Goal: Task Accomplishment & Management: Manage account settings

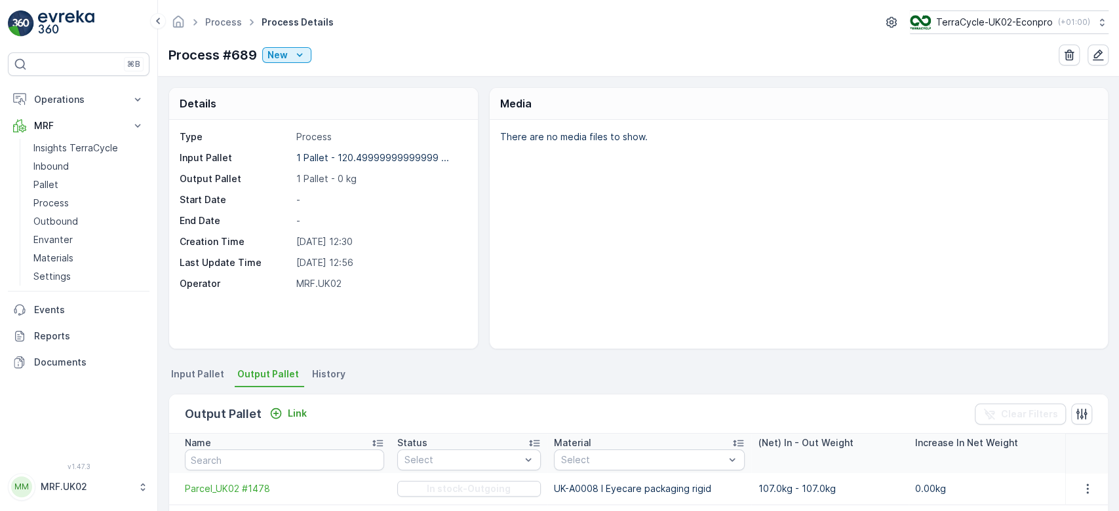
scroll to position [81, 0]
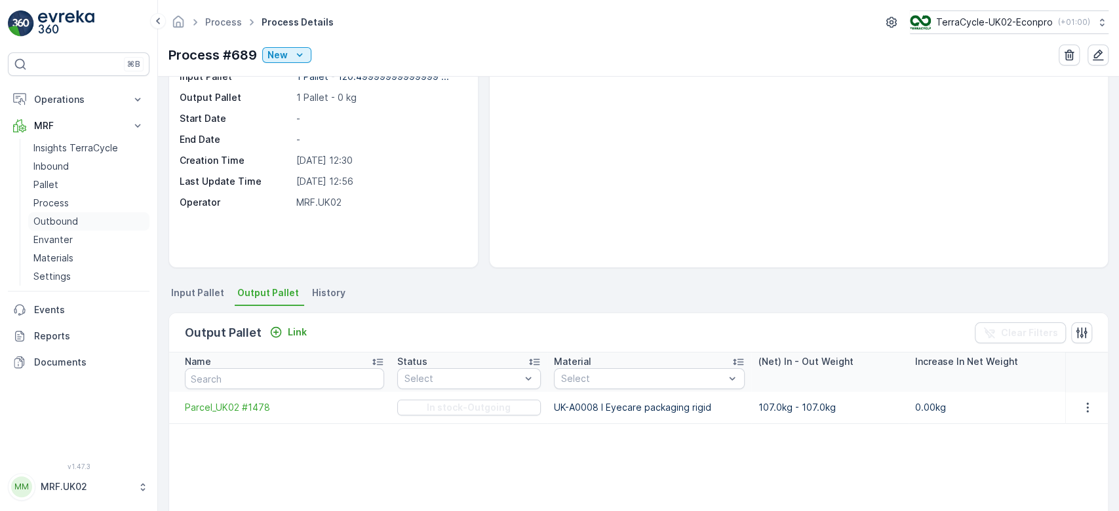
click at [69, 220] on p "Outbound" at bounding box center [55, 221] width 45 height 13
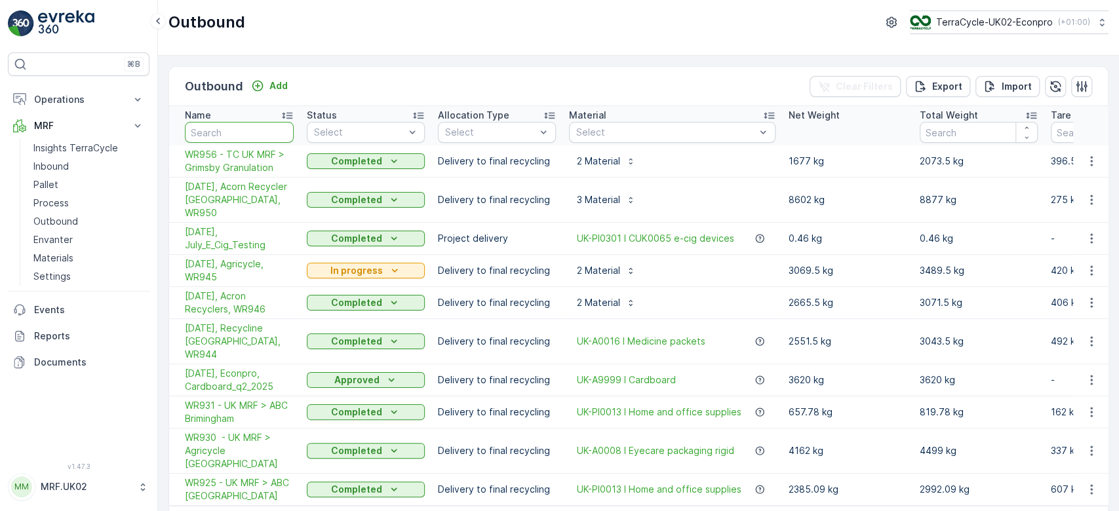
click at [252, 127] on input "text" at bounding box center [239, 132] width 109 height 21
type input "fd"
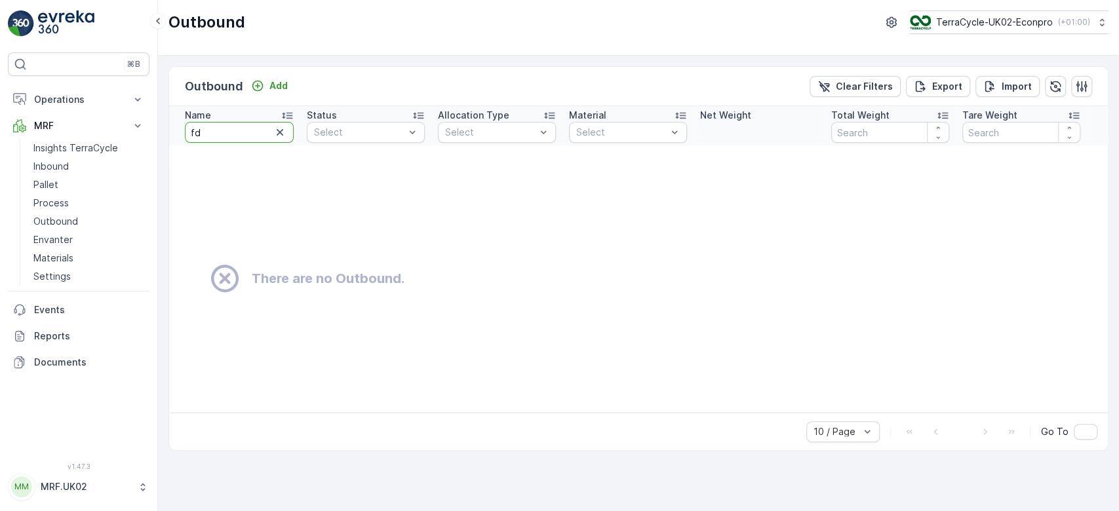
click at [252, 127] on input "fd" at bounding box center [239, 132] width 109 height 21
type input "fd729"
click at [204, 126] on input "fd729" at bounding box center [239, 132] width 109 height 21
drag, startPoint x: 204, startPoint y: 126, endPoint x: 195, endPoint y: 173, distance: 48.1
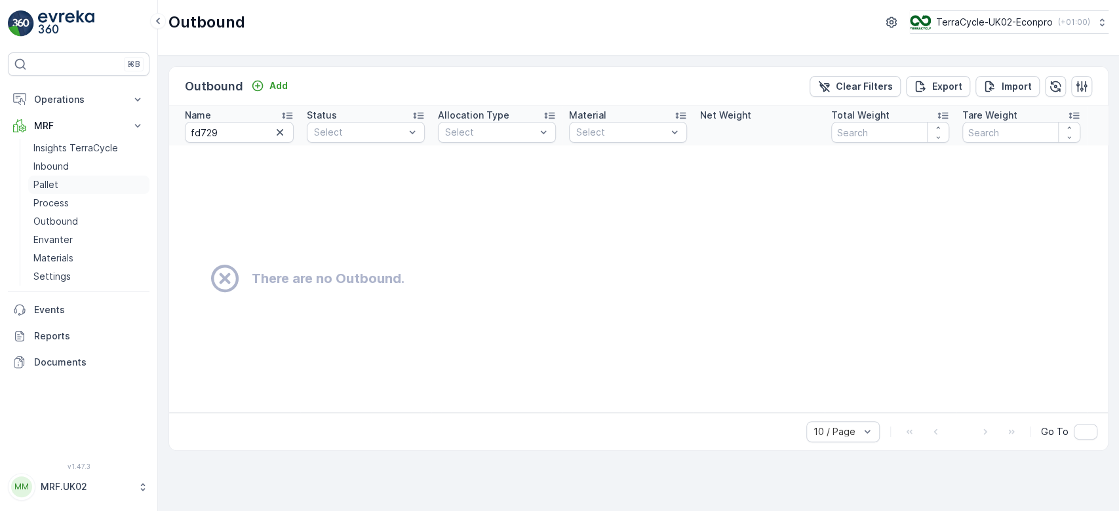
drag, startPoint x: 195, startPoint y: 173, endPoint x: 149, endPoint y: 190, distance: 49.0
click at [149, 190] on link "Pallet" at bounding box center [88, 185] width 121 height 18
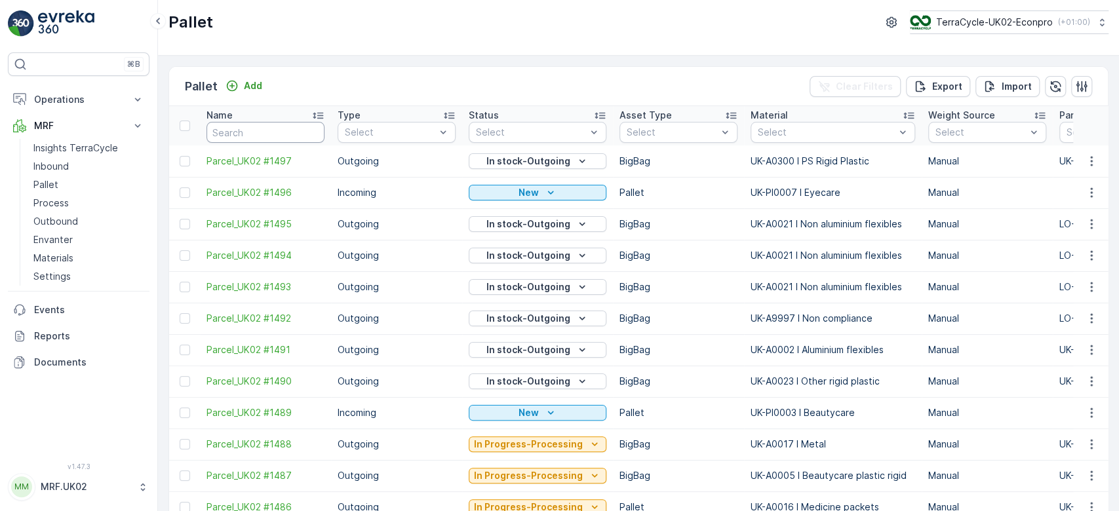
click at [257, 133] on input "text" at bounding box center [266, 132] width 118 height 21
type input "fd739"
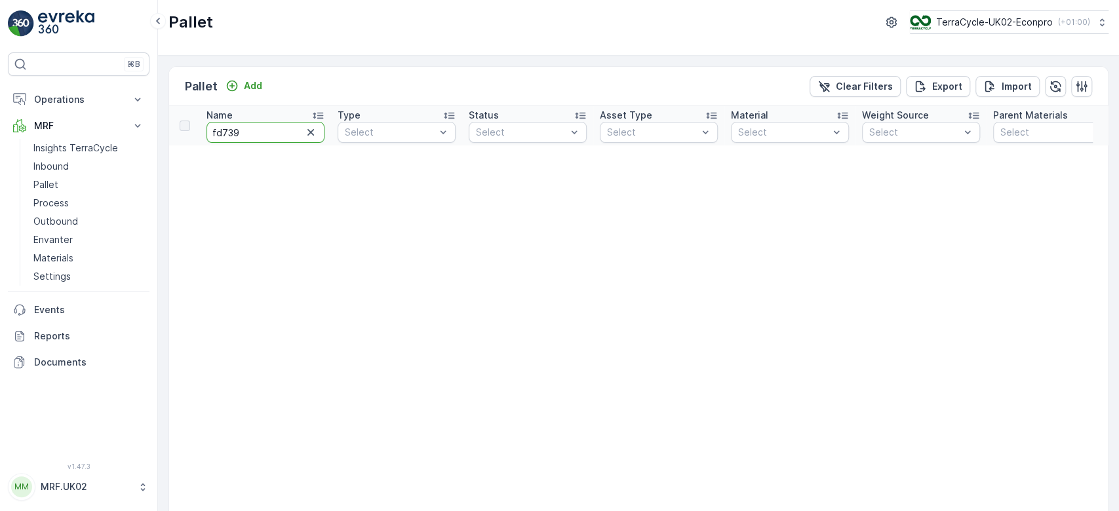
click at [231, 129] on input "fd739" at bounding box center [266, 132] width 118 height 21
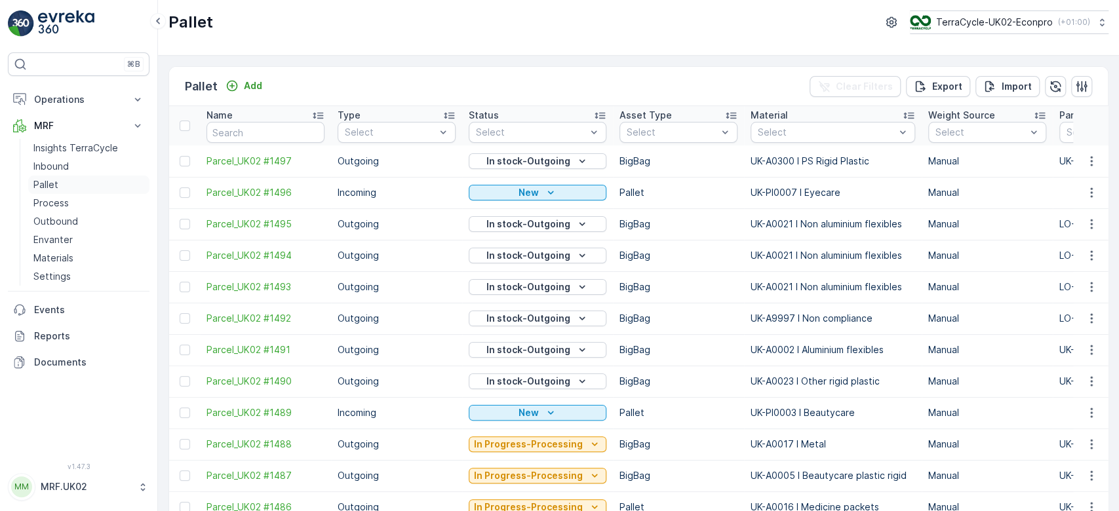
click at [63, 186] on link "Pallet" at bounding box center [88, 185] width 121 height 18
click at [63, 207] on p "Process" at bounding box center [50, 203] width 35 height 13
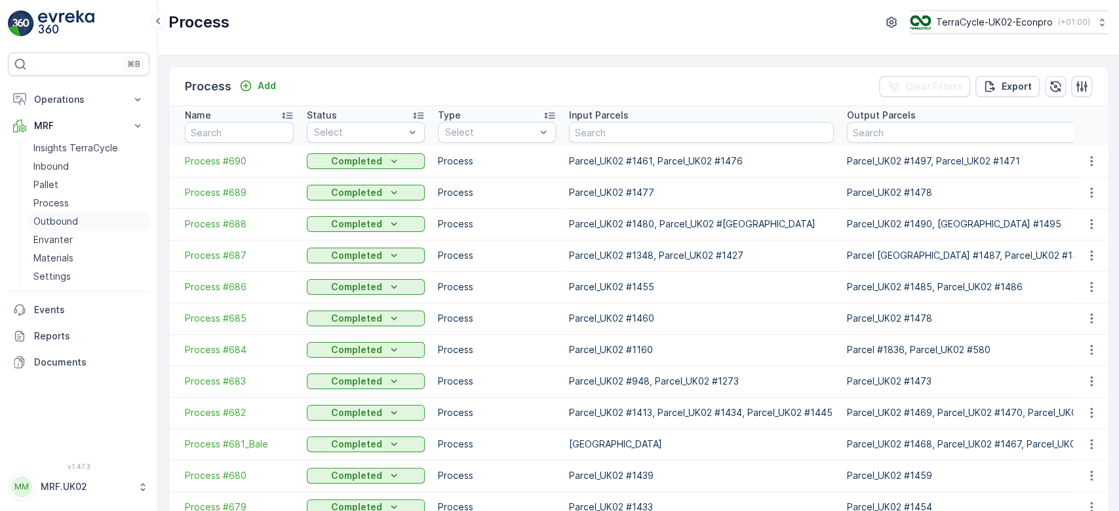
click at [65, 217] on p "Outbound" at bounding box center [55, 221] width 45 height 13
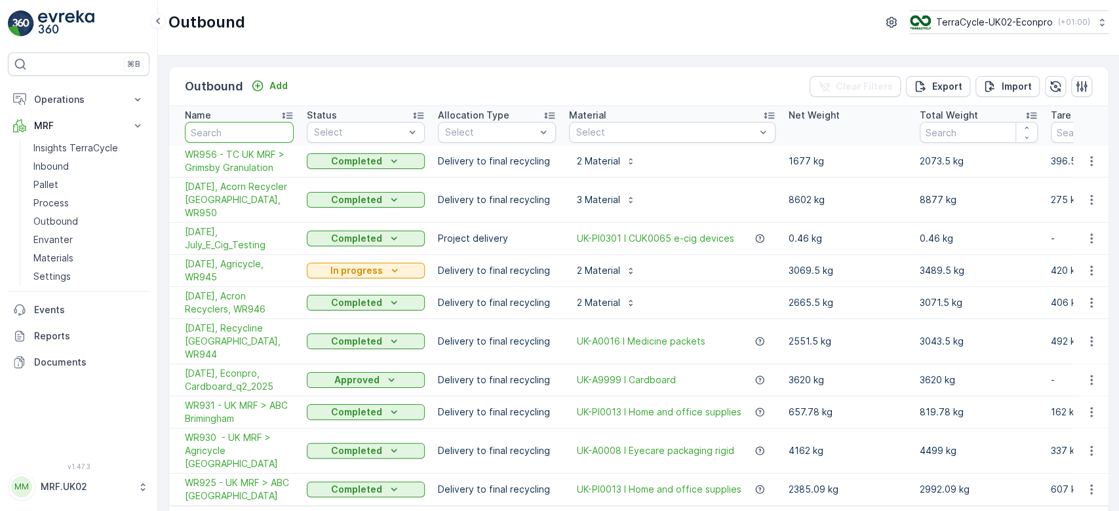
click at [233, 131] on input "text" at bounding box center [239, 132] width 109 height 21
paste input "fd739"
type input "fd739"
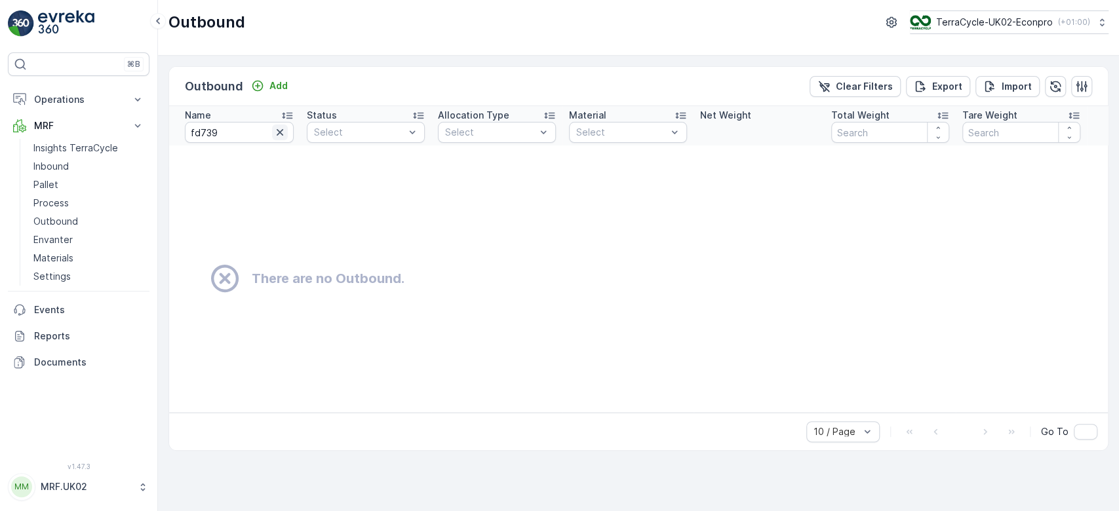
click at [277, 125] on button "button" at bounding box center [280, 133] width 16 height 16
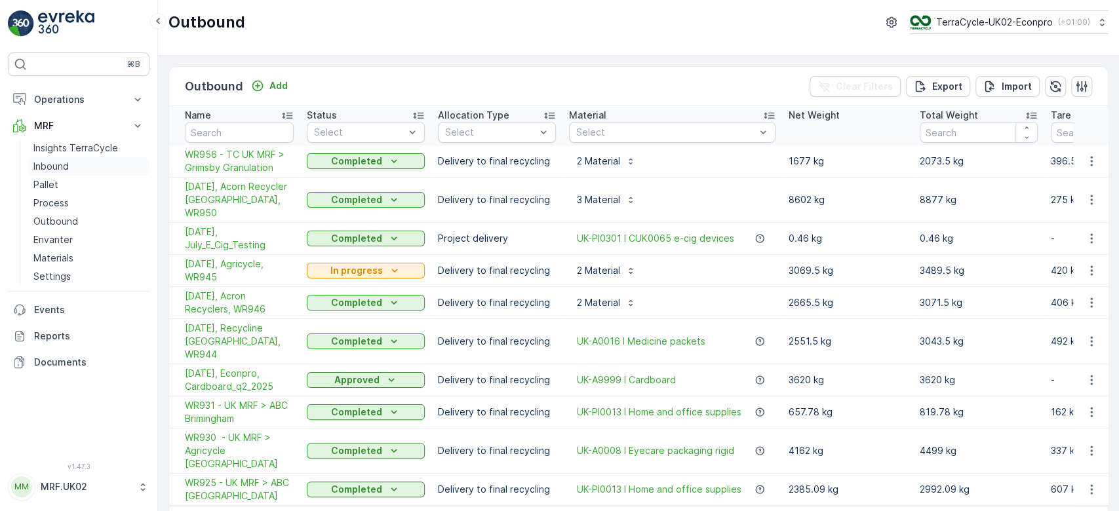
click at [77, 160] on link "Inbound" at bounding box center [88, 166] width 121 height 18
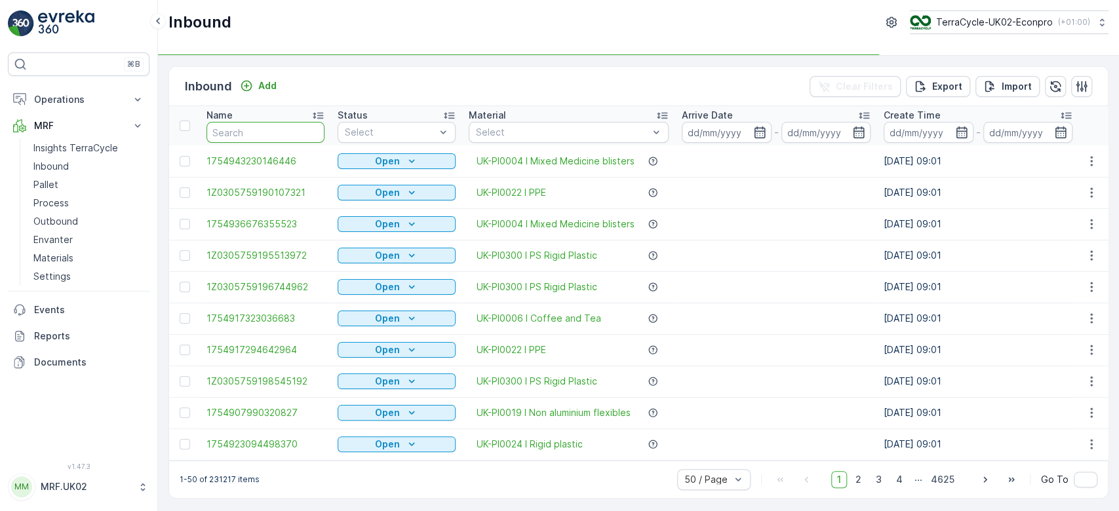
click at [241, 132] on input "text" at bounding box center [266, 132] width 118 height 21
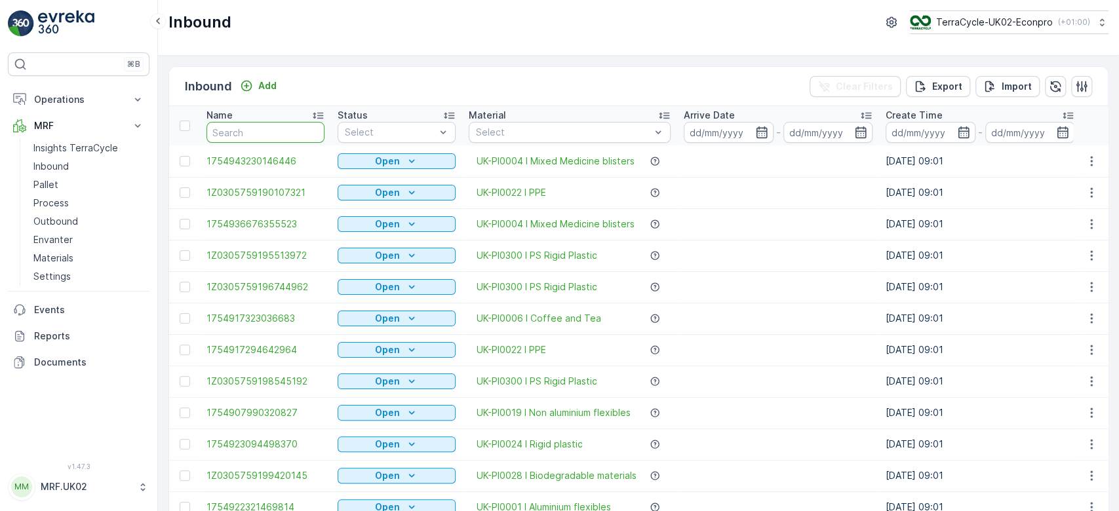
click at [259, 129] on input "text" at bounding box center [266, 132] width 118 height 21
type input "fd739"
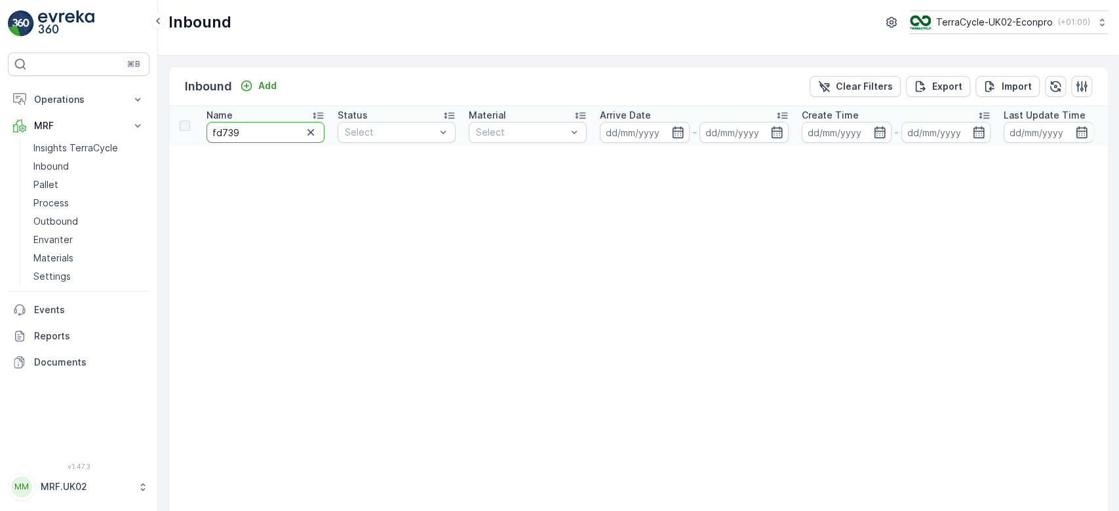
click at [228, 129] on input "fd739" at bounding box center [266, 132] width 118 height 21
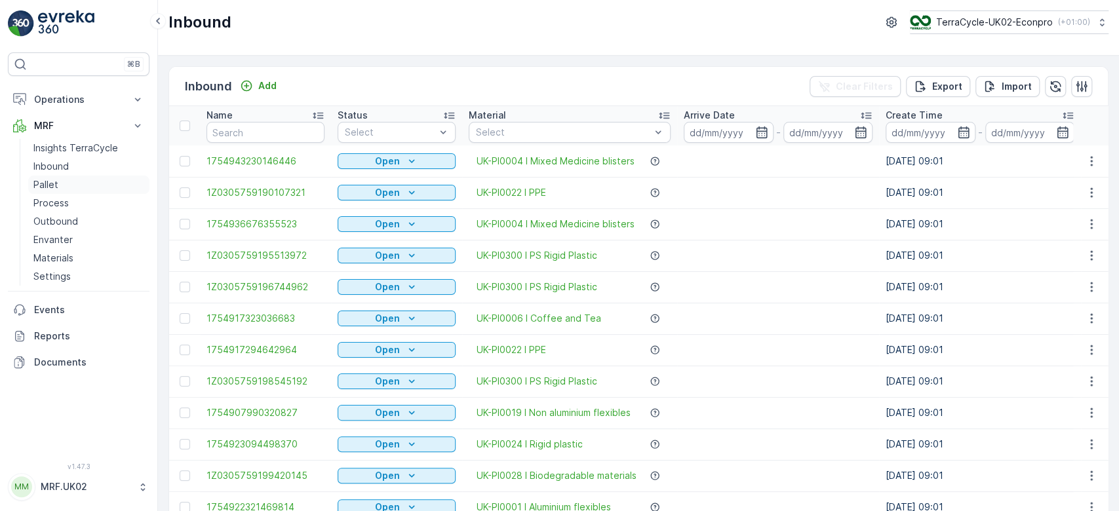
click at [52, 185] on p "Pallet" at bounding box center [45, 184] width 25 height 13
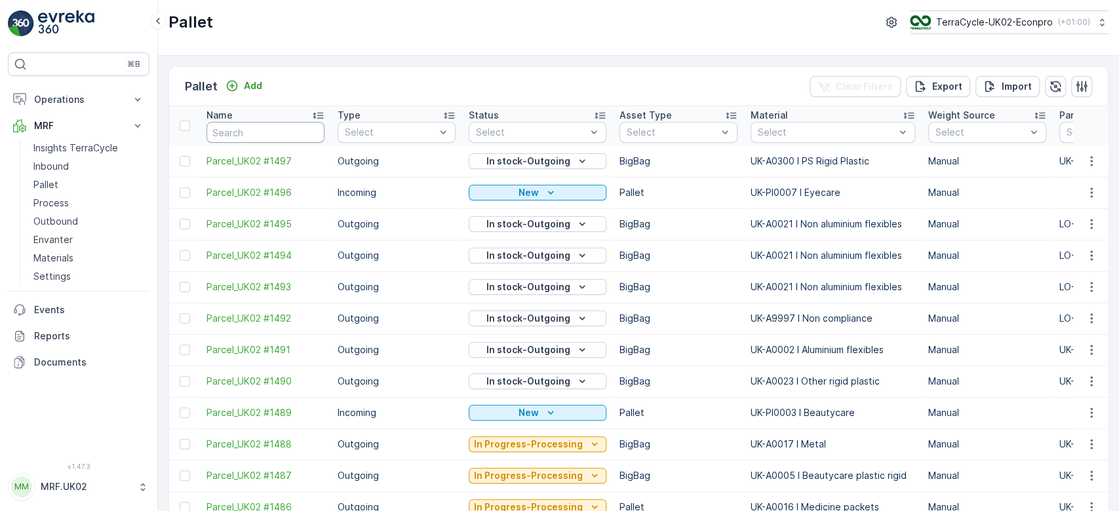
click at [244, 129] on input "text" at bounding box center [266, 132] width 118 height 21
paste input "fd739"
type input "fd739"
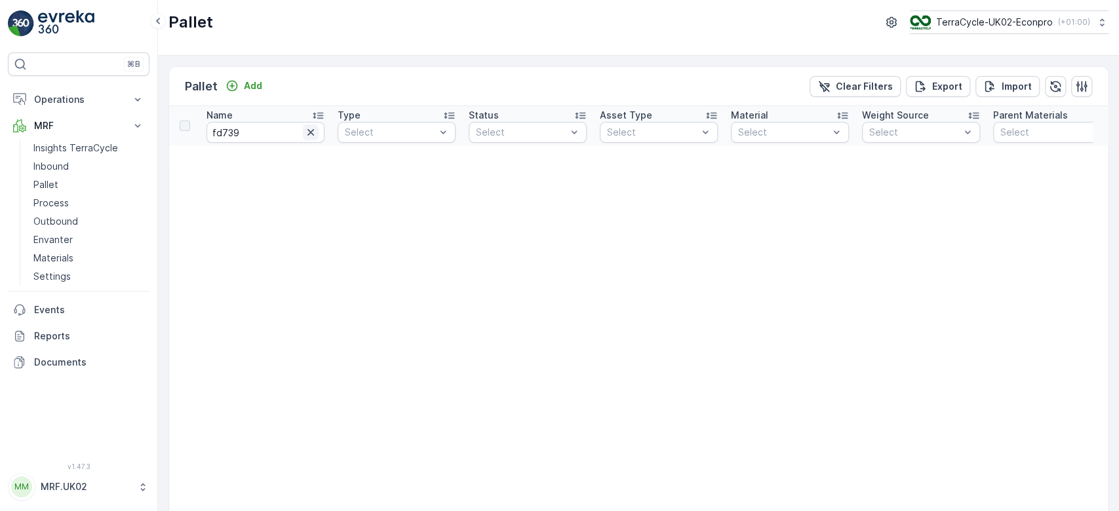
click at [309, 132] on icon "button" at bounding box center [310, 132] width 13 height 13
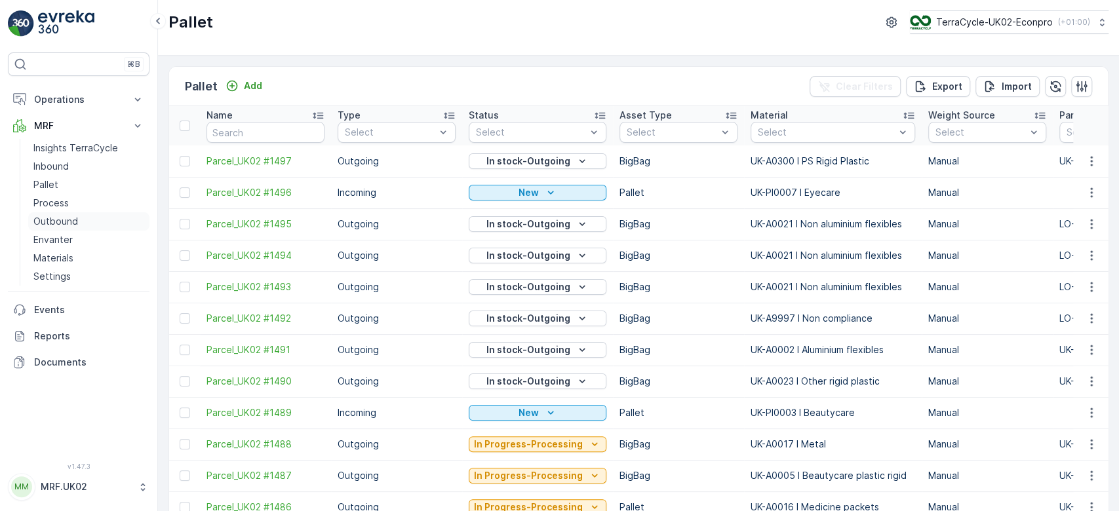
click at [66, 220] on p "Outbound" at bounding box center [55, 221] width 45 height 13
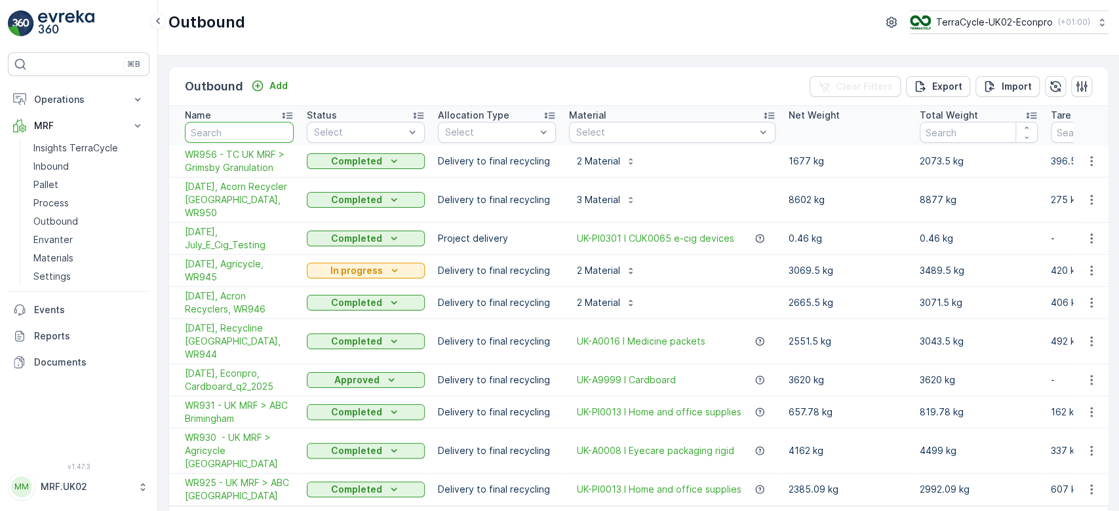
click at [242, 128] on input "text" at bounding box center [239, 132] width 109 height 21
paste input "fd739"
type input "fd739"
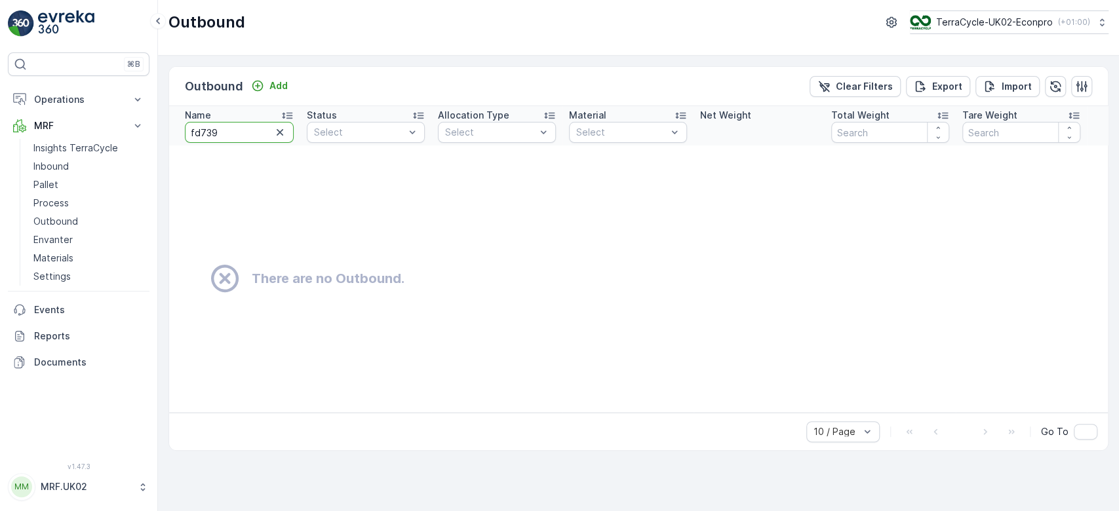
click at [196, 130] on input "fd739" at bounding box center [239, 132] width 109 height 21
click at [201, 131] on input "fd739" at bounding box center [239, 132] width 109 height 21
type input "739"
click at [190, 128] on input "739" at bounding box center [239, 132] width 109 height 21
type input "FD739"
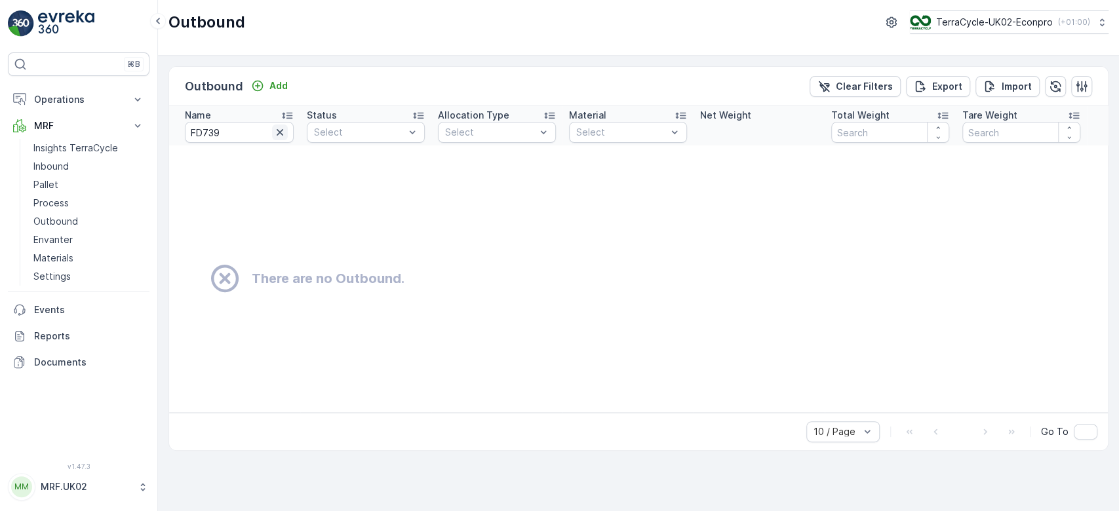
click at [274, 128] on icon "button" at bounding box center [279, 132] width 13 height 13
click at [75, 163] on link "Inbound" at bounding box center [88, 166] width 121 height 18
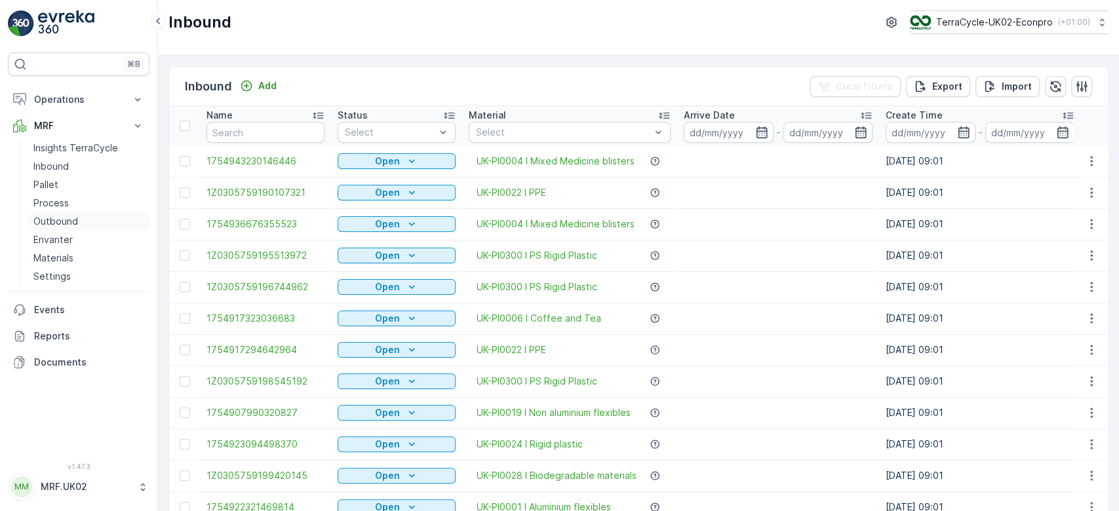
click at [60, 216] on p "Outbound" at bounding box center [55, 221] width 45 height 13
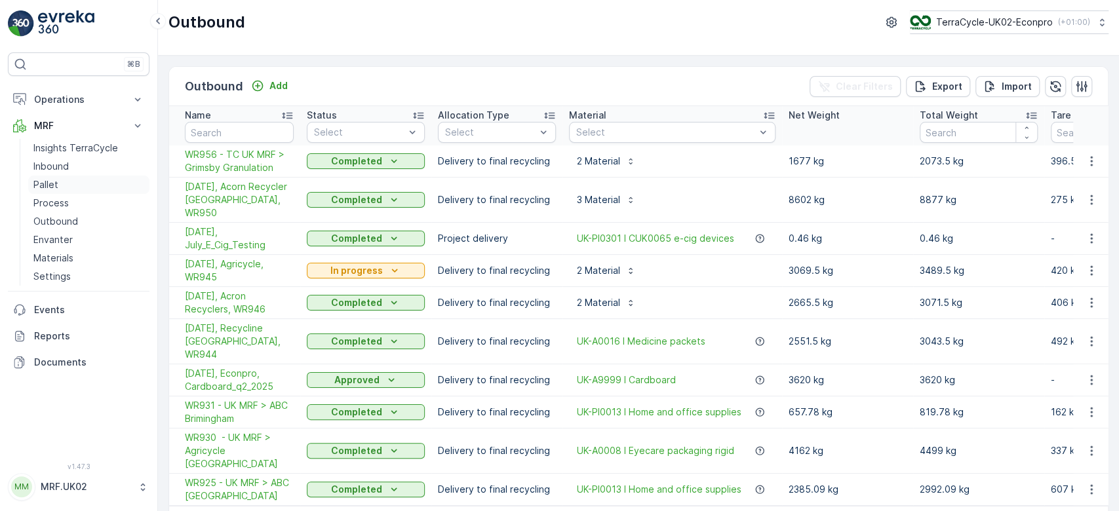
click at [56, 184] on p "Pallet" at bounding box center [45, 184] width 25 height 13
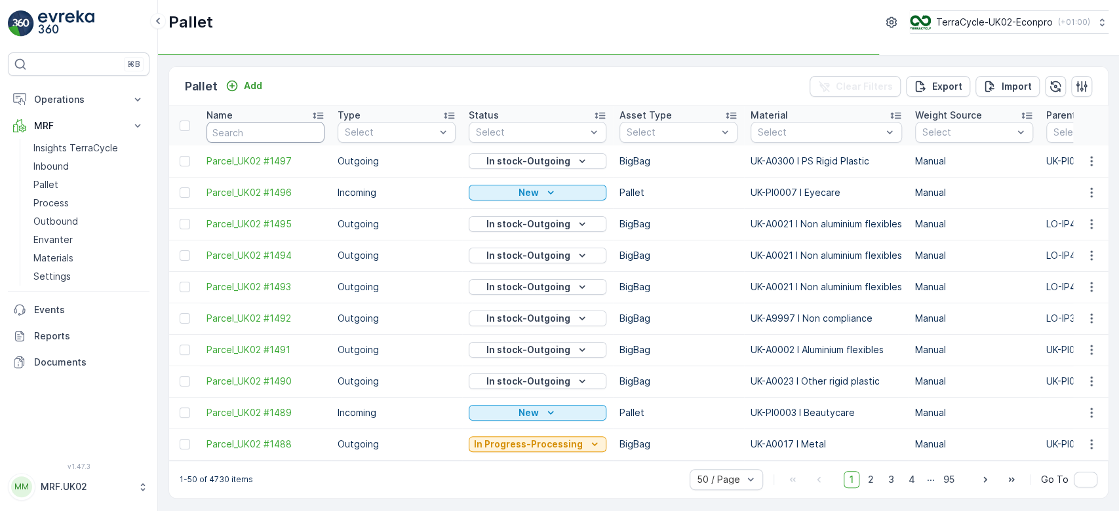
click at [245, 124] on input "text" at bounding box center [266, 132] width 118 height 21
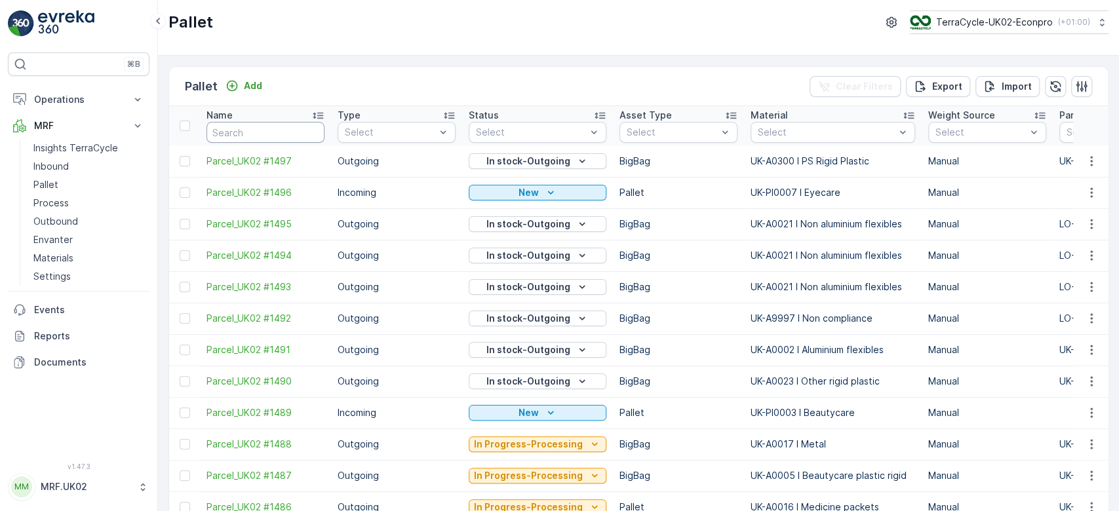
click at [245, 124] on input "text" at bounding box center [266, 132] width 118 height 21
type input "FD"
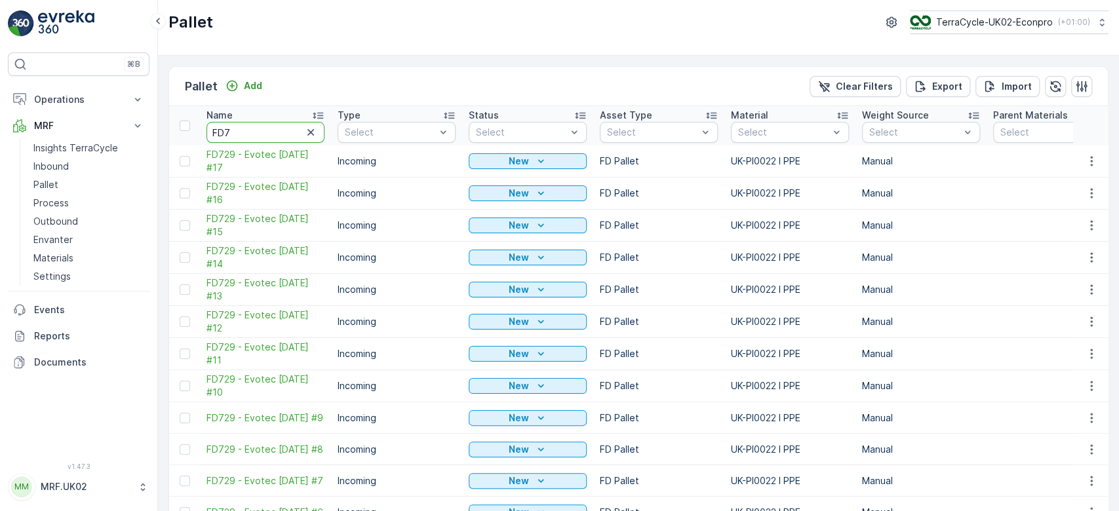
click at [245, 124] on input "FD7" at bounding box center [266, 132] width 118 height 21
type input "FD739"
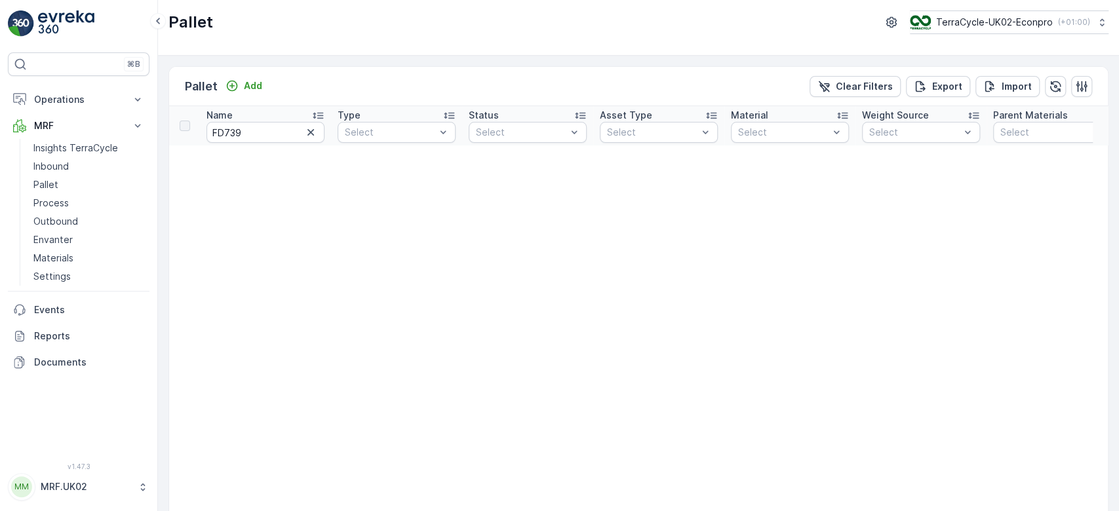
click at [256, 113] on div "Name" at bounding box center [266, 115] width 118 height 13
click at [246, 129] on input "FD739" at bounding box center [266, 132] width 118 height 21
type input "FD7"
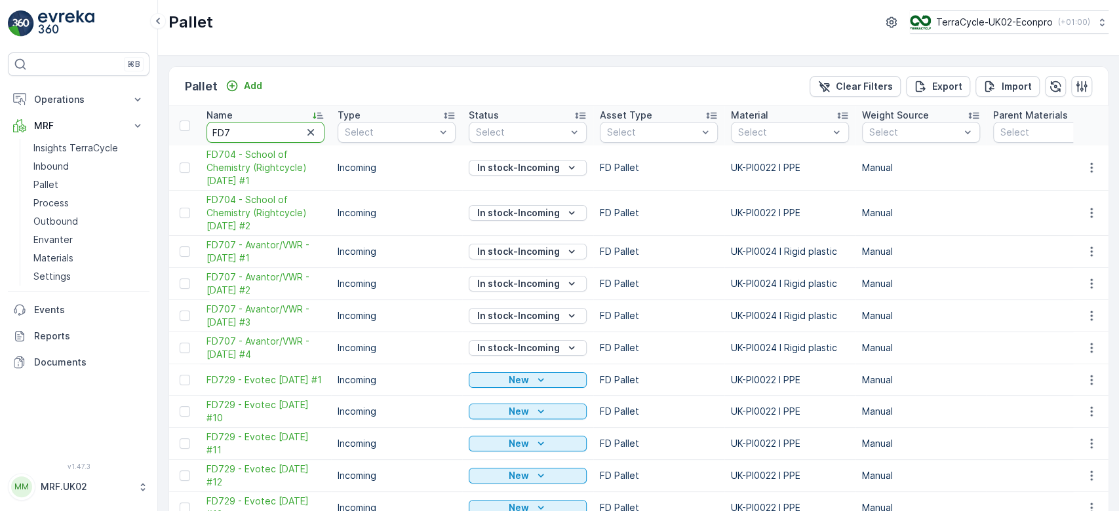
click at [246, 129] on input "FD7" at bounding box center [266, 132] width 118 height 21
type input "FD72"
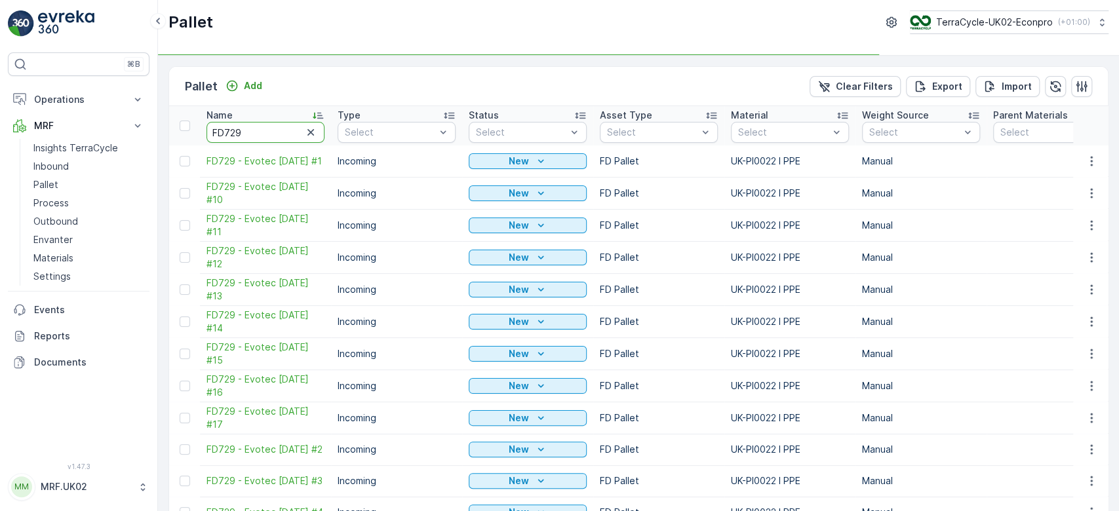
click at [246, 129] on input "FD729" at bounding box center [266, 132] width 118 height 21
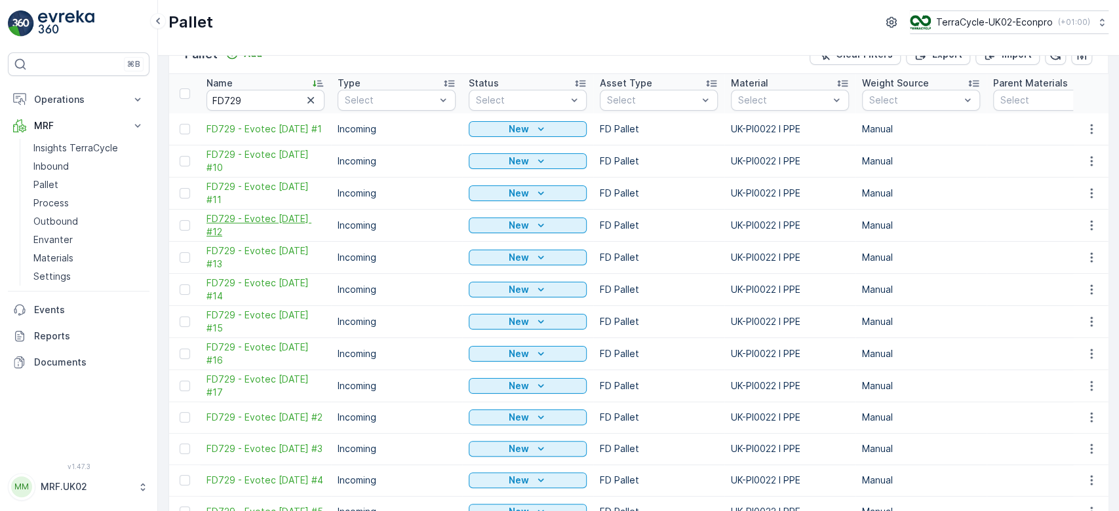
scroll to position [31, 0]
click at [187, 129] on div at bounding box center [185, 130] width 10 height 10
click at [180, 125] on input "checkbox" at bounding box center [180, 125] width 0 height 0
click at [184, 165] on div at bounding box center [185, 162] width 10 height 10
click at [180, 157] on input "checkbox" at bounding box center [180, 157] width 0 height 0
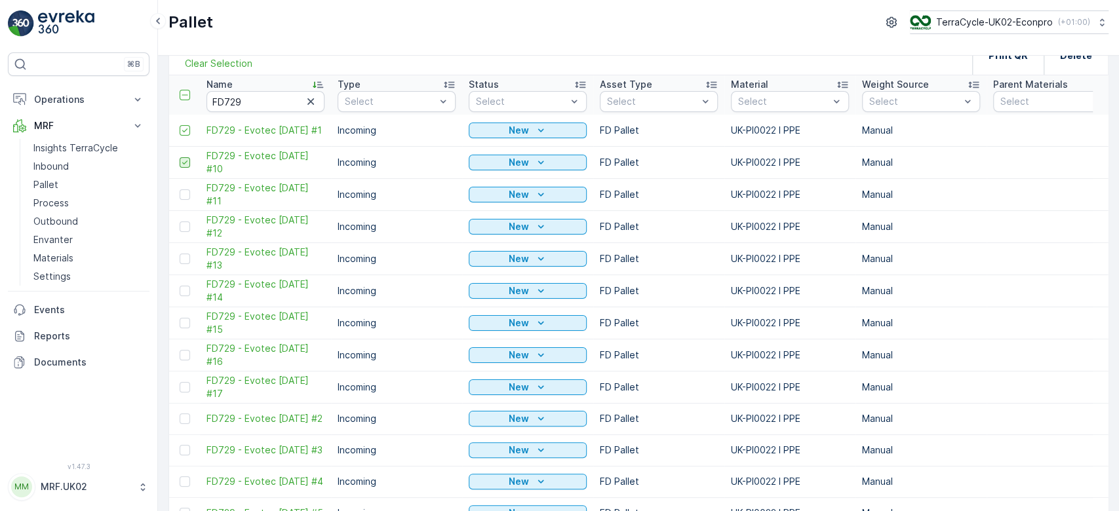
click at [184, 165] on icon at bounding box center [184, 162] width 9 height 9
click at [180, 157] on input "checkbox" at bounding box center [180, 157] width 0 height 0
click at [183, 132] on icon at bounding box center [184, 130] width 9 height 9
click at [180, 125] on input "checkbox" at bounding box center [180, 125] width 0 height 0
click at [1087, 135] on icon "button" at bounding box center [1091, 130] width 13 height 13
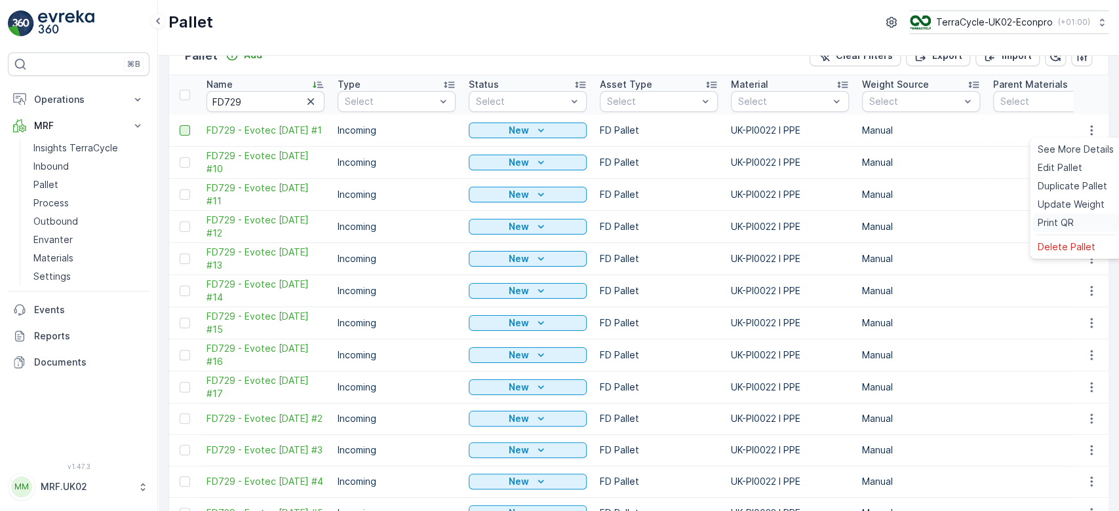
click at [1070, 216] on div "Print QR" at bounding box center [1076, 223] width 87 height 18
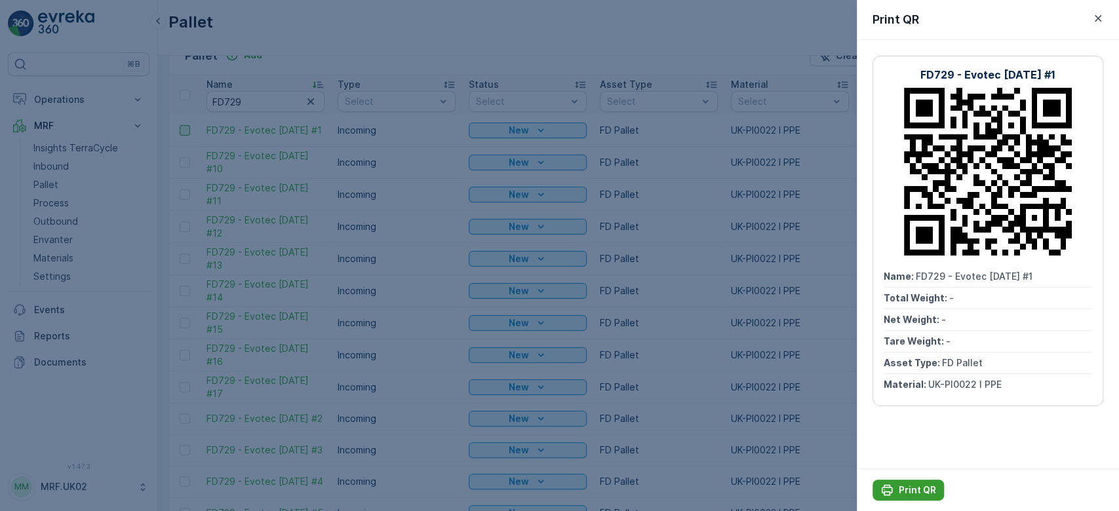
click at [900, 491] on p "Print QR" at bounding box center [917, 490] width 37 height 13
click at [246, 412] on div at bounding box center [559, 255] width 1119 height 511
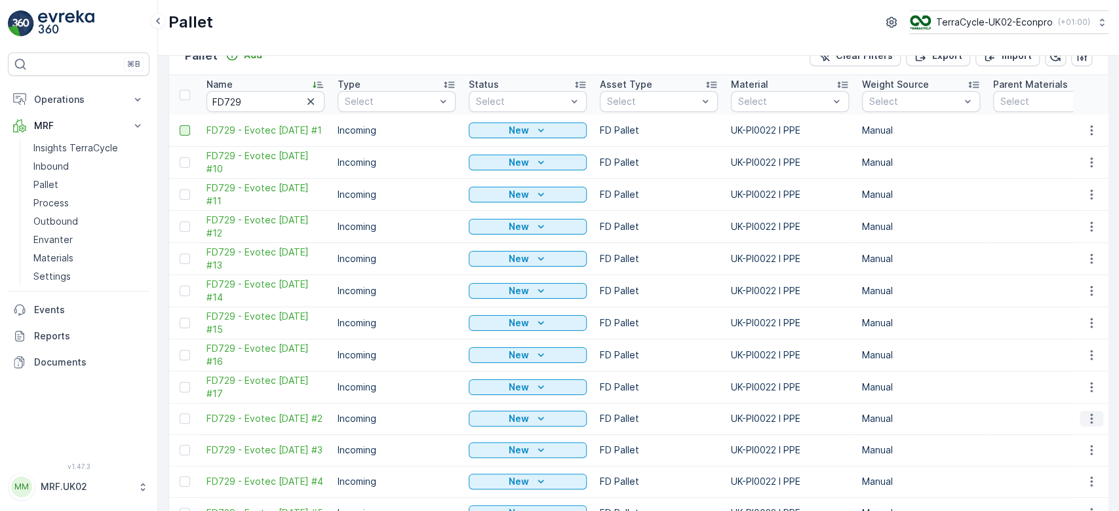
click at [1092, 416] on icon "button" at bounding box center [1091, 418] width 13 height 13
click at [1067, 370] on span "Print QR" at bounding box center [1056, 374] width 36 height 13
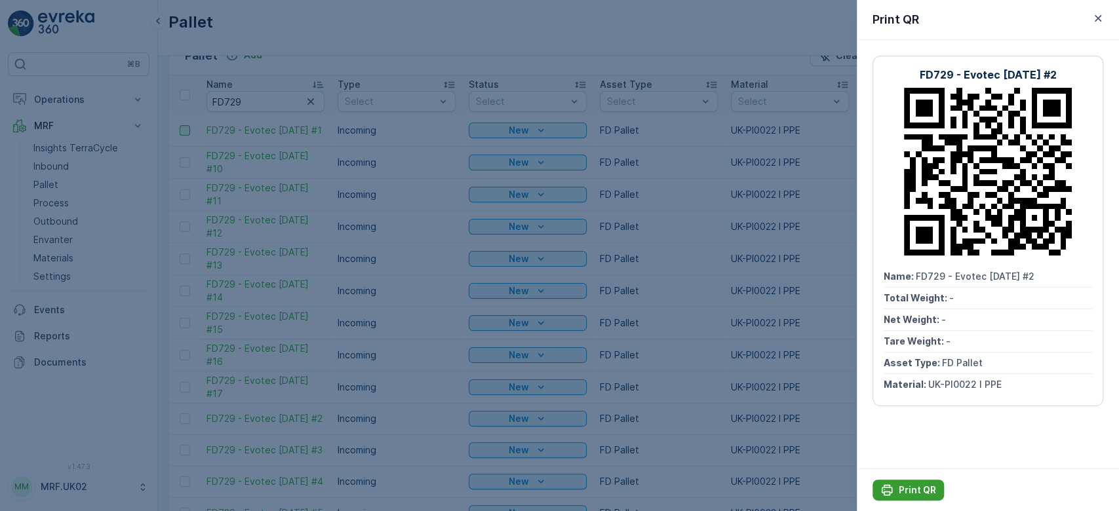
click at [907, 490] on p "Print QR" at bounding box center [917, 490] width 37 height 13
click at [413, 360] on div at bounding box center [559, 255] width 1119 height 511
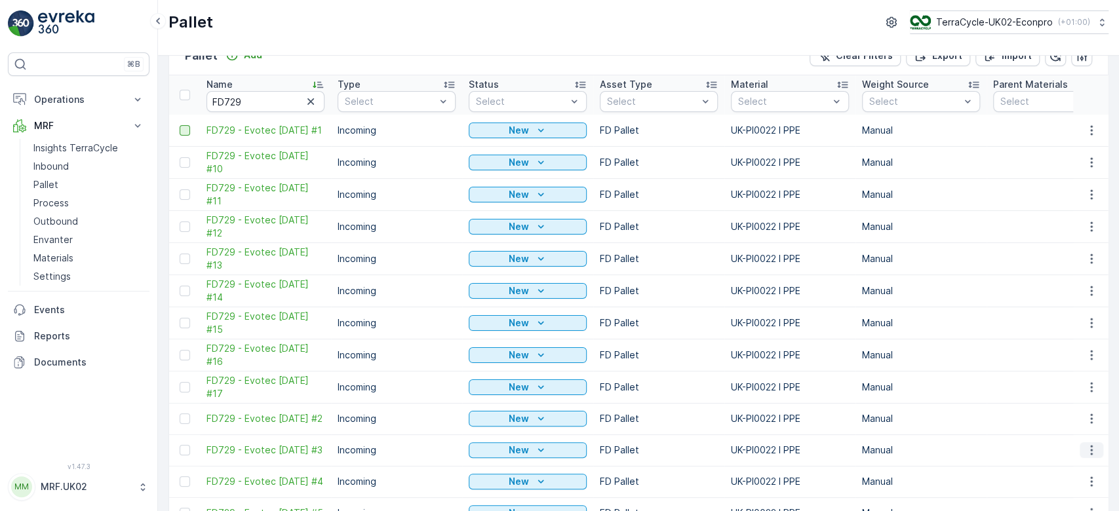
click at [1094, 444] on icon "button" at bounding box center [1091, 450] width 13 height 13
click at [1073, 401] on div "Print QR" at bounding box center [1076, 406] width 87 height 18
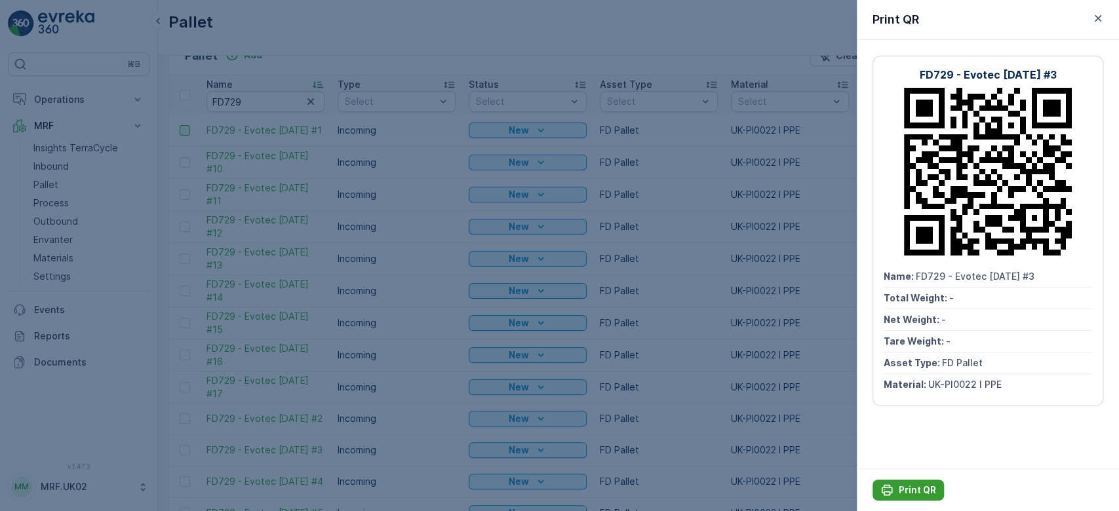
click at [904, 494] on p "Print QR" at bounding box center [917, 490] width 37 height 13
click at [798, 382] on div at bounding box center [559, 255] width 1119 height 511
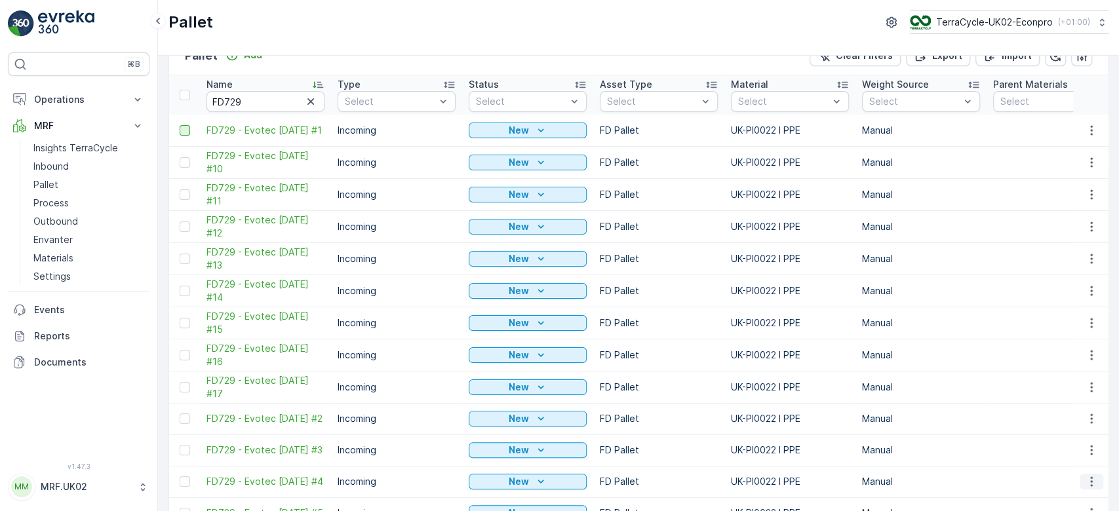
click at [1087, 475] on icon "button" at bounding box center [1091, 481] width 13 height 13
click at [1065, 410] on div "Print QR" at bounding box center [1076, 417] width 87 height 18
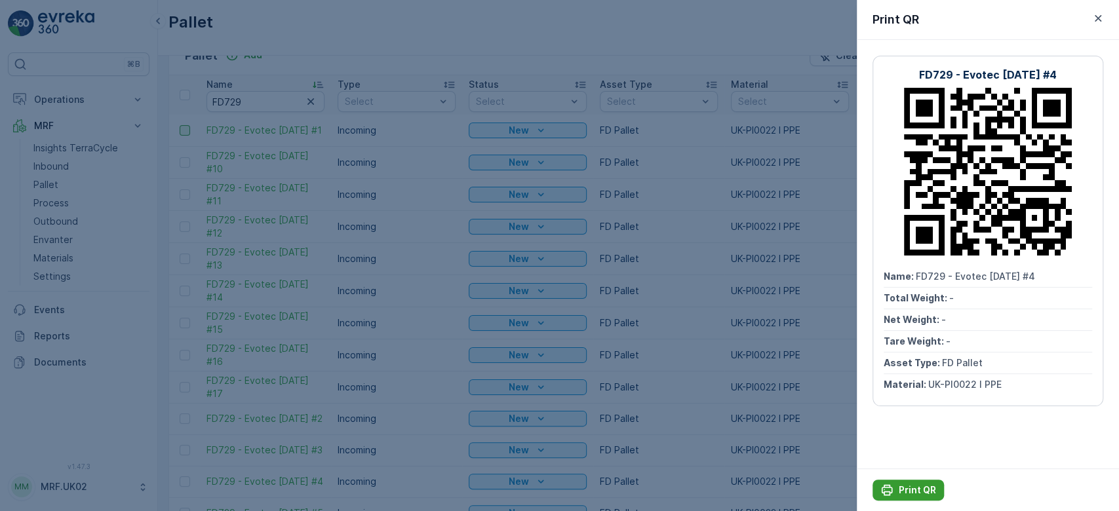
click at [925, 496] on p "Print QR" at bounding box center [917, 490] width 37 height 13
click at [519, 340] on div at bounding box center [559, 255] width 1119 height 511
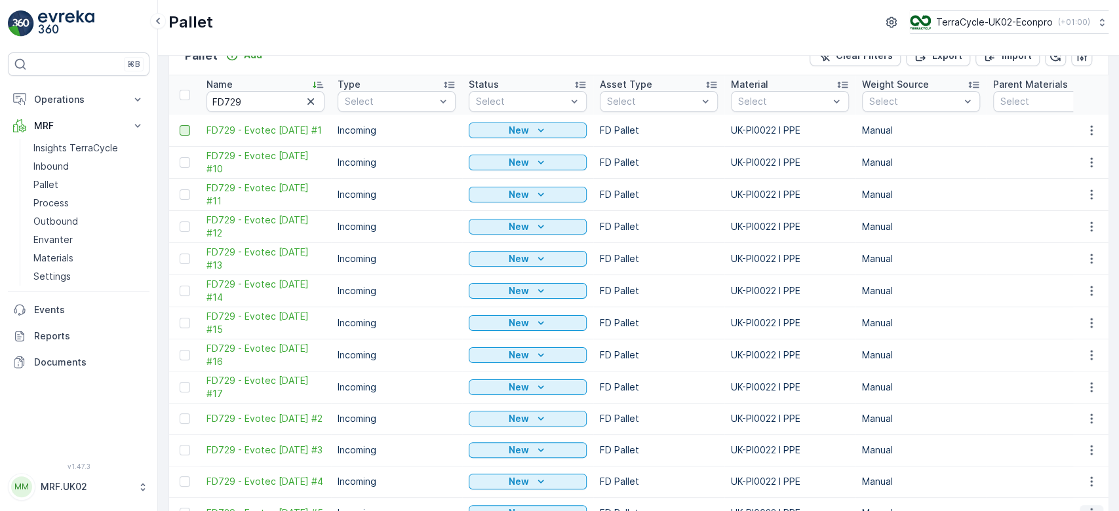
click at [1085, 507] on icon "button" at bounding box center [1091, 513] width 13 height 13
click at [1068, 451] on span "Print QR" at bounding box center [1056, 449] width 36 height 13
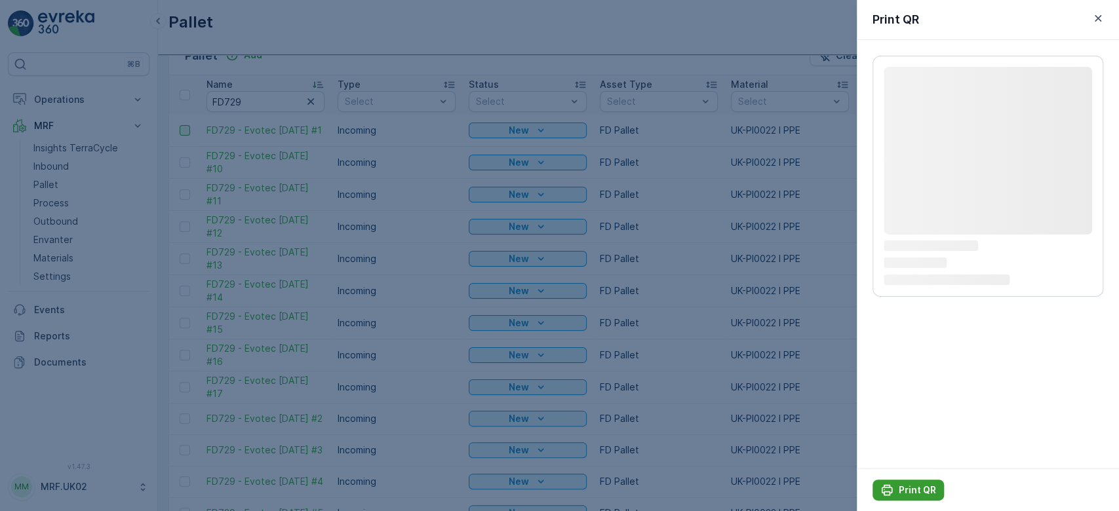
click at [900, 487] on p "Print QR" at bounding box center [917, 490] width 37 height 13
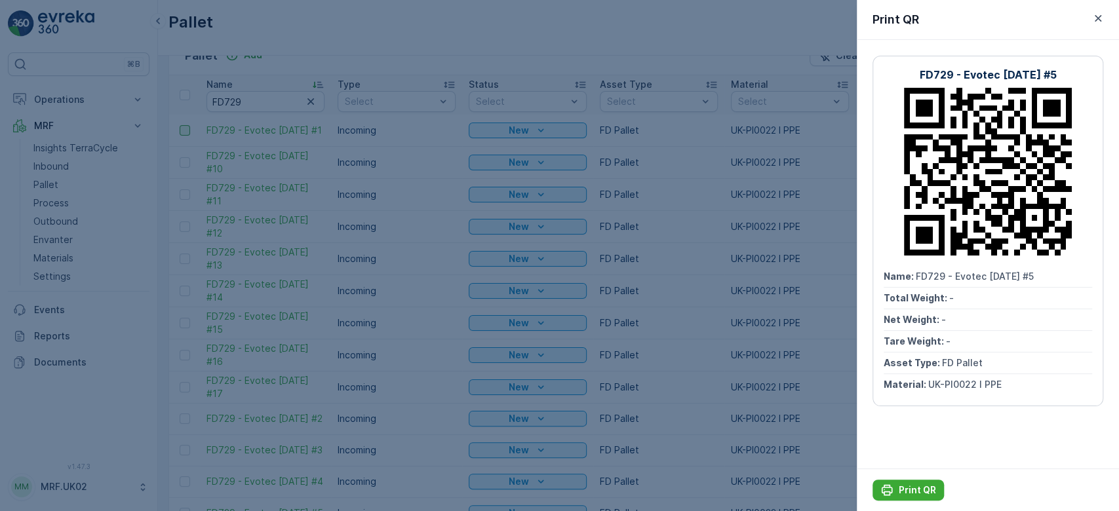
click at [813, 368] on div at bounding box center [559, 255] width 1119 height 511
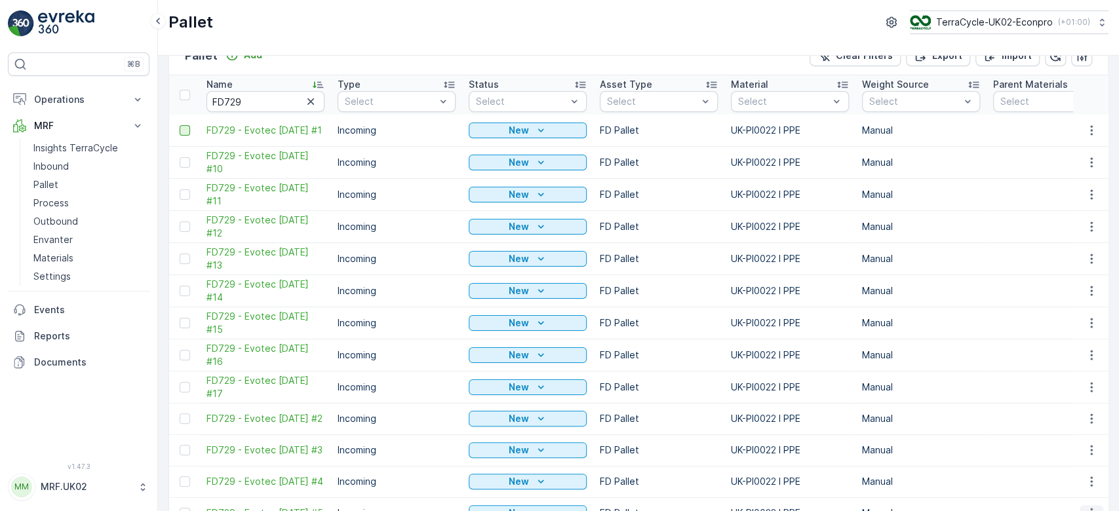
click at [1092, 507] on icon "button" at bounding box center [1091, 513] width 13 height 13
click at [1064, 450] on span "Print QR" at bounding box center [1056, 449] width 36 height 13
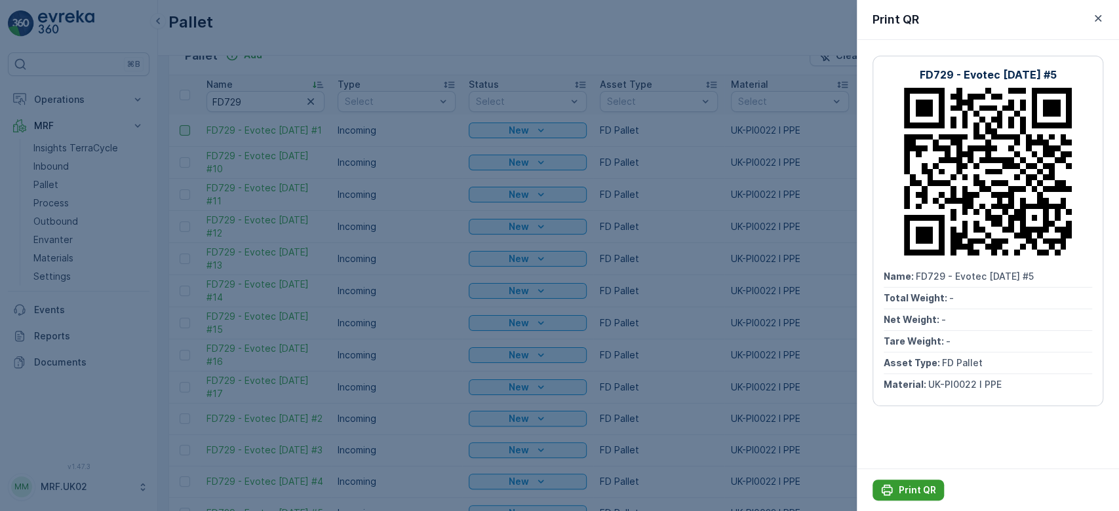
click at [917, 485] on p "Print QR" at bounding box center [917, 490] width 37 height 13
click at [818, 419] on div at bounding box center [559, 255] width 1119 height 511
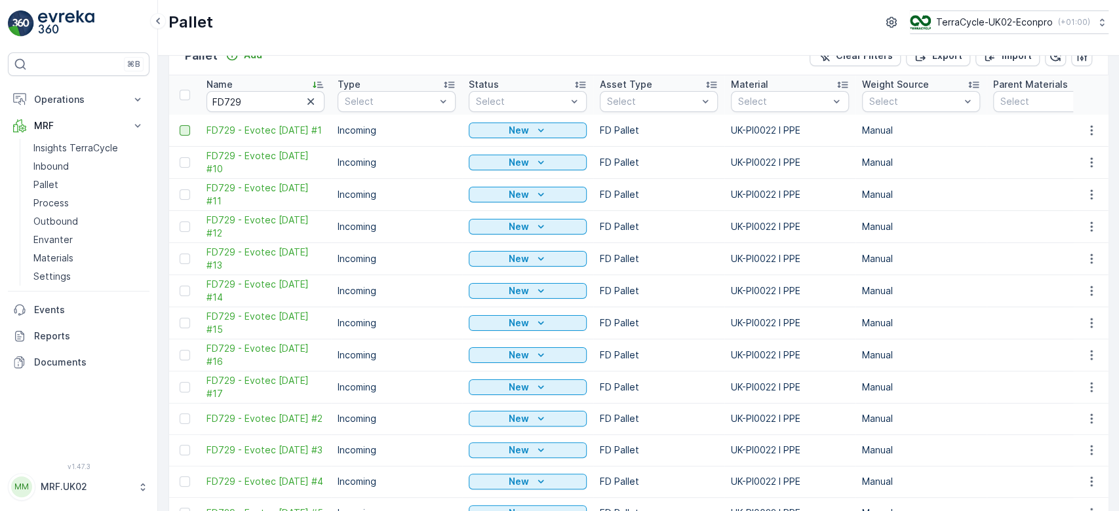
click at [1062, 343] on span "Print QR" at bounding box center [1056, 344] width 36 height 13
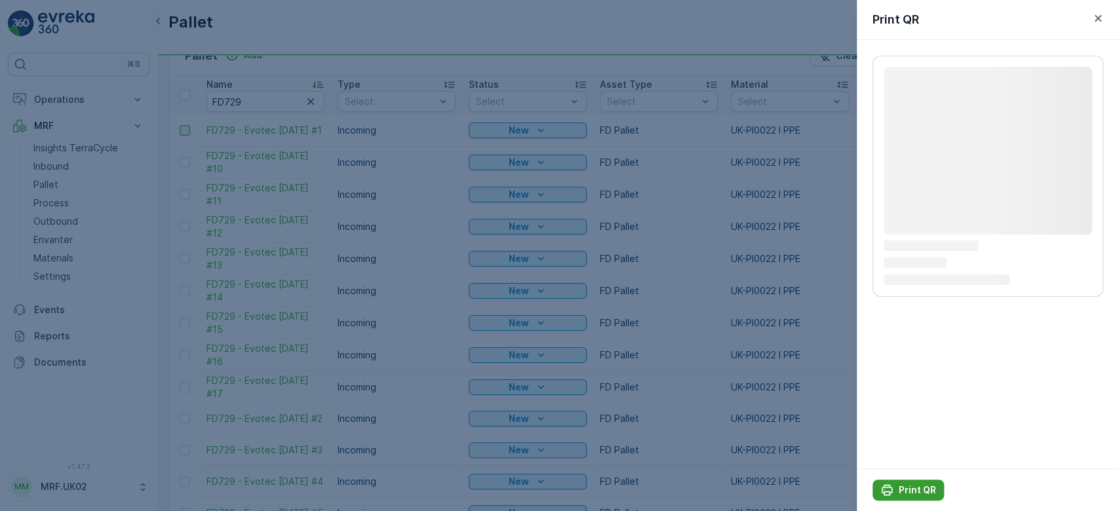
click at [919, 491] on p "Print QR" at bounding box center [917, 490] width 37 height 13
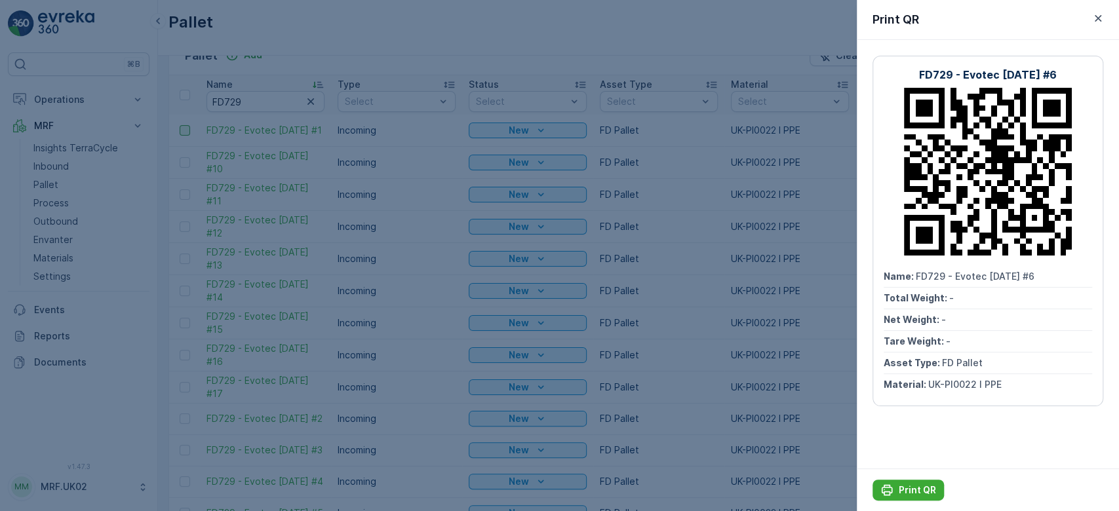
click at [820, 387] on div at bounding box center [559, 255] width 1119 height 511
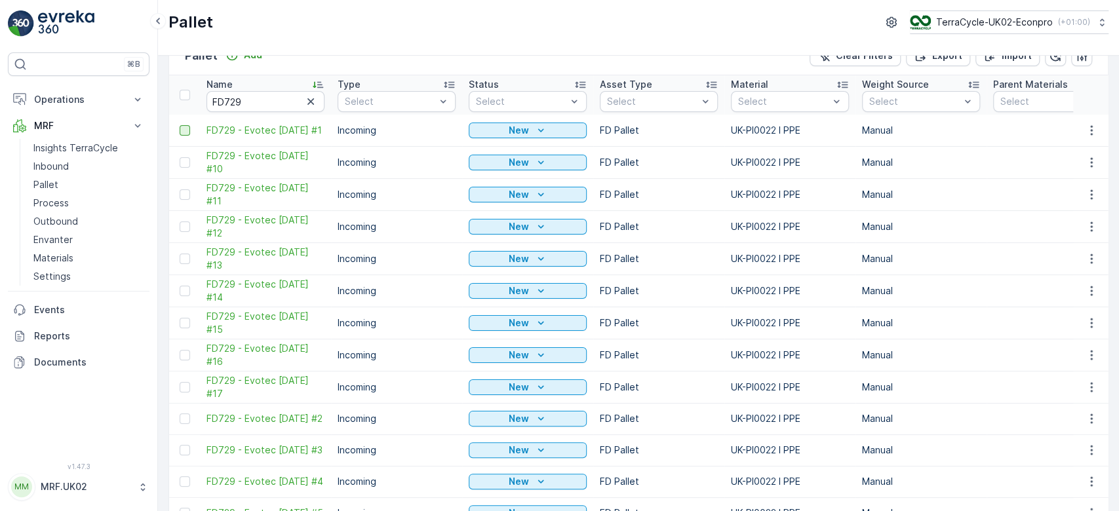
click at [1075, 375] on div "Print QR" at bounding box center [1076, 377] width 87 height 18
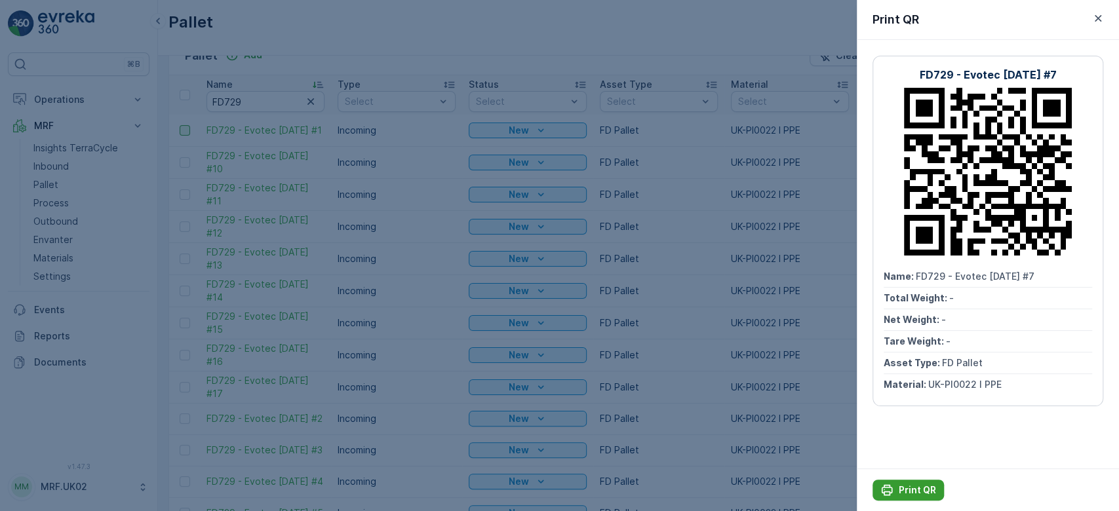
click at [923, 490] on p "Print QR" at bounding box center [917, 490] width 37 height 13
click at [302, 454] on div at bounding box center [559, 255] width 1119 height 511
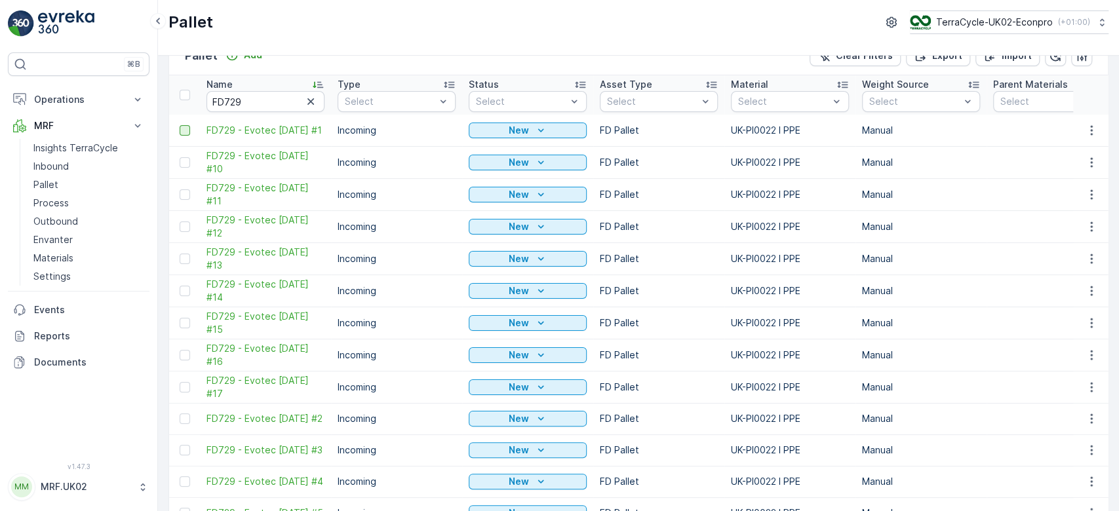
click at [1071, 407] on span "Print QR" at bounding box center [1056, 408] width 36 height 13
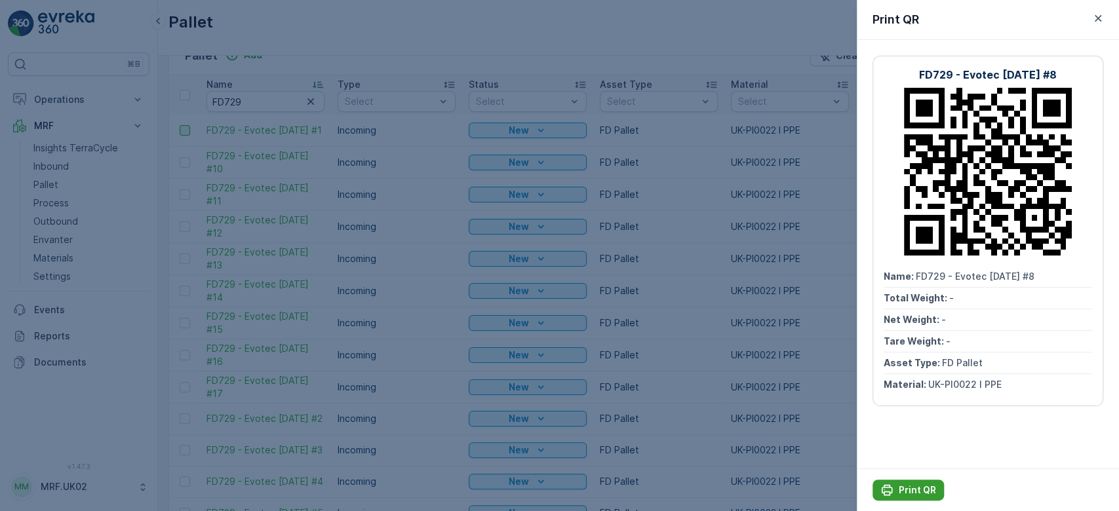
click at [919, 491] on p "Print QR" at bounding box center [917, 490] width 37 height 13
click at [829, 441] on div at bounding box center [559, 255] width 1119 height 511
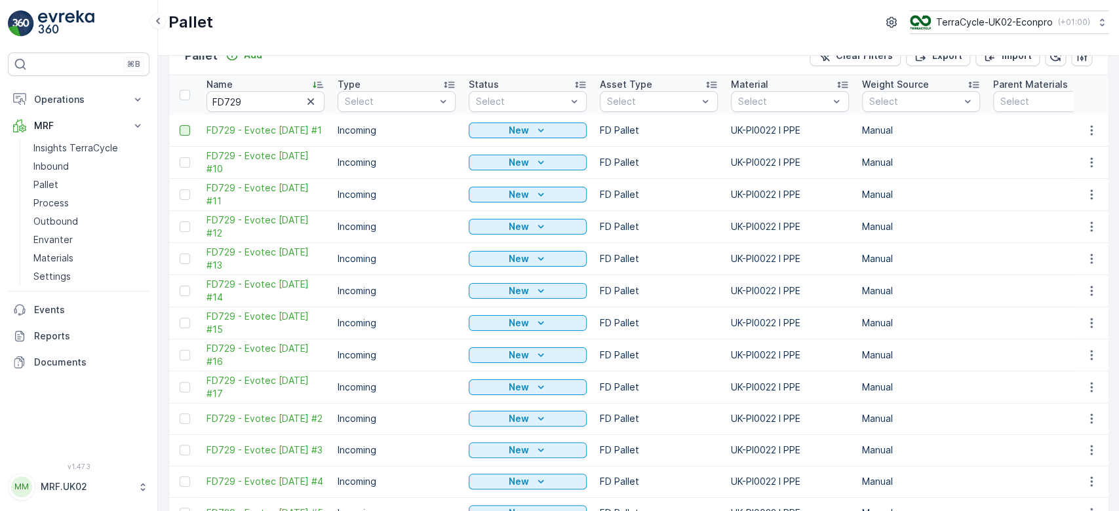
click at [1060, 395] on span "Print QR" at bounding box center [1056, 396] width 36 height 13
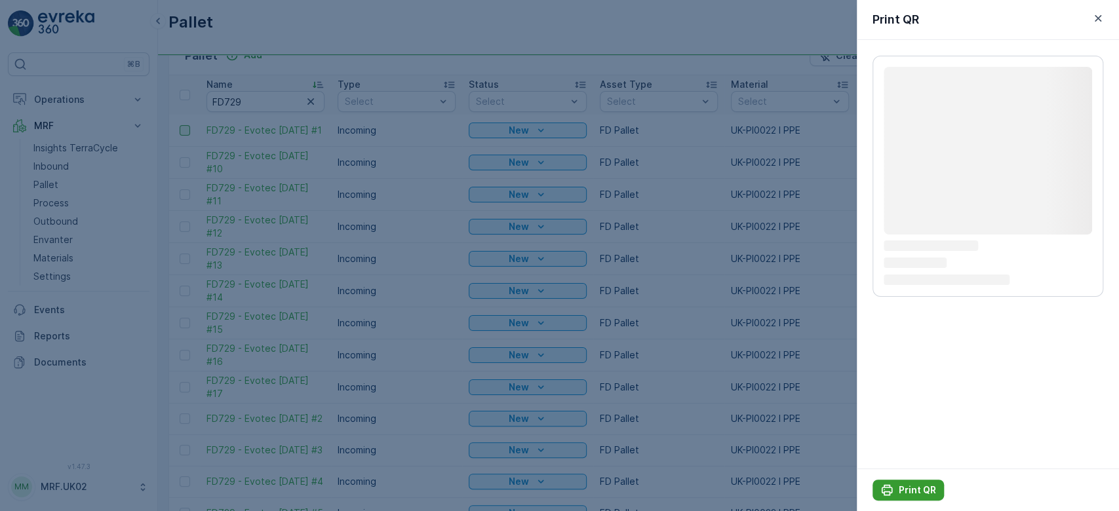
click at [908, 493] on p "Print QR" at bounding box center [917, 490] width 37 height 13
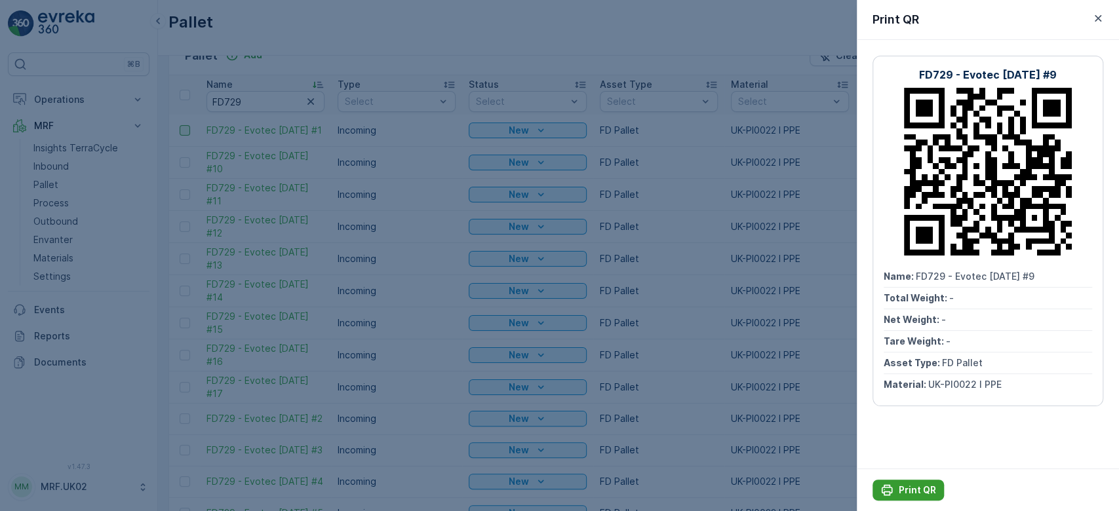
click at [902, 487] on p "Print QR" at bounding box center [917, 490] width 37 height 13
click at [684, 190] on div at bounding box center [559, 255] width 1119 height 511
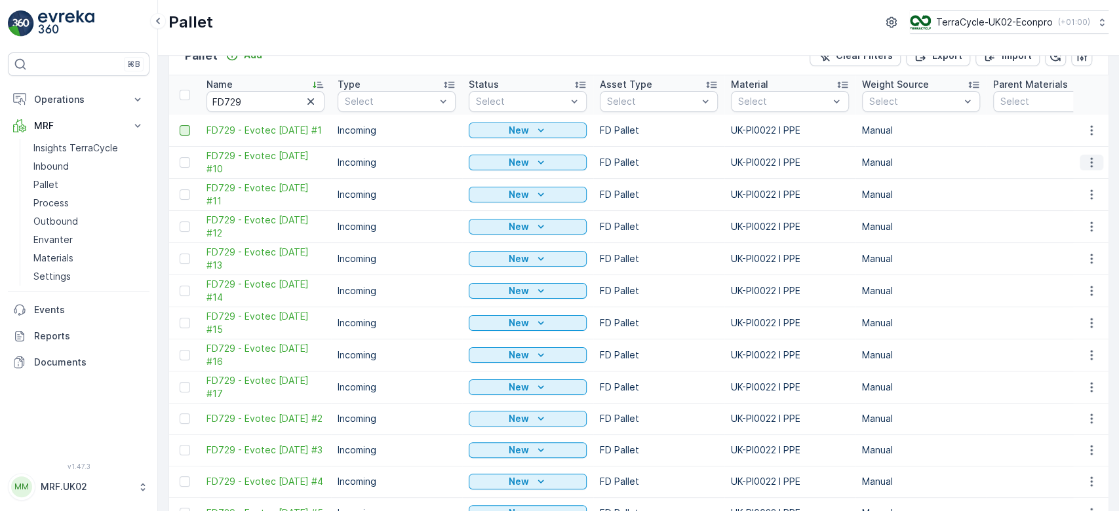
click at [1090, 167] on icon "button" at bounding box center [1091, 162] width 2 height 10
click at [1074, 282] on div "Print QR" at bounding box center [1076, 286] width 87 height 18
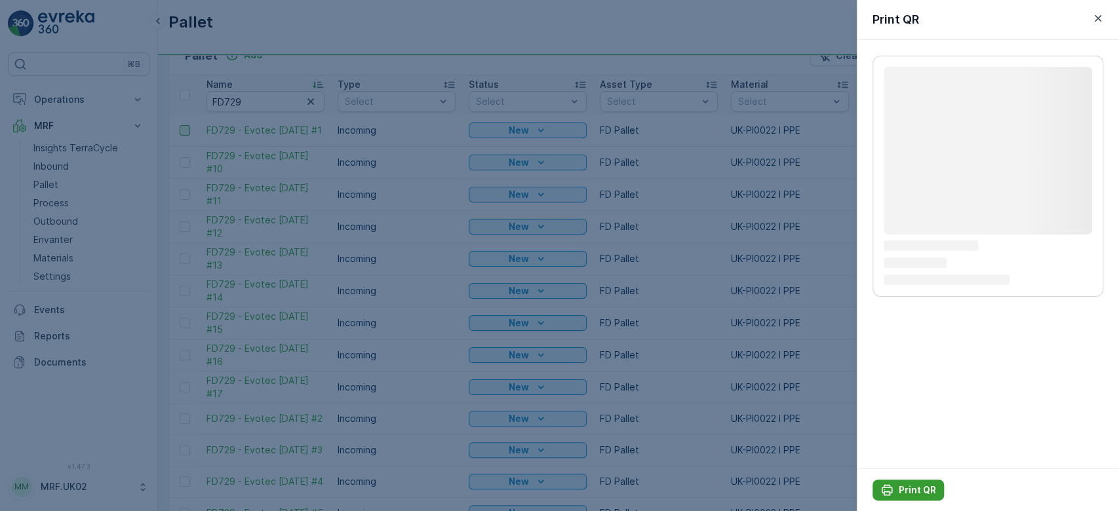
click at [917, 492] on p "Print QR" at bounding box center [917, 490] width 37 height 13
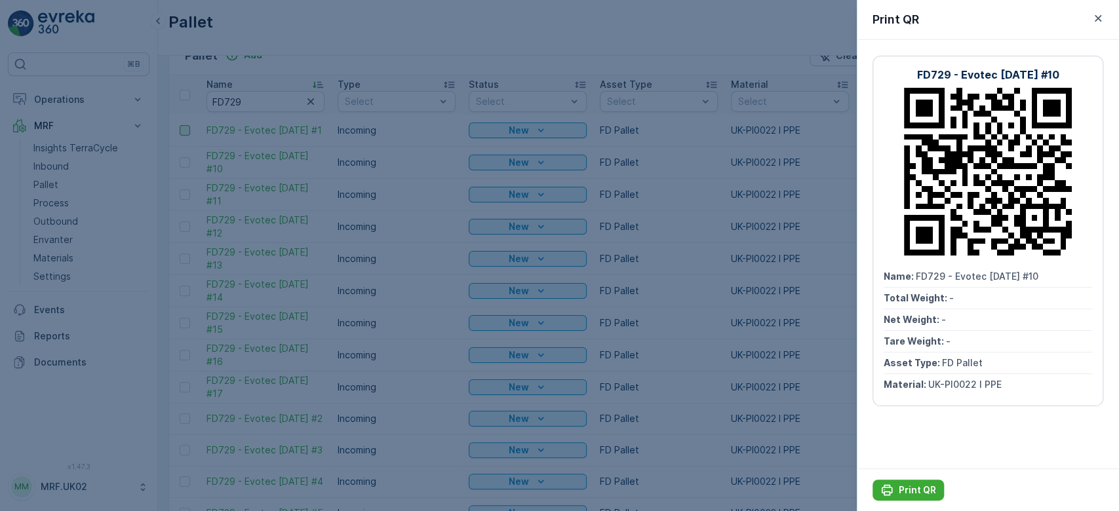
click at [294, 234] on div at bounding box center [559, 255] width 1119 height 511
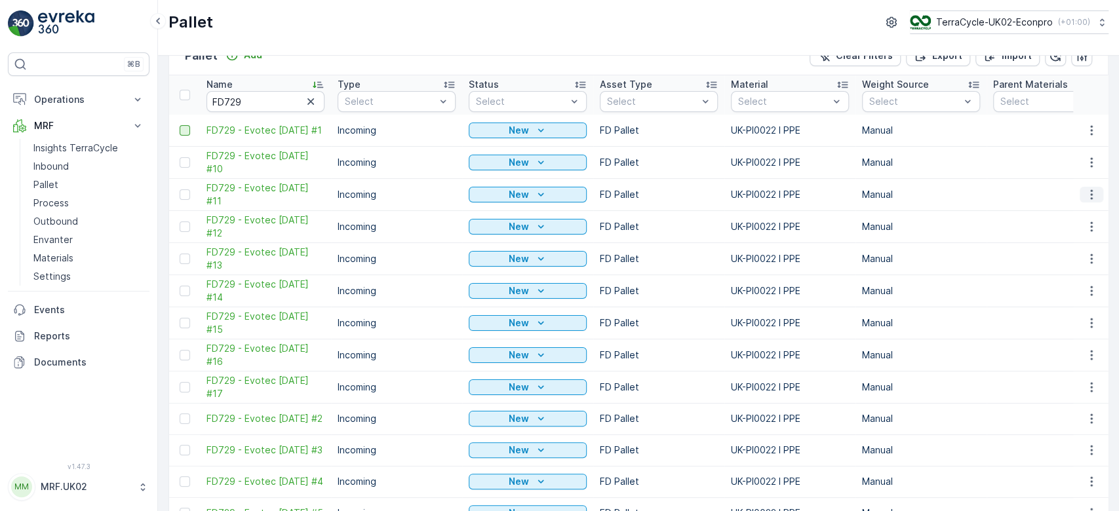
click at [1093, 201] on icon "button" at bounding box center [1091, 194] width 13 height 13
click at [1075, 317] on div "Print QR" at bounding box center [1076, 318] width 87 height 18
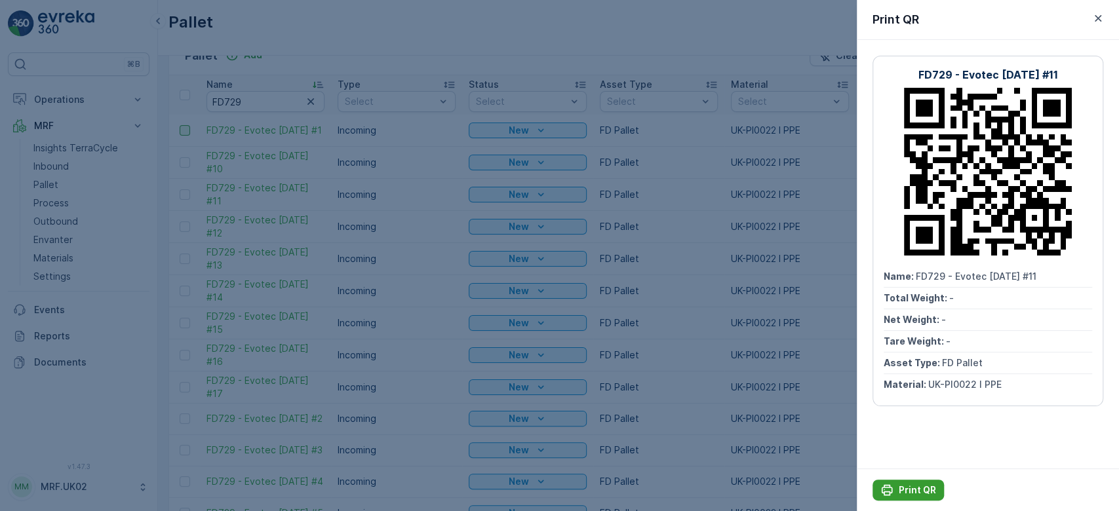
click at [899, 485] on p "Print QR" at bounding box center [917, 490] width 37 height 13
click at [684, 333] on div at bounding box center [559, 255] width 1119 height 511
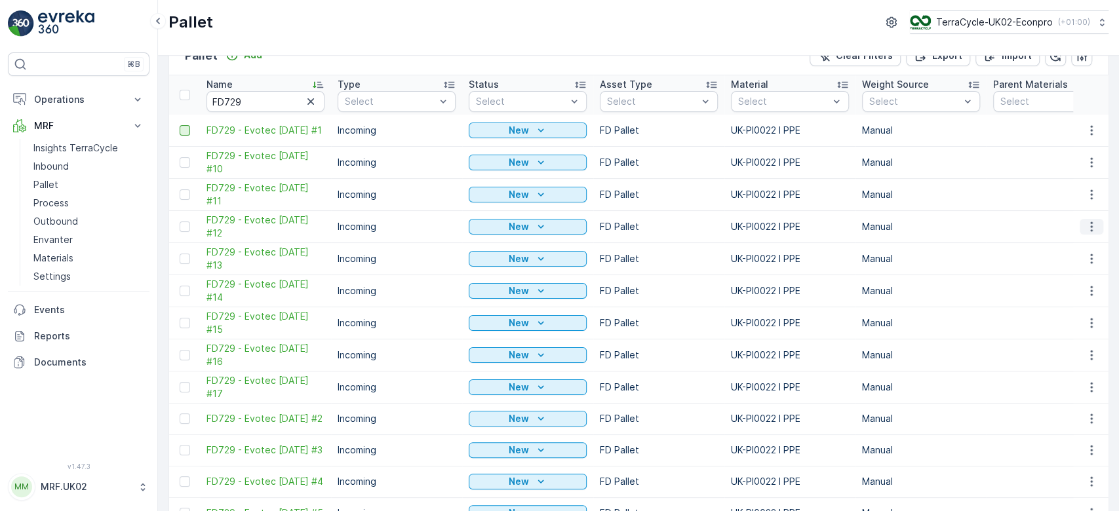
click at [1085, 233] on icon "button" at bounding box center [1091, 226] width 13 height 13
click at [1058, 354] on span "Print QR" at bounding box center [1056, 350] width 36 height 13
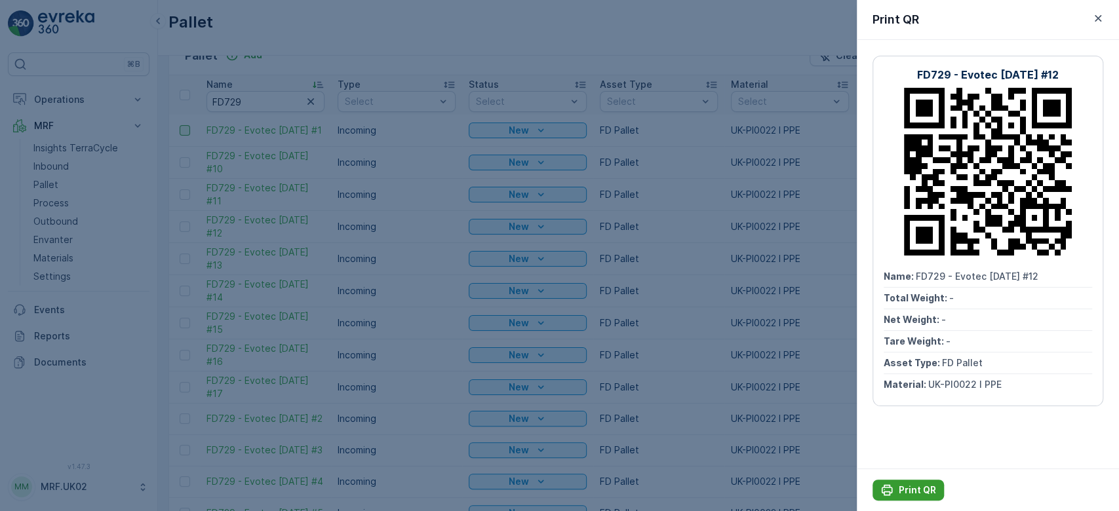
click at [914, 488] on p "Print QR" at bounding box center [917, 490] width 37 height 13
click at [820, 409] on div at bounding box center [559, 255] width 1119 height 511
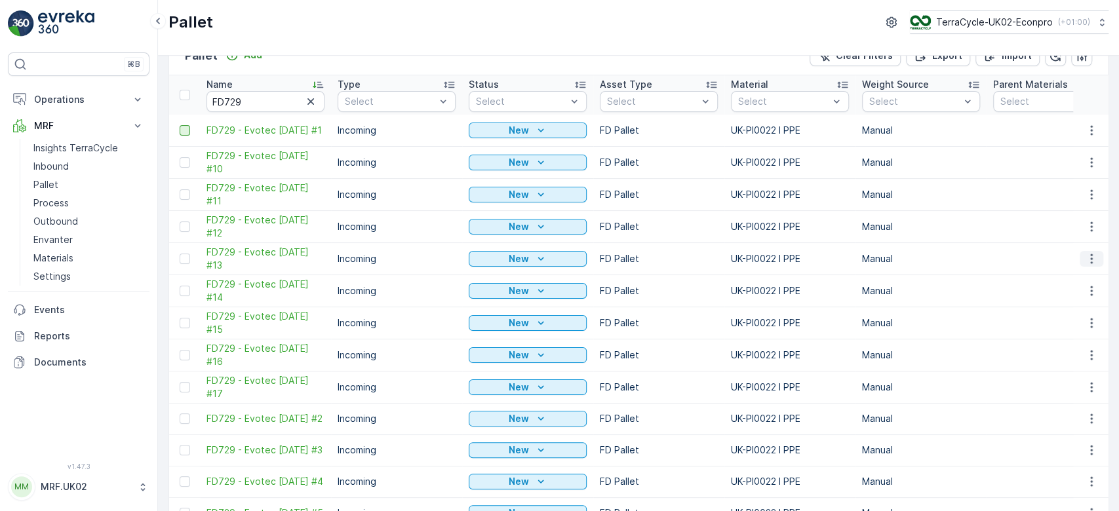
click at [1085, 266] on icon "button" at bounding box center [1091, 258] width 13 height 13
click at [1045, 378] on span "Print QR" at bounding box center [1056, 382] width 36 height 13
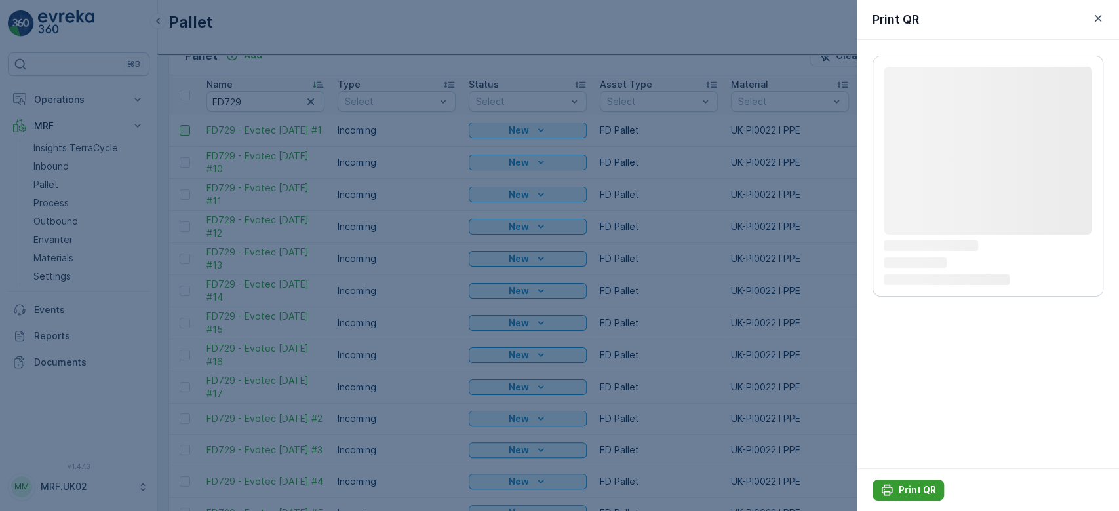
click at [923, 488] on p "Print QR" at bounding box center [917, 490] width 37 height 13
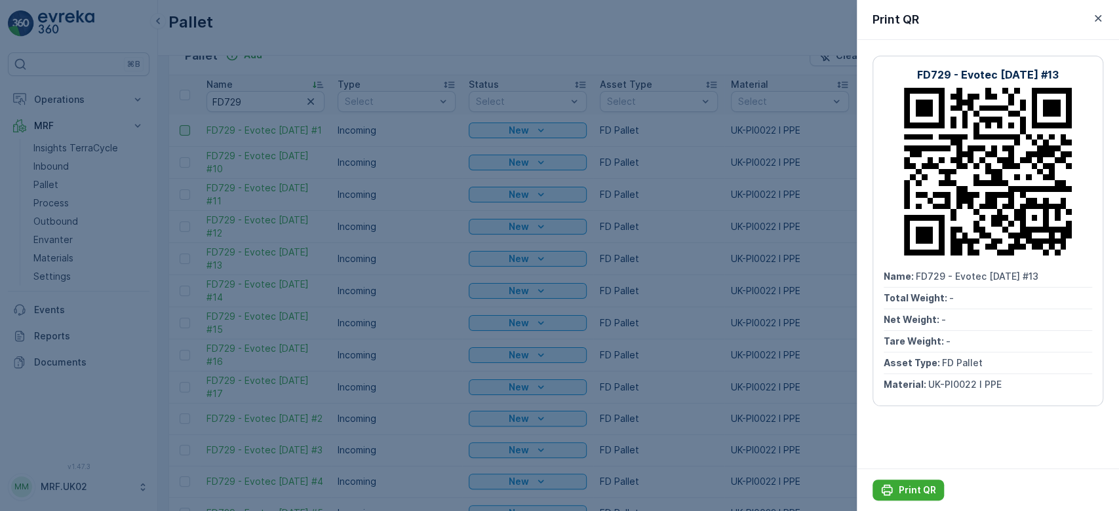
click at [836, 314] on div at bounding box center [559, 255] width 1119 height 511
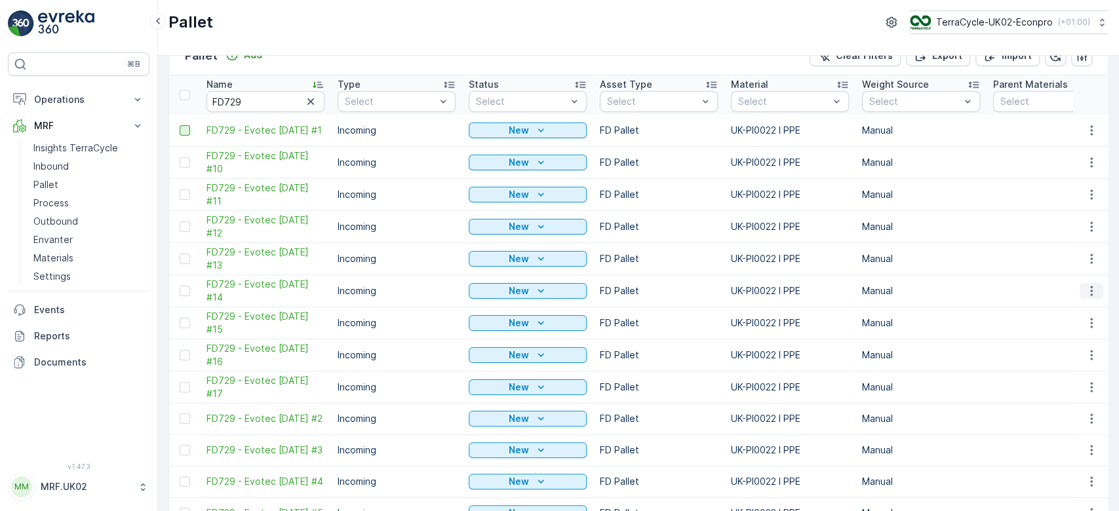
click at [1085, 298] on icon "button" at bounding box center [1091, 291] width 13 height 13
click at [1065, 412] on span "Print QR" at bounding box center [1056, 414] width 36 height 13
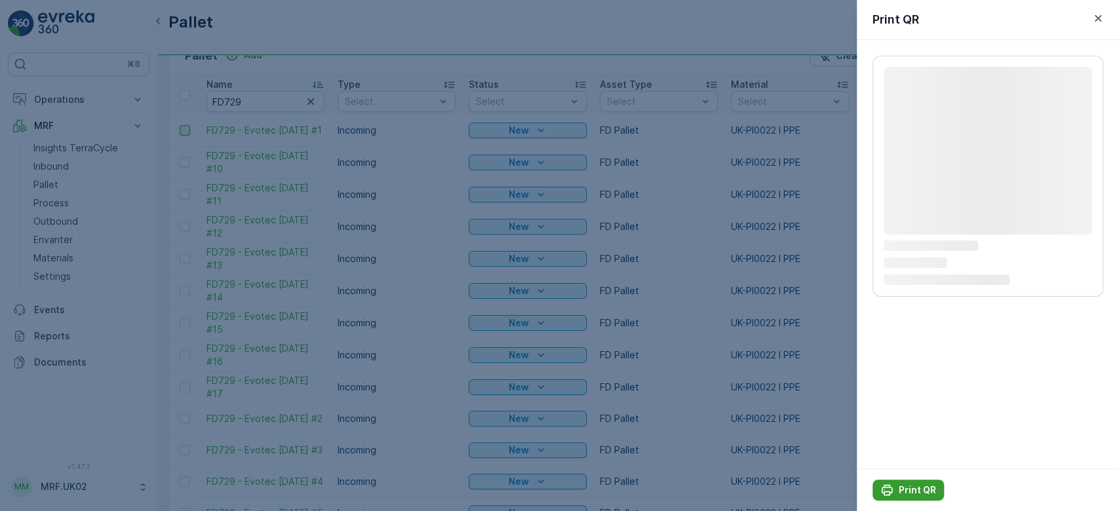
click at [918, 496] on p "Print QR" at bounding box center [917, 490] width 37 height 13
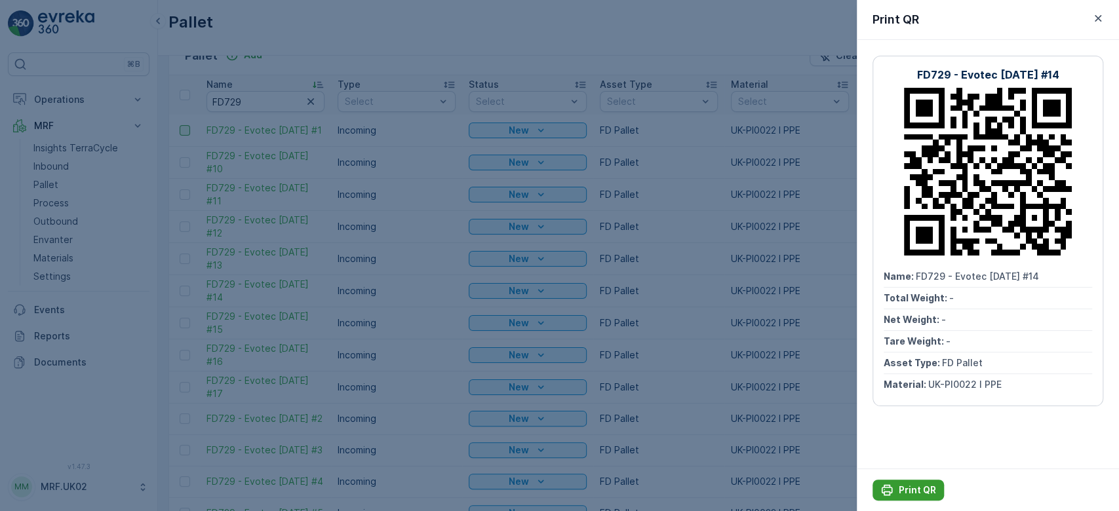
click at [919, 493] on p "Print QR" at bounding box center [917, 490] width 37 height 13
click at [682, 362] on div at bounding box center [559, 255] width 1119 height 511
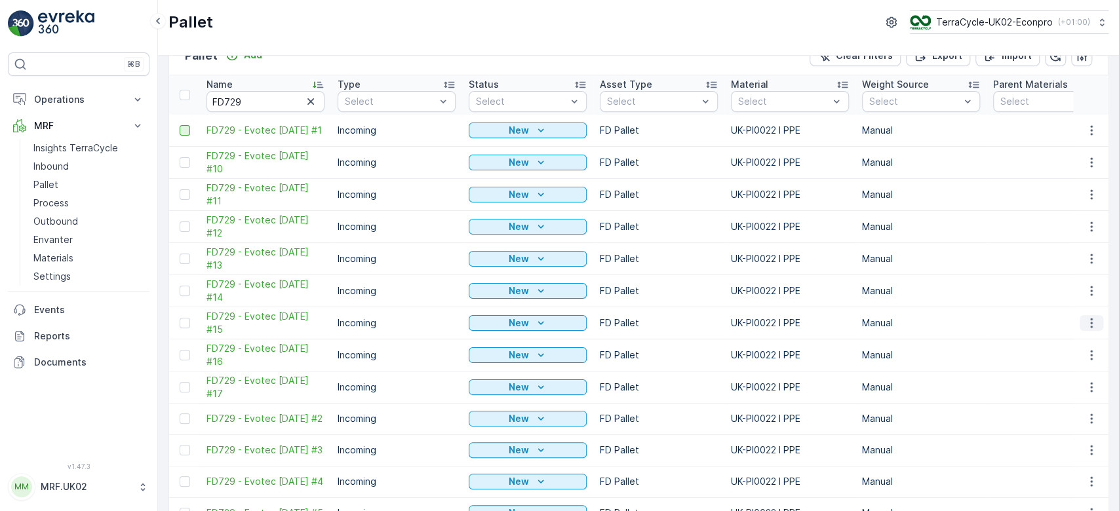
click at [1094, 330] on icon "button" at bounding box center [1091, 323] width 13 height 13
click at [1072, 448] on span "Print QR" at bounding box center [1056, 445] width 36 height 13
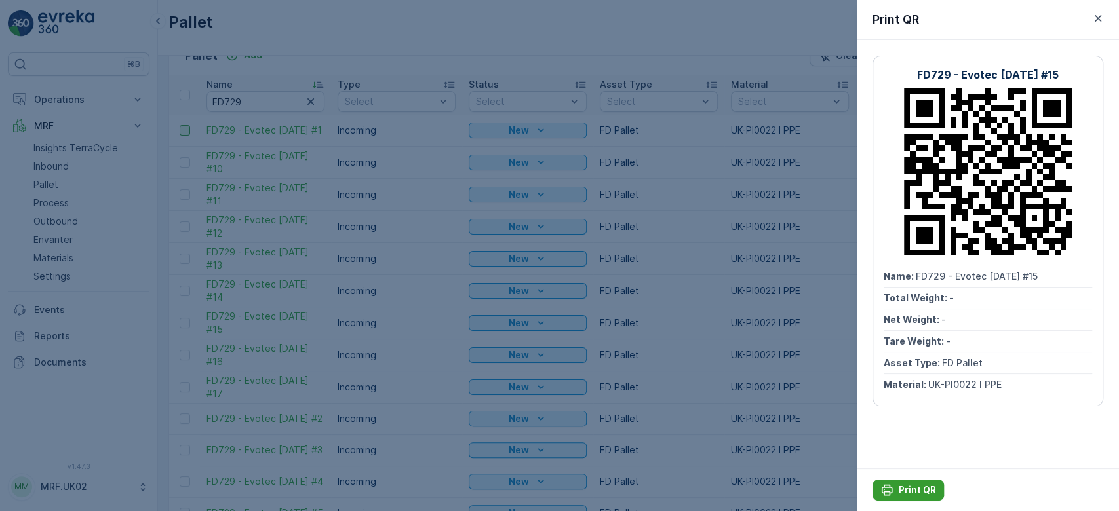
click at [915, 493] on p "Print QR" at bounding box center [917, 490] width 37 height 13
click at [747, 382] on div at bounding box center [559, 255] width 1119 height 511
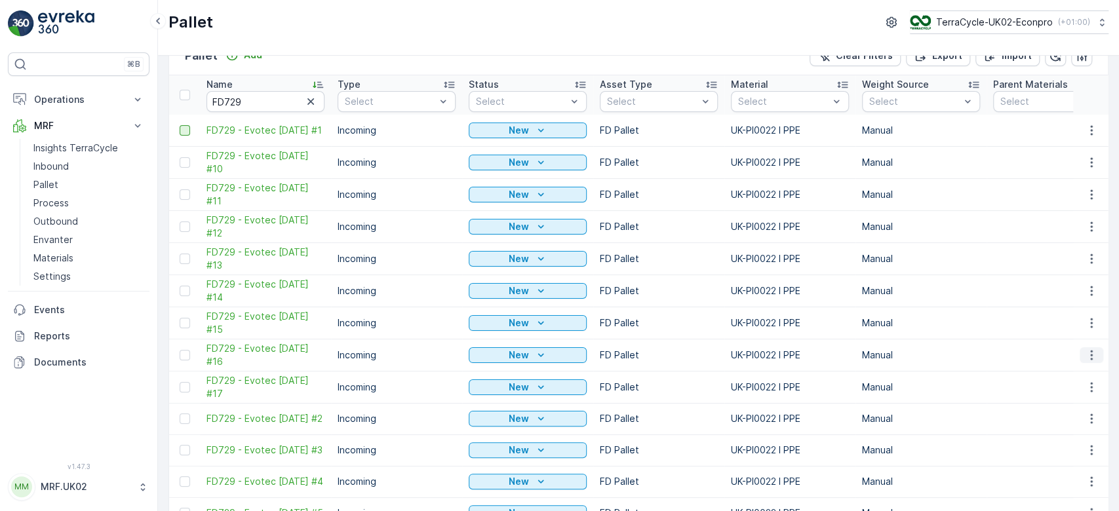
click at [1090, 362] on icon "button" at bounding box center [1091, 355] width 13 height 13
click at [1079, 339] on div "Print QR" at bounding box center [1076, 341] width 87 height 18
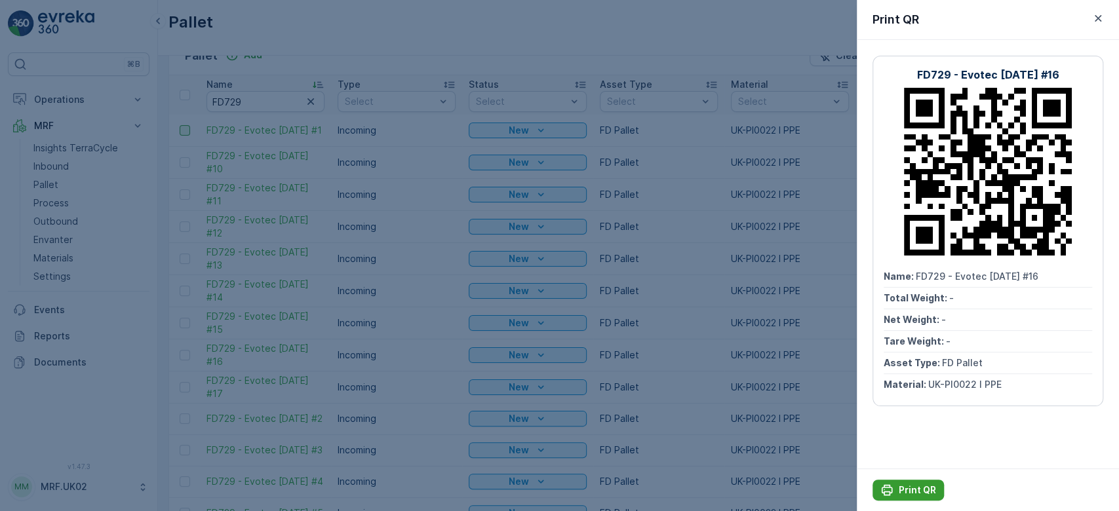
click at [921, 484] on p "Print QR" at bounding box center [917, 490] width 37 height 13
click at [695, 348] on div at bounding box center [559, 255] width 1119 height 511
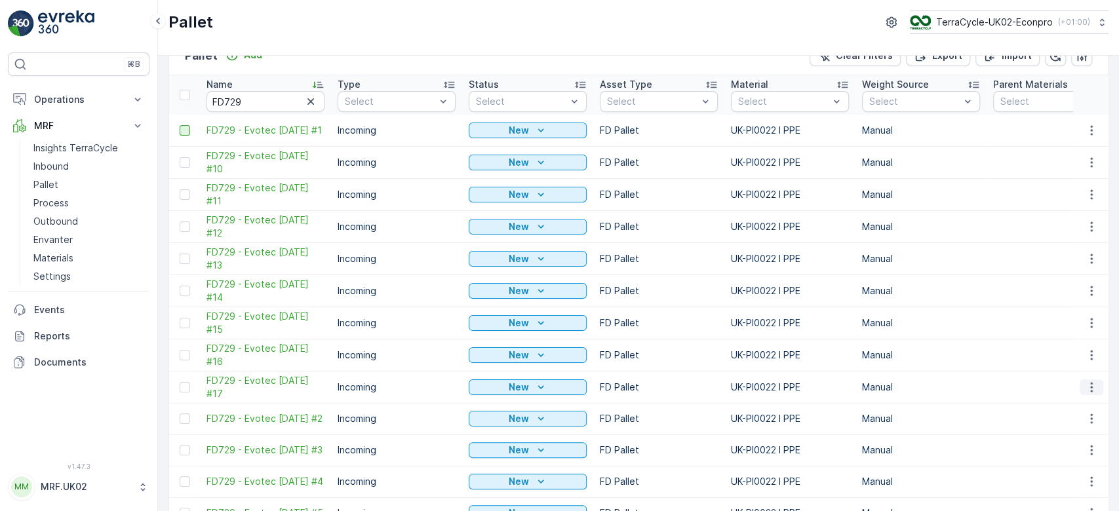
click at [1086, 394] on icon "button" at bounding box center [1091, 387] width 13 height 13
click at [1054, 369] on span "Print QR" at bounding box center [1056, 373] width 36 height 13
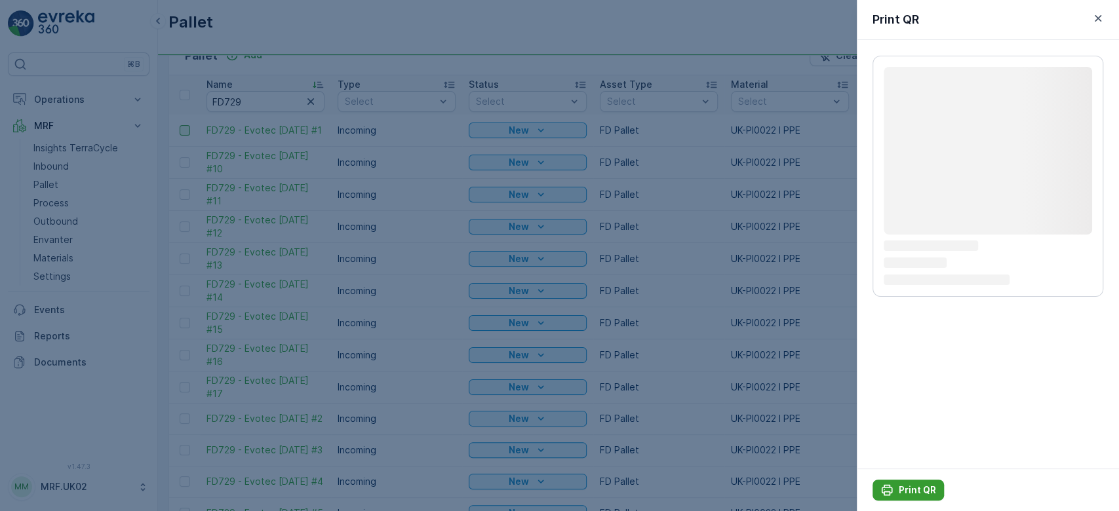
click at [917, 489] on p "Print QR" at bounding box center [917, 490] width 37 height 13
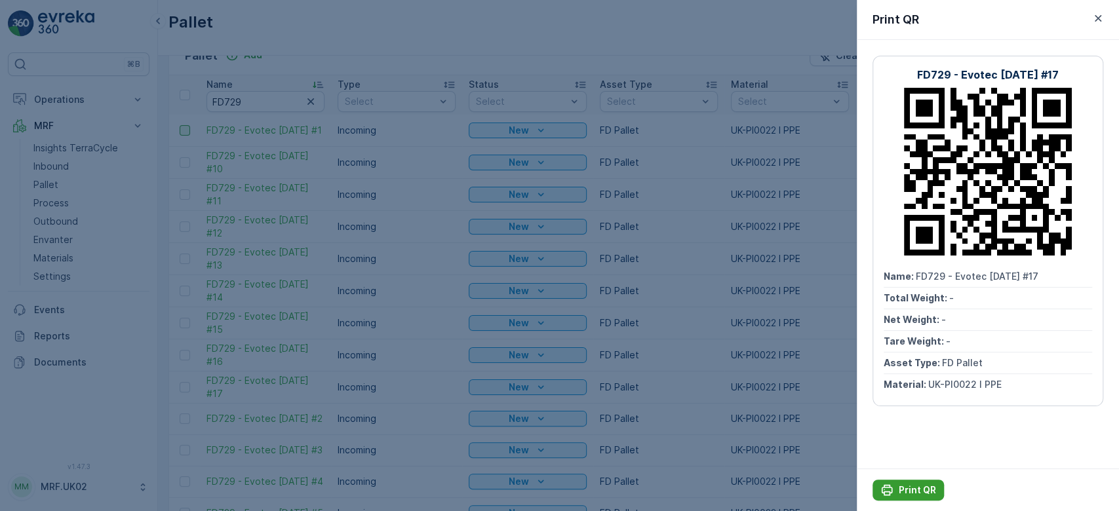
click at [911, 488] on p "Print QR" at bounding box center [917, 490] width 37 height 13
click at [420, 425] on div at bounding box center [559, 255] width 1119 height 511
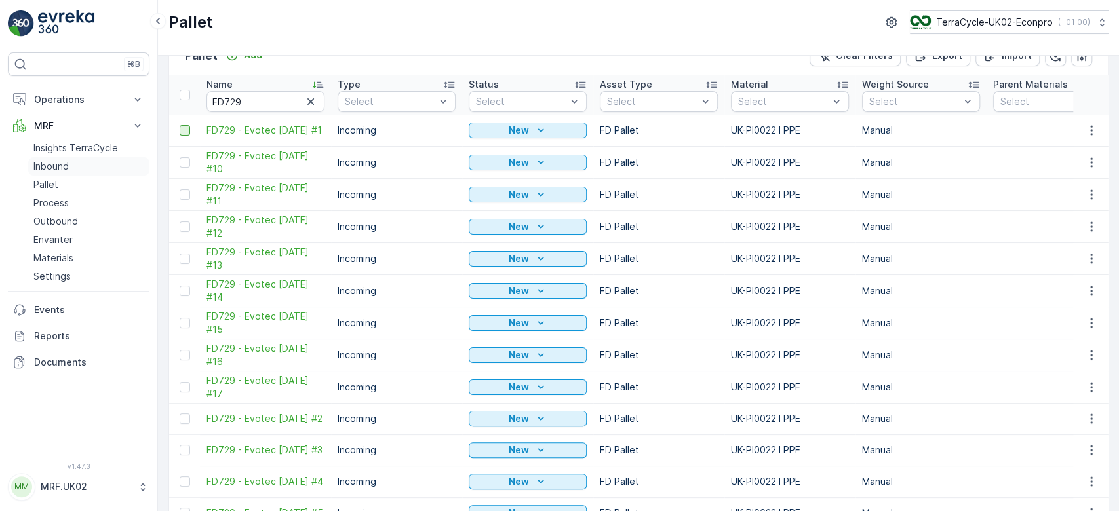
click at [81, 165] on link "Inbound" at bounding box center [88, 166] width 121 height 18
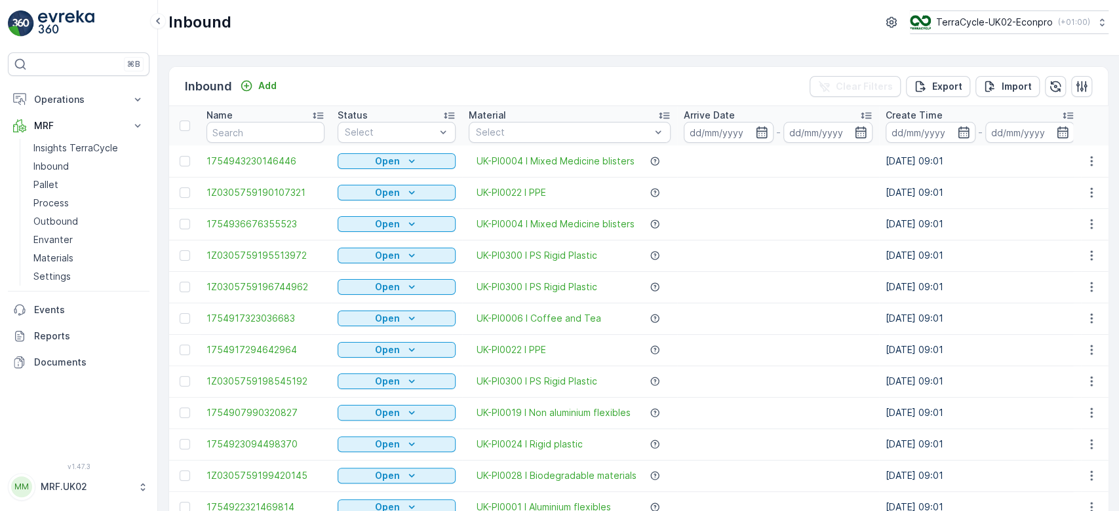
click at [347, 89] on div "Inbound Add Clear Filters Export Import" at bounding box center [638, 86] width 939 height 39
click at [336, 71] on div "Inbound Add Clear Filters Export Import" at bounding box center [638, 86] width 939 height 39
click at [71, 165] on link "Inbound" at bounding box center [88, 166] width 121 height 18
click at [306, 90] on div "Inbound Add Clear Filters Export Import" at bounding box center [638, 86] width 939 height 39
click at [63, 162] on p "Inbound" at bounding box center [50, 166] width 35 height 13
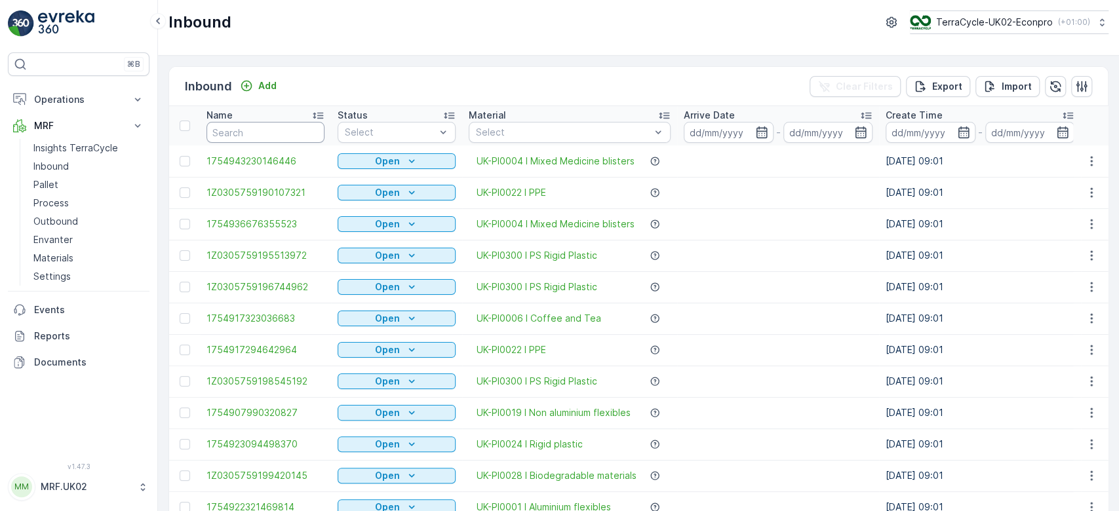
click at [238, 129] on input "text" at bounding box center [266, 132] width 118 height 21
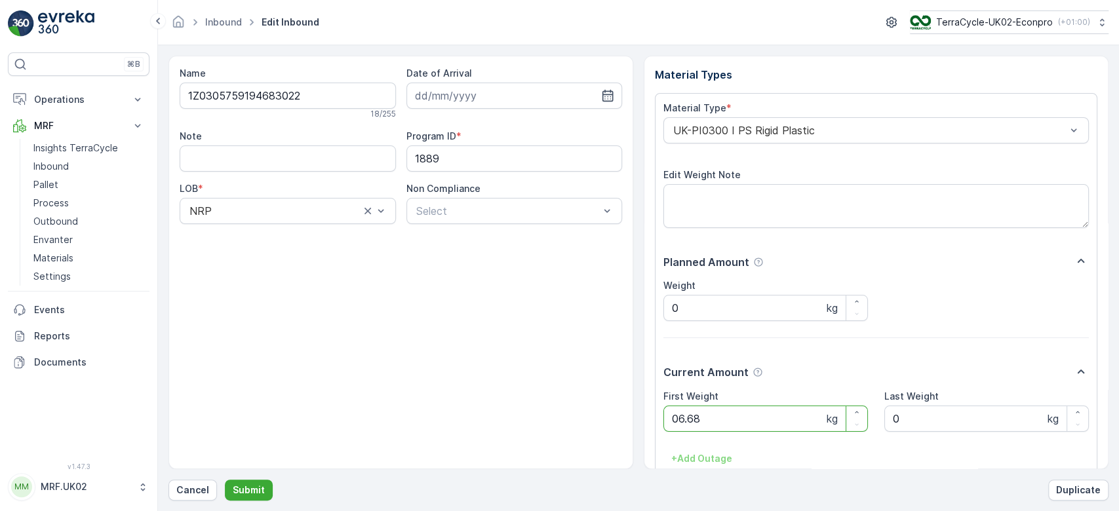
click button "Submit" at bounding box center [249, 490] width 48 height 21
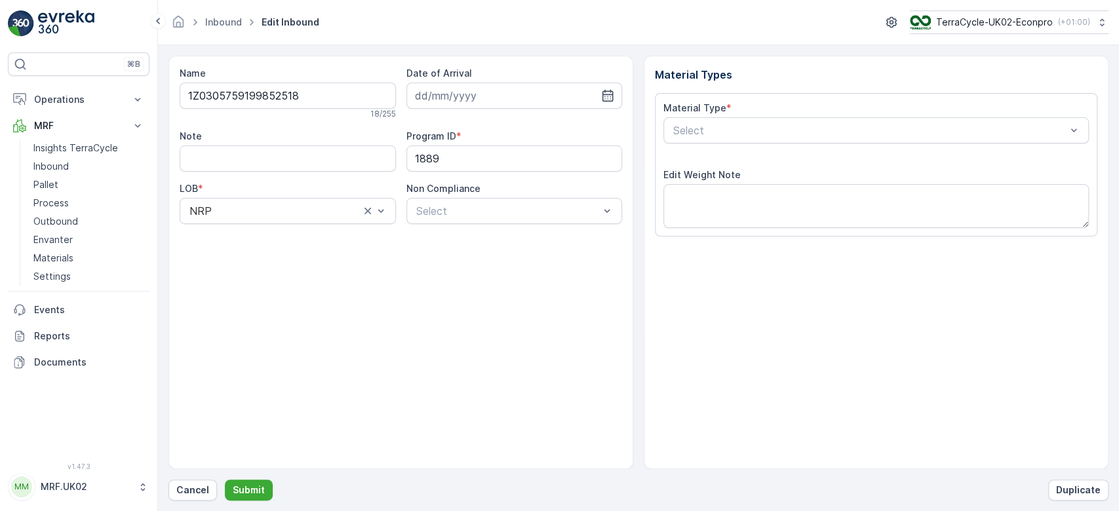
type input "06.08.2025"
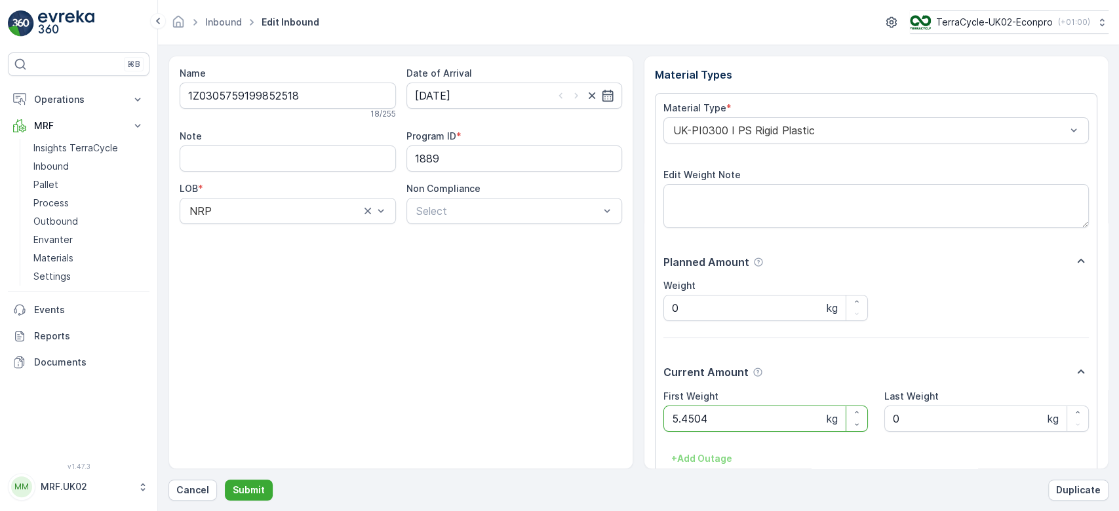
click at [225, 480] on button "Submit" at bounding box center [249, 490] width 48 height 21
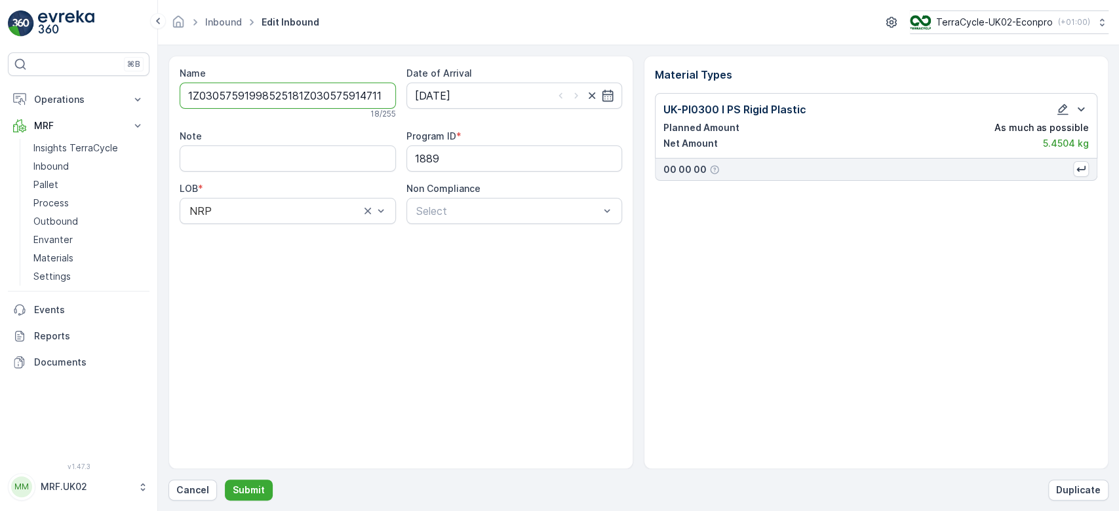
type input "1Z03057591998525181Z0305759147116803"
click at [225, 480] on button "Submit" at bounding box center [249, 490] width 48 height 21
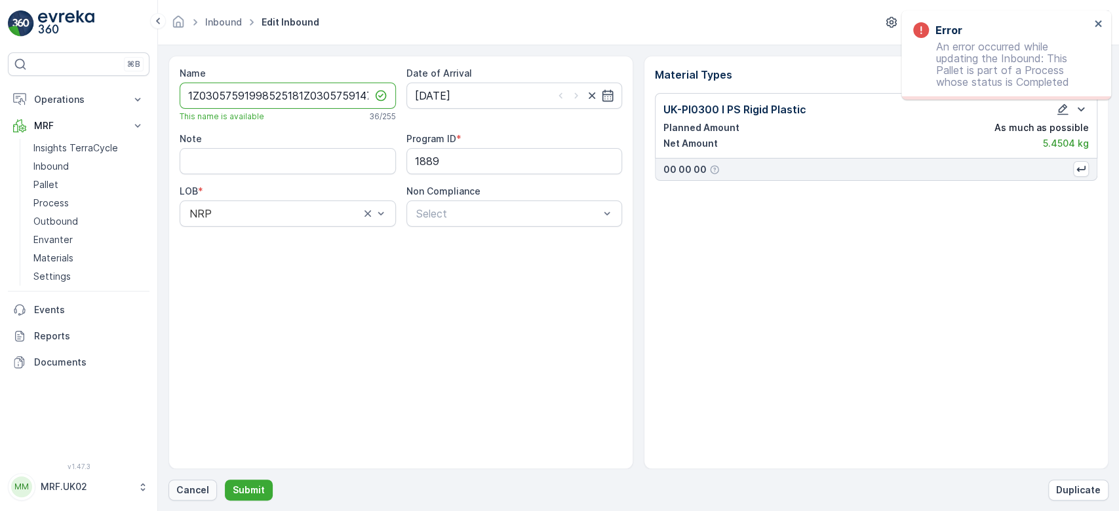
click at [194, 485] on p "Cancel" at bounding box center [192, 490] width 33 height 13
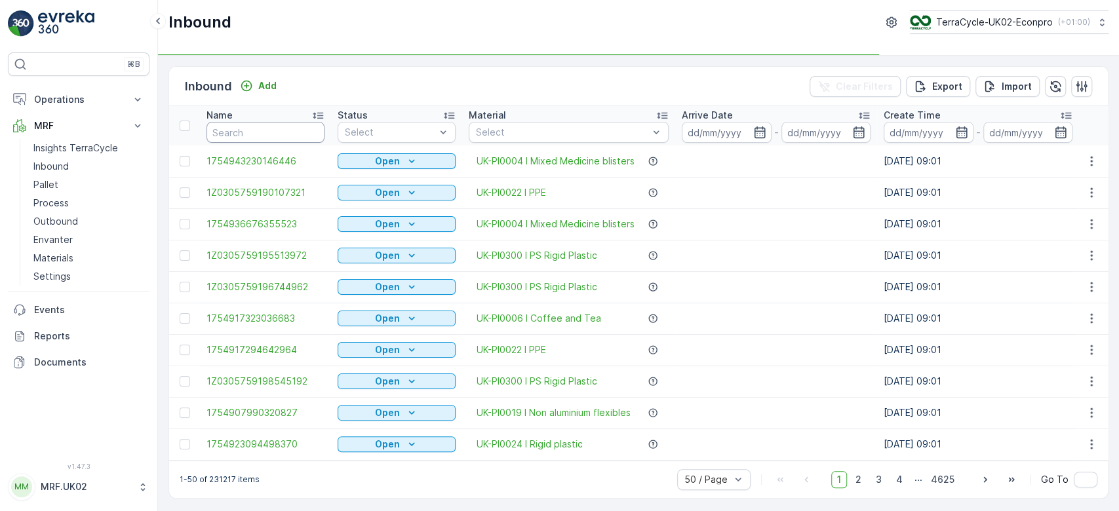
click at [233, 134] on input "text" at bounding box center [266, 132] width 118 height 21
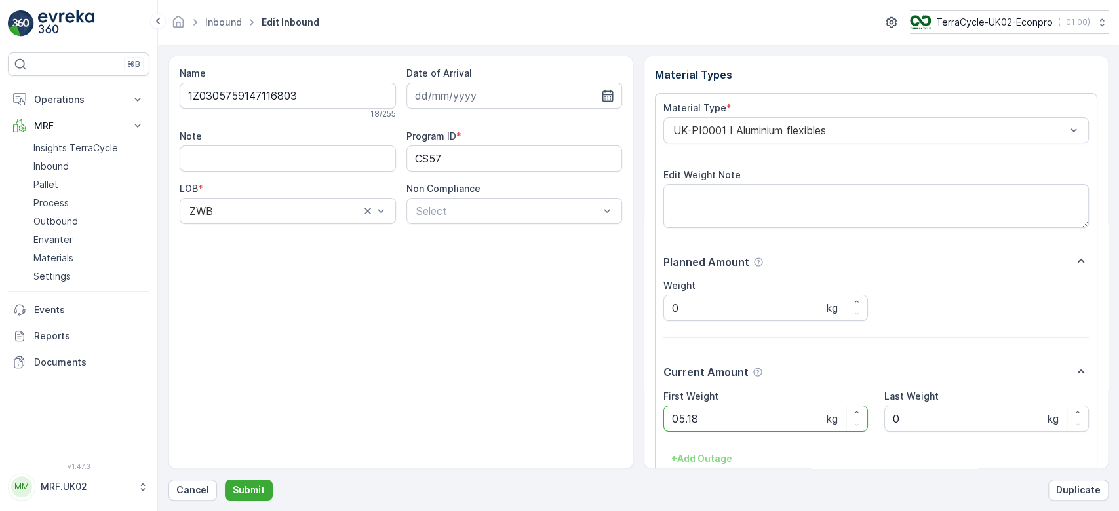
click at [225, 480] on button "Submit" at bounding box center [249, 490] width 48 height 21
click button "Submit" at bounding box center [249, 490] width 48 height 21
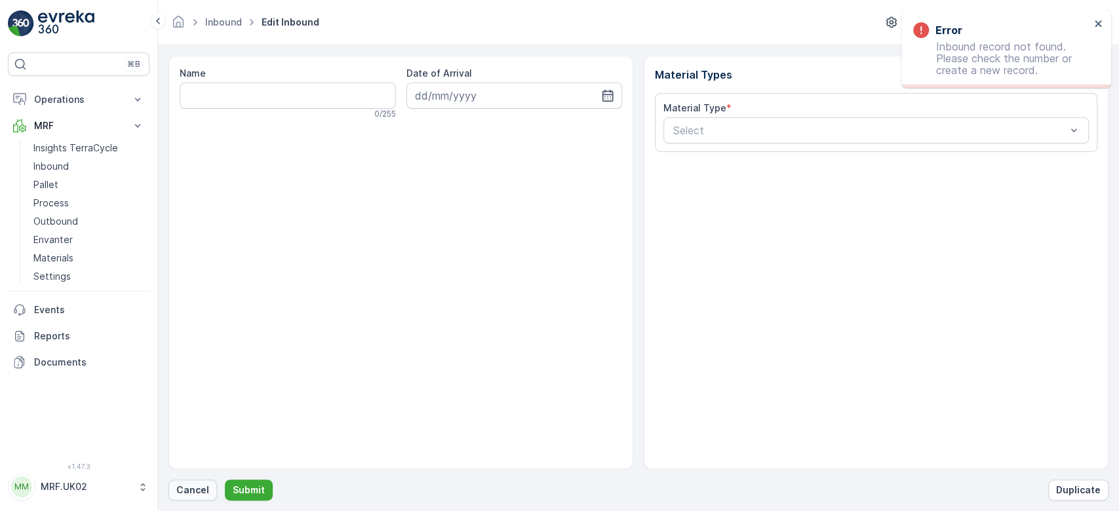
click at [212, 490] on button "Cancel" at bounding box center [193, 490] width 49 height 21
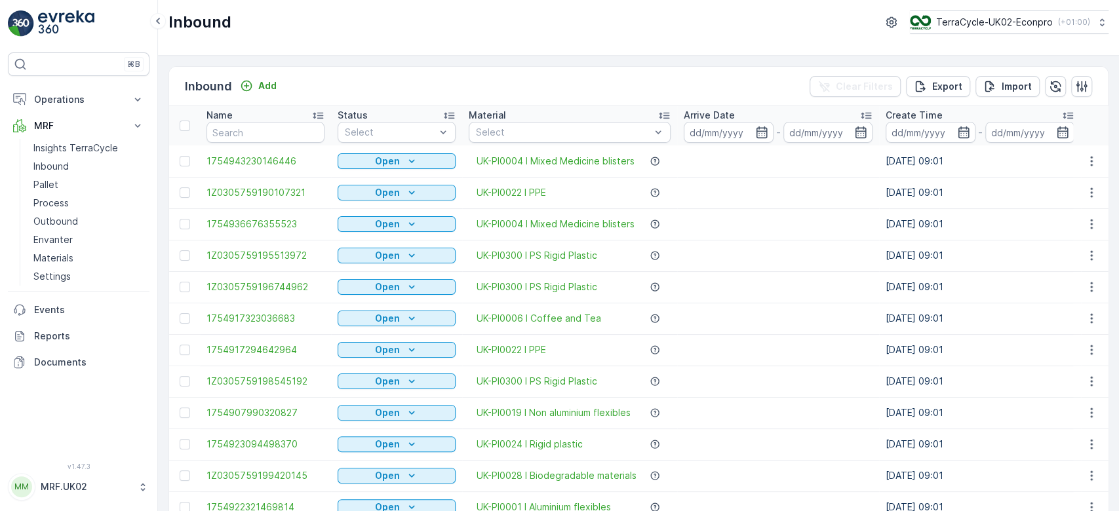
click at [250, 117] on div "Name" at bounding box center [266, 115] width 118 height 13
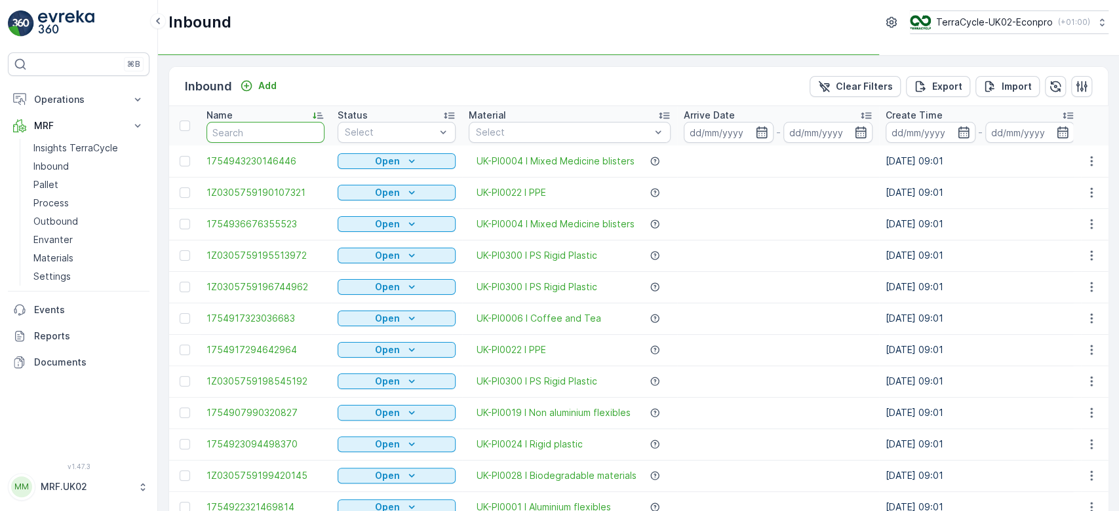
click at [250, 130] on input "text" at bounding box center [266, 132] width 118 height 21
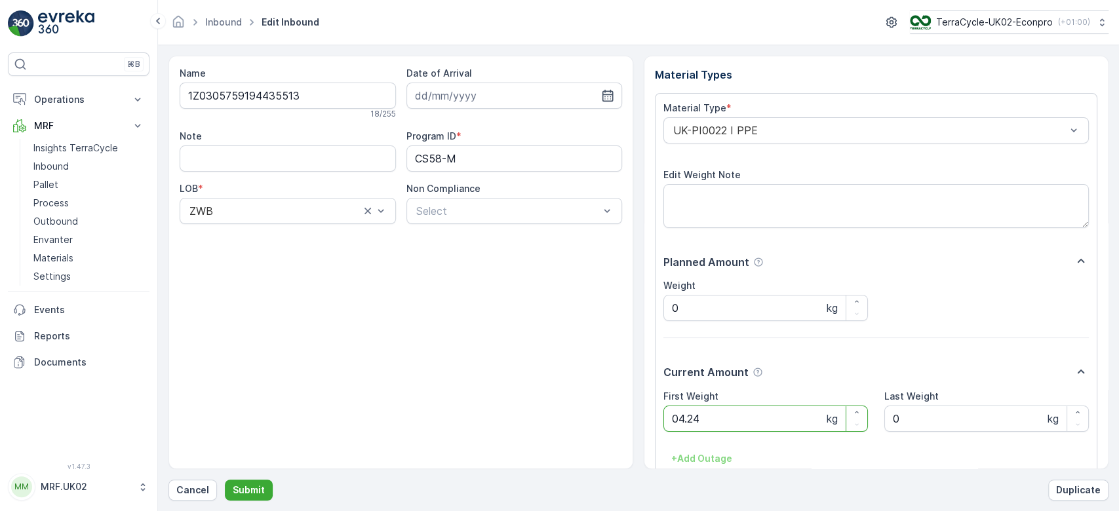
click at [225, 480] on button "Submit" at bounding box center [249, 490] width 48 height 21
click button "Submit" at bounding box center [249, 490] width 48 height 21
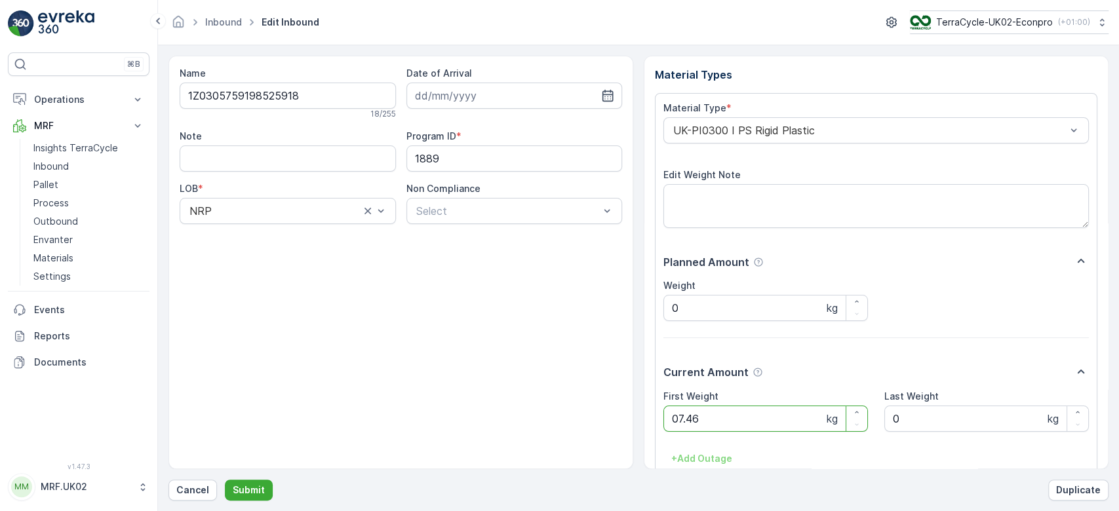
click button "Submit" at bounding box center [249, 490] width 48 height 21
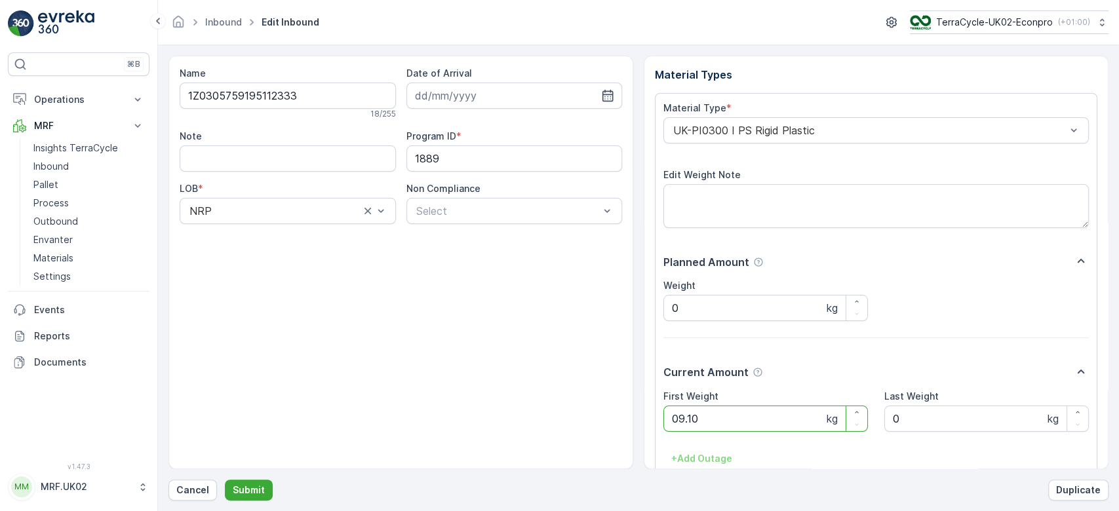
click at [225, 480] on button "Submit" at bounding box center [249, 490] width 48 height 21
click button "Submit" at bounding box center [249, 490] width 48 height 21
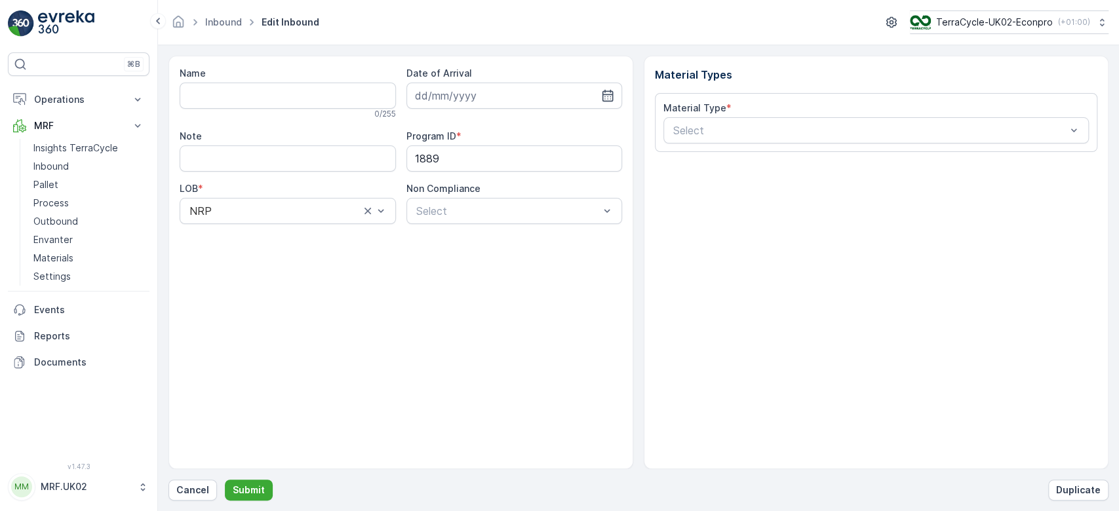
type input "1Z0305759193539896"
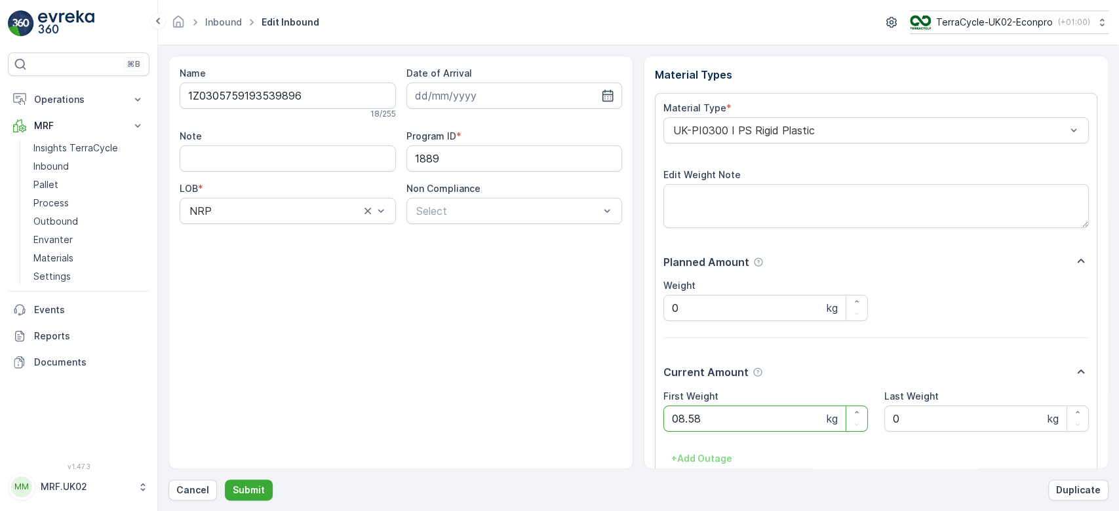
click at [225, 480] on button "Submit" at bounding box center [249, 490] width 48 height 21
click button "Submit" at bounding box center [249, 490] width 48 height 21
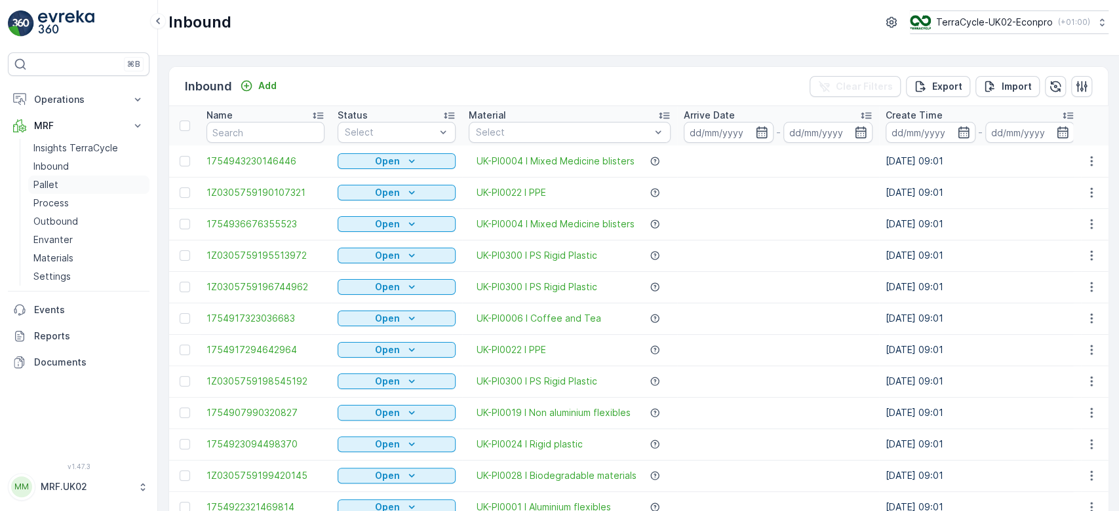
click at [56, 188] on p "Pallet" at bounding box center [45, 184] width 25 height 13
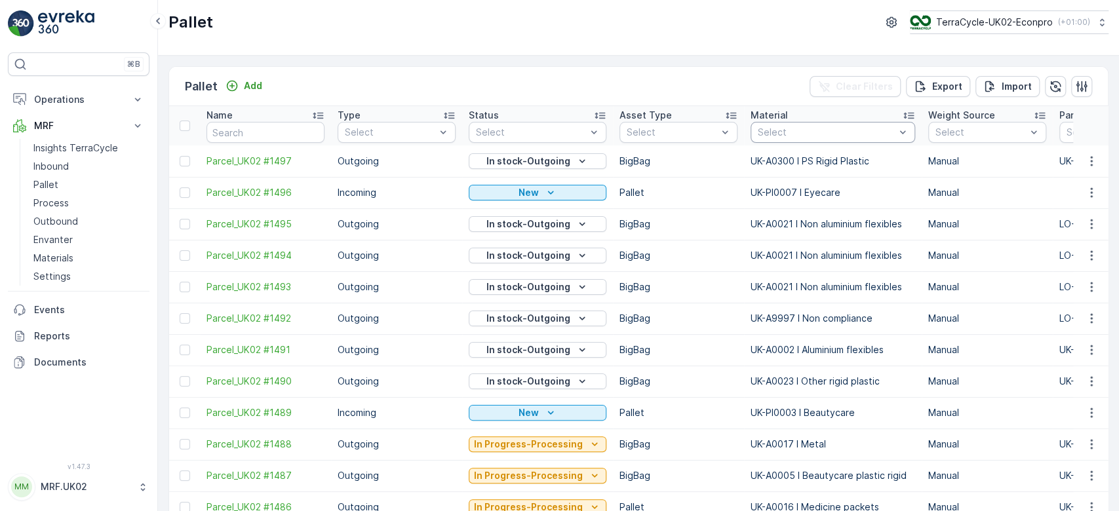
click at [782, 134] on div at bounding box center [827, 132] width 140 height 10
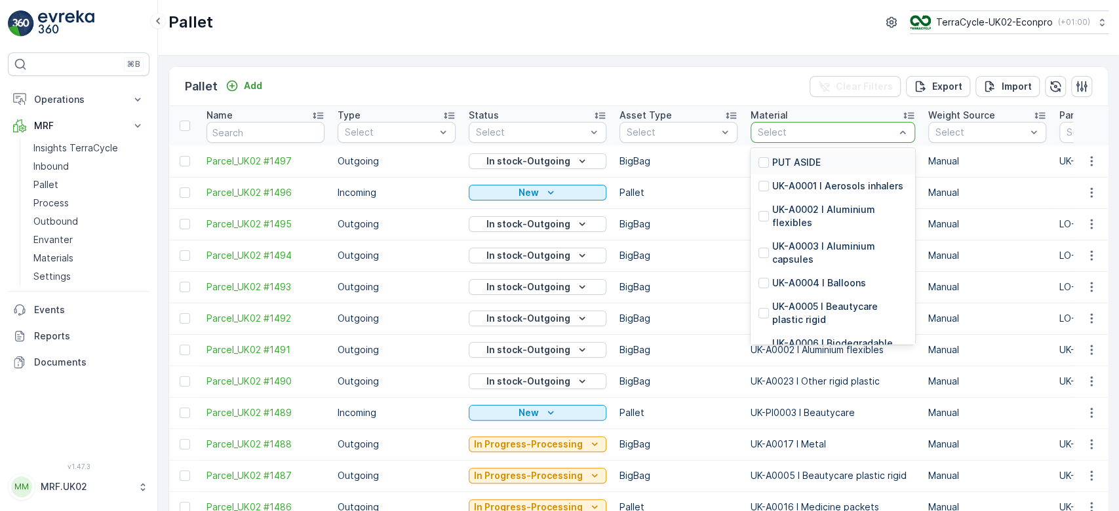
click at [782, 134] on div at bounding box center [827, 132] width 140 height 10
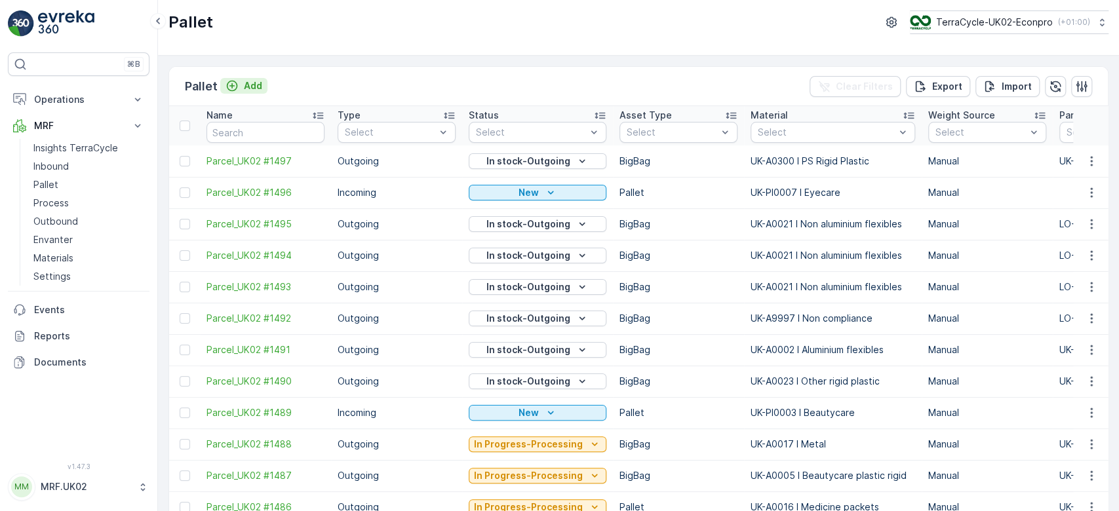
click at [252, 84] on p "Add" at bounding box center [253, 85] width 18 height 13
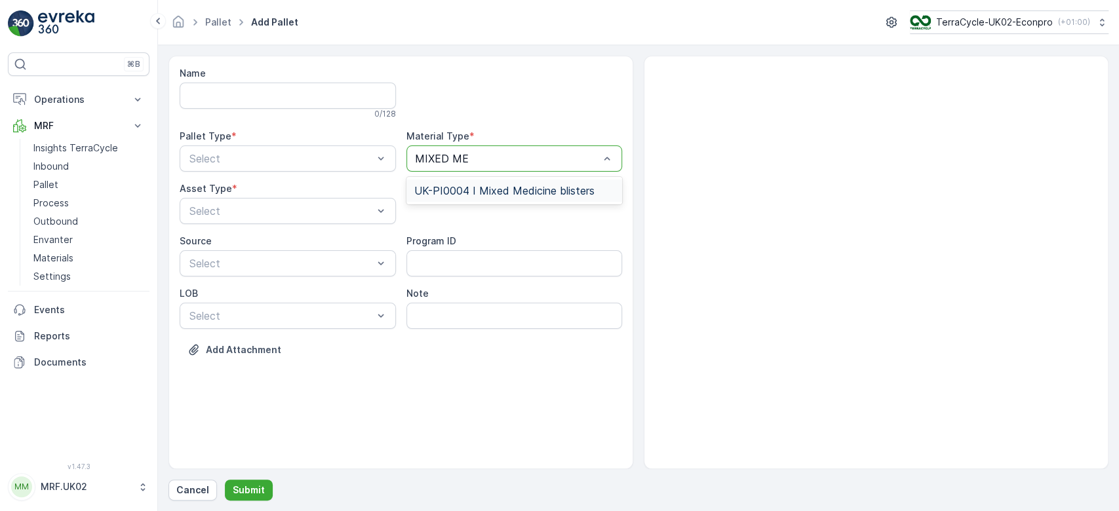
type input "MIXED MED"
click at [514, 187] on span "UK-PI0004 I Mixed Medicine blisters" at bounding box center [504, 191] width 180 height 12
click at [312, 164] on div at bounding box center [281, 159] width 186 height 12
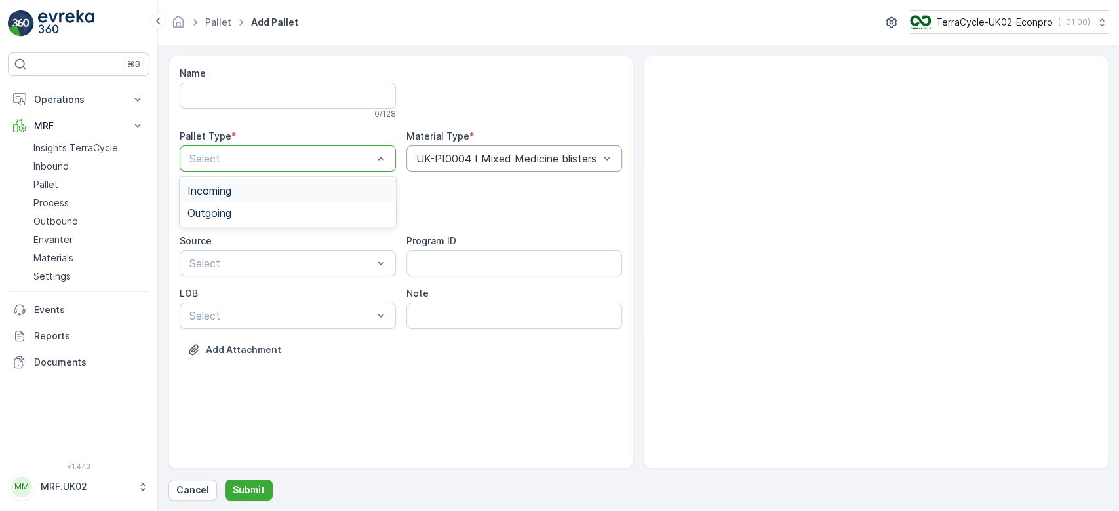
click at [298, 189] on div "Incoming" at bounding box center [288, 191] width 201 height 12
click at [269, 268] on div "Pallet" at bounding box center [288, 266] width 201 height 12
click at [253, 490] on p "Submit" at bounding box center [249, 490] width 32 height 13
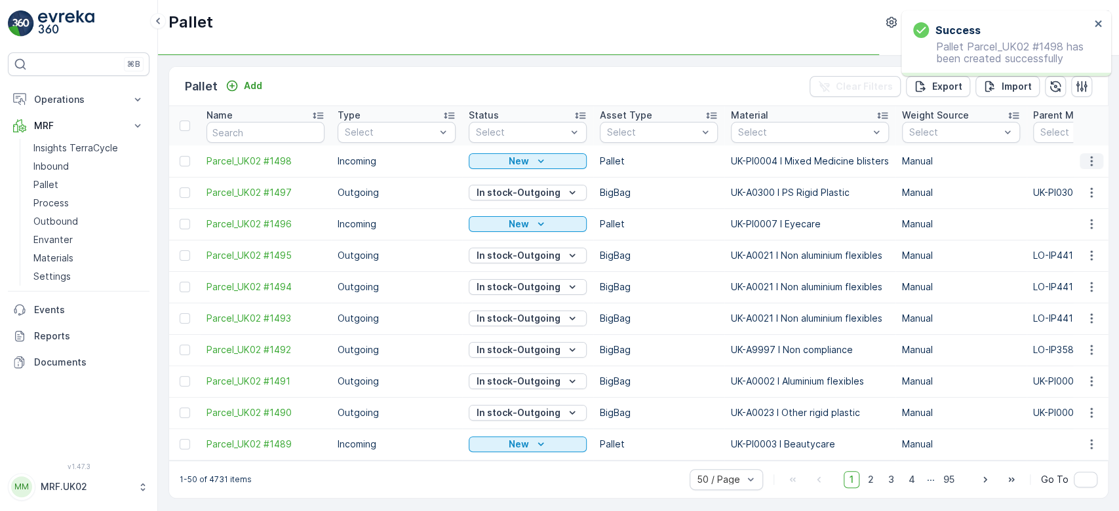
click at [1091, 166] on icon "button" at bounding box center [1091, 161] width 13 height 13
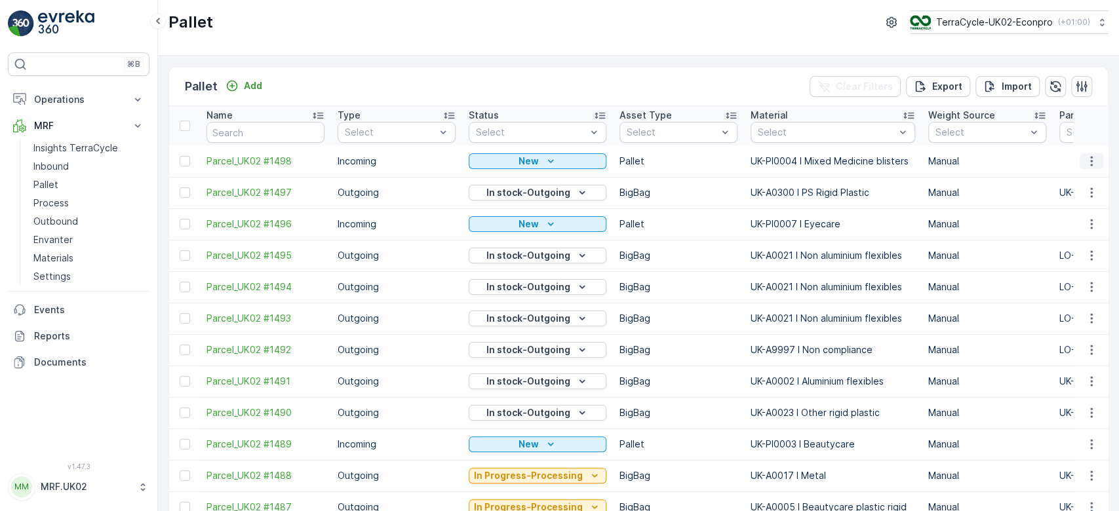
click at [1086, 161] on icon "button" at bounding box center [1091, 161] width 13 height 13
click at [1065, 249] on span "Print QR" at bounding box center [1056, 253] width 36 height 13
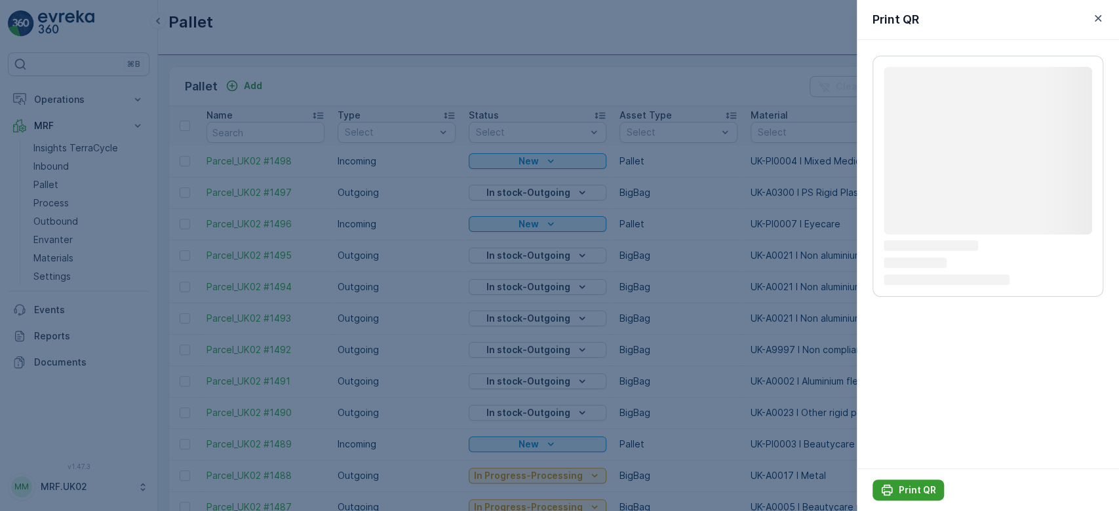
click at [926, 489] on p "Print QR" at bounding box center [917, 490] width 37 height 13
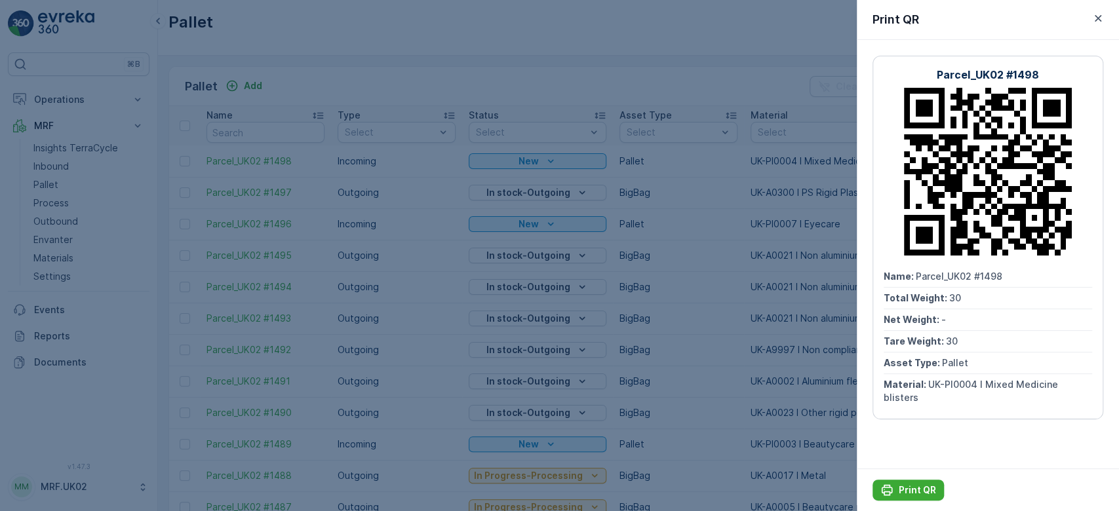
click at [55, 167] on div at bounding box center [559, 255] width 1119 height 511
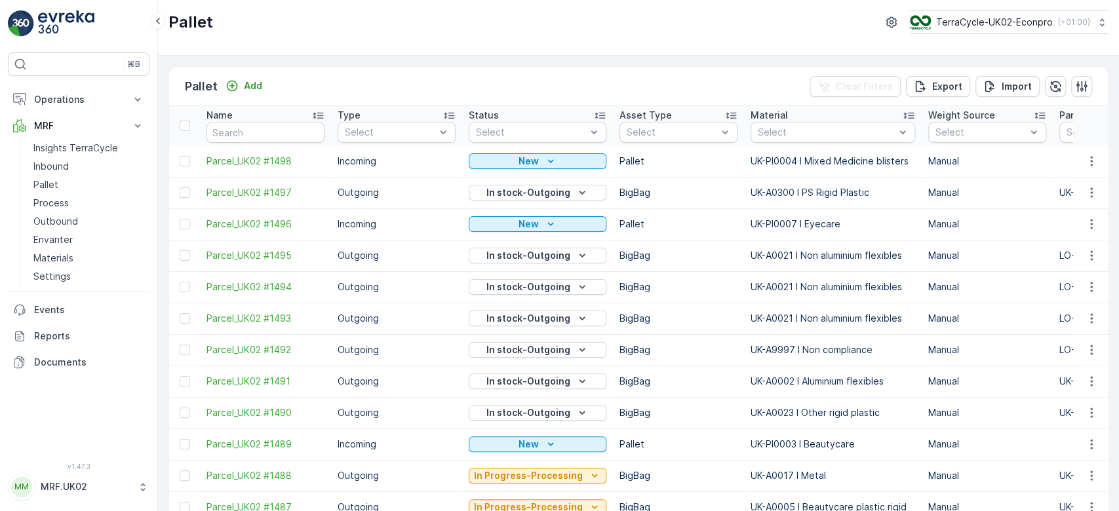
click at [55, 167] on p "Inbound" at bounding box center [50, 166] width 35 height 13
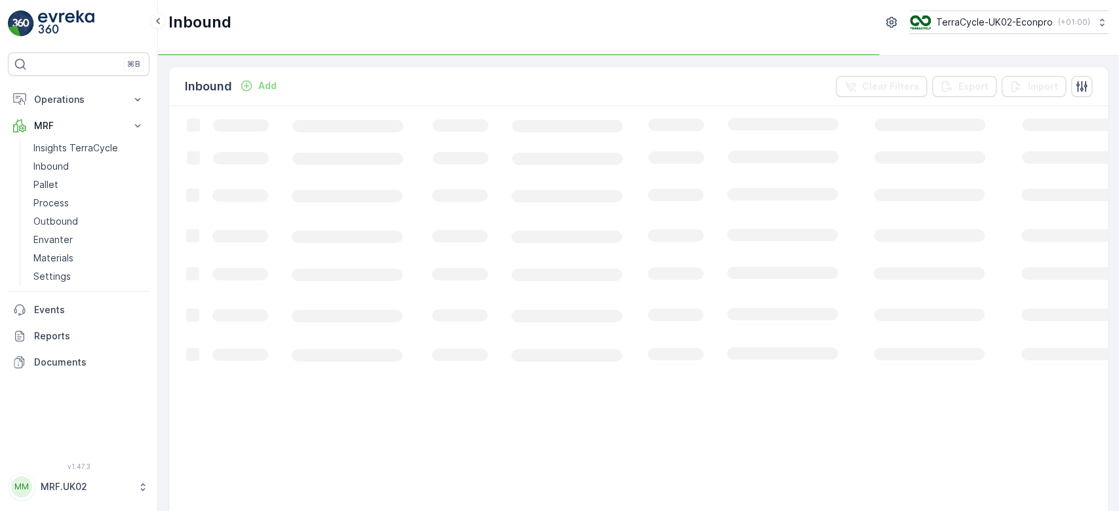
click at [55, 167] on p "Inbound" at bounding box center [50, 166] width 35 height 13
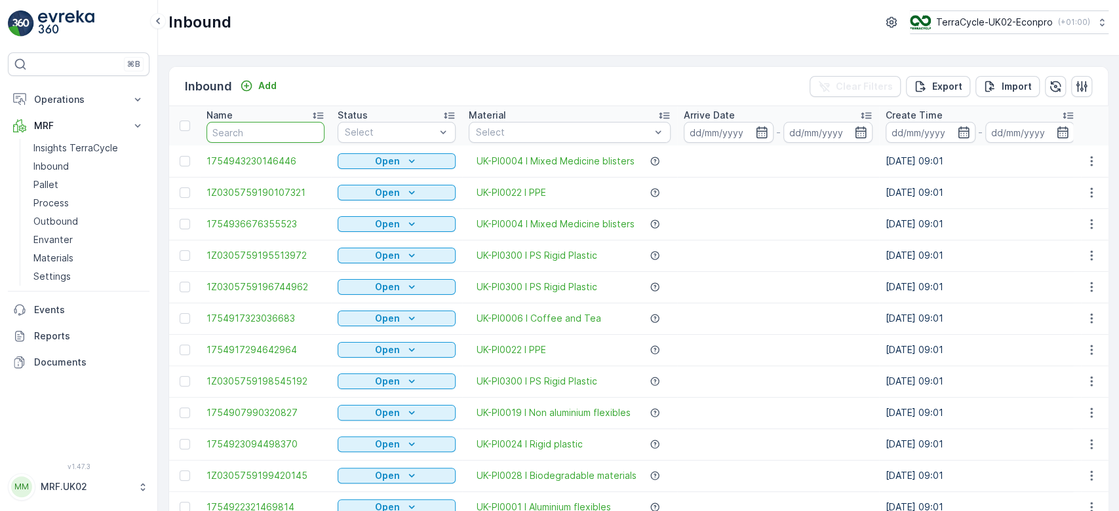
click at [248, 134] on input "text" at bounding box center [266, 132] width 118 height 21
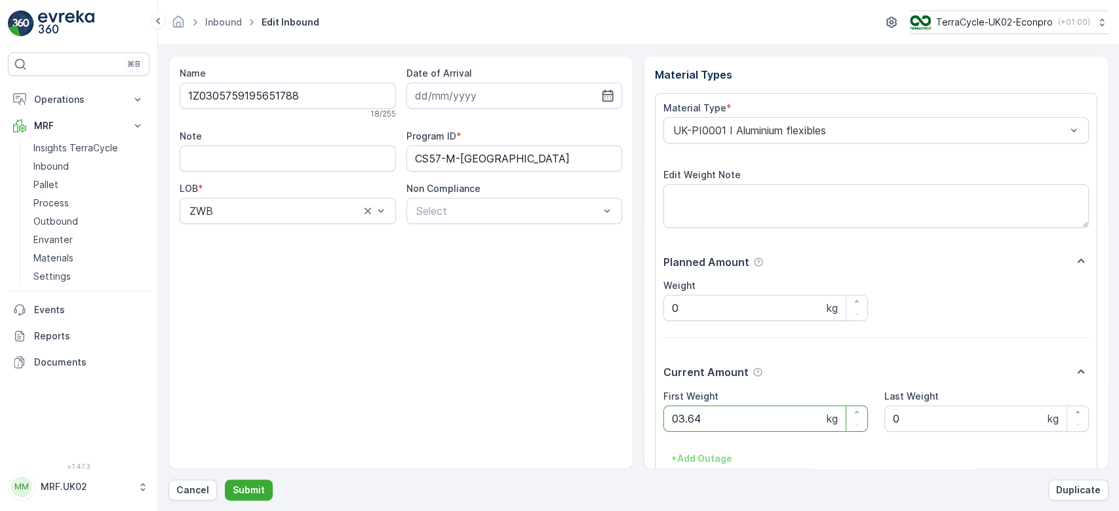
click button "Submit" at bounding box center [249, 490] width 48 height 21
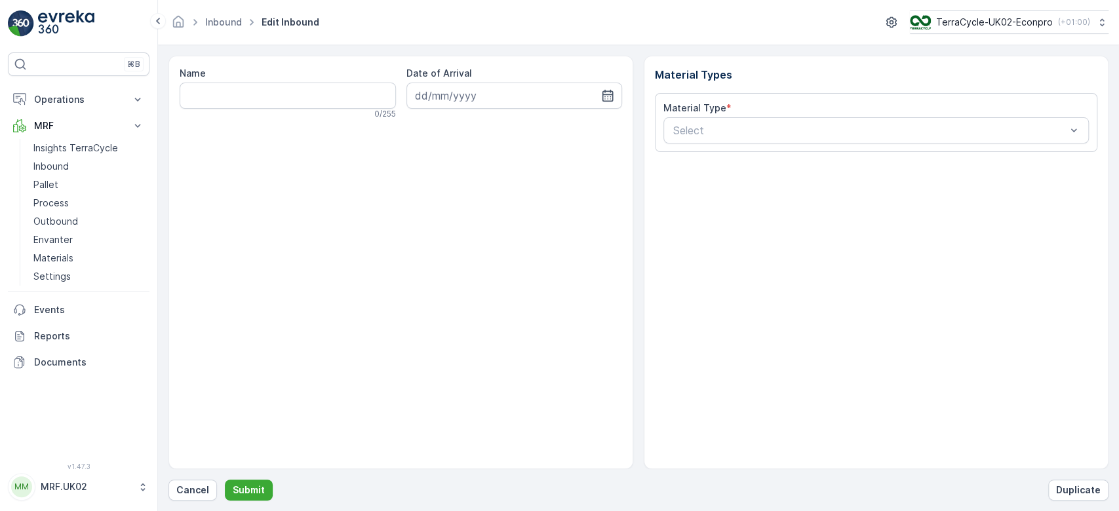
click at [191, 475] on div "Name 0 / 255 Date of Arrival Material Types Material Type * Select Cancel Submi…" at bounding box center [639, 278] width 940 height 445
click at [191, 490] on p "Cancel" at bounding box center [192, 490] width 33 height 13
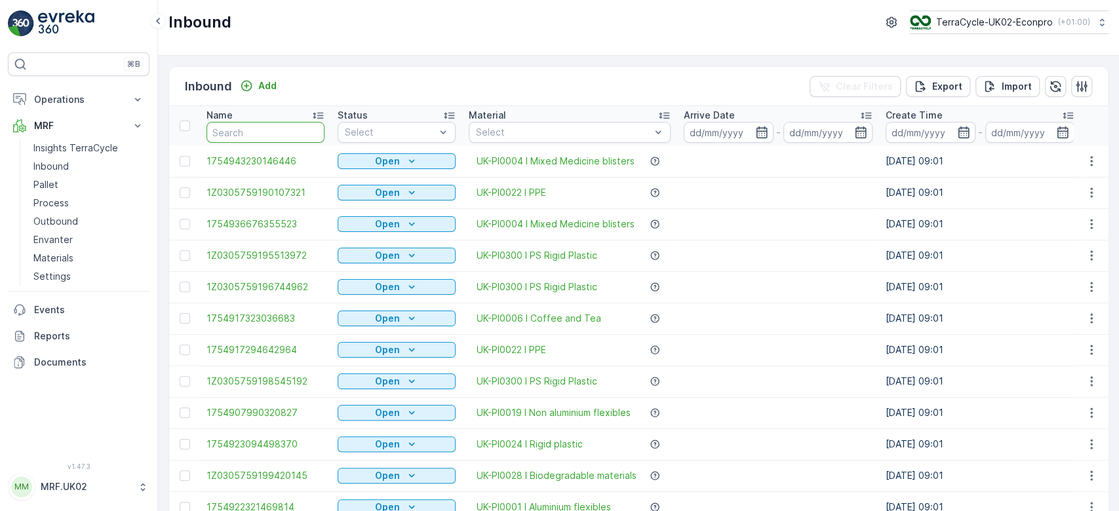
click at [247, 133] on input "text" at bounding box center [266, 132] width 118 height 21
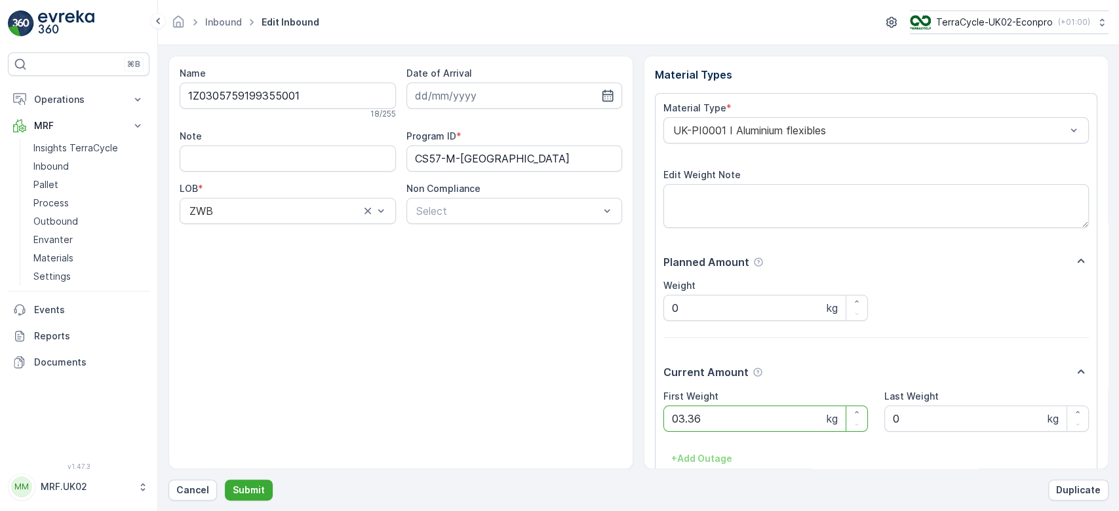
click button "Submit" at bounding box center [249, 490] width 48 height 21
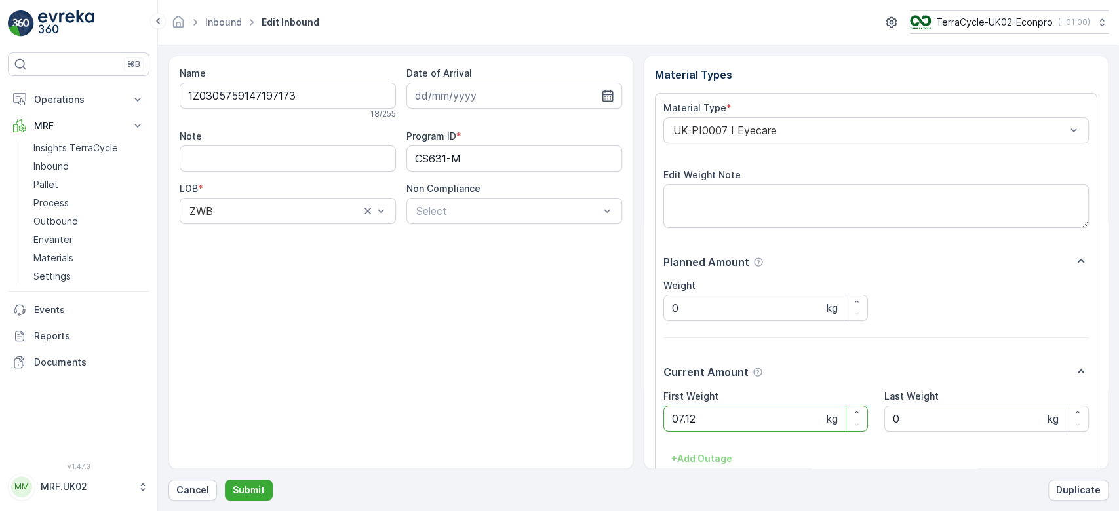
click button "Submit" at bounding box center [249, 490] width 48 height 21
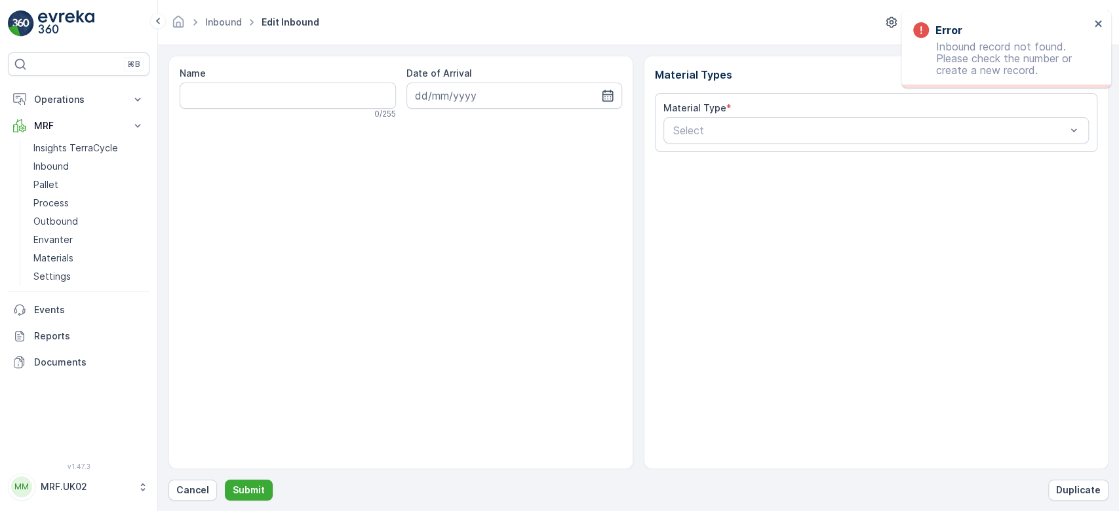
click at [247, 133] on div "Name 0 / 255 Date of Arrival" at bounding box center [401, 263] width 465 height 414
click at [199, 486] on p "Cancel" at bounding box center [192, 490] width 33 height 13
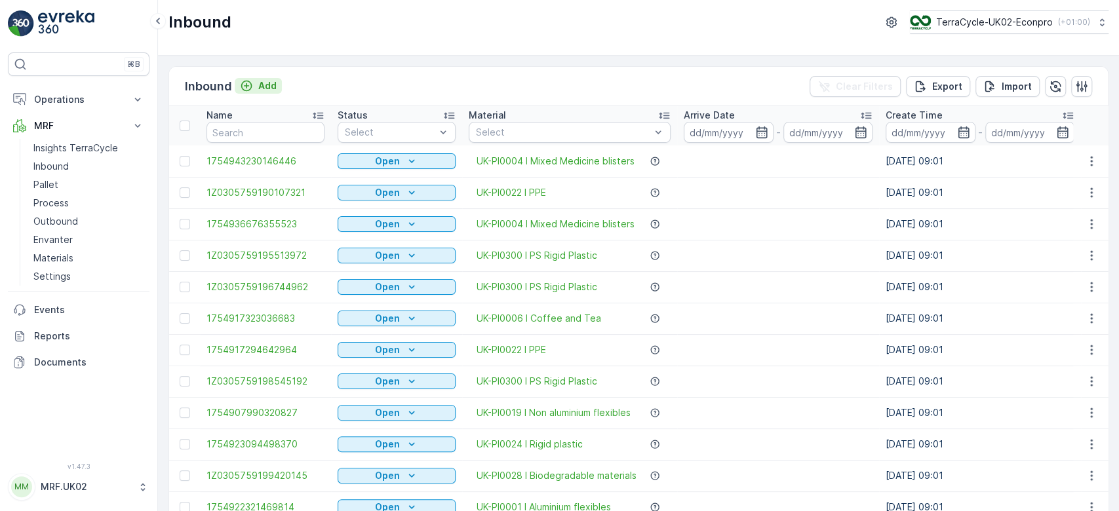
click at [278, 82] on button "Add" at bounding box center [258, 86] width 47 height 16
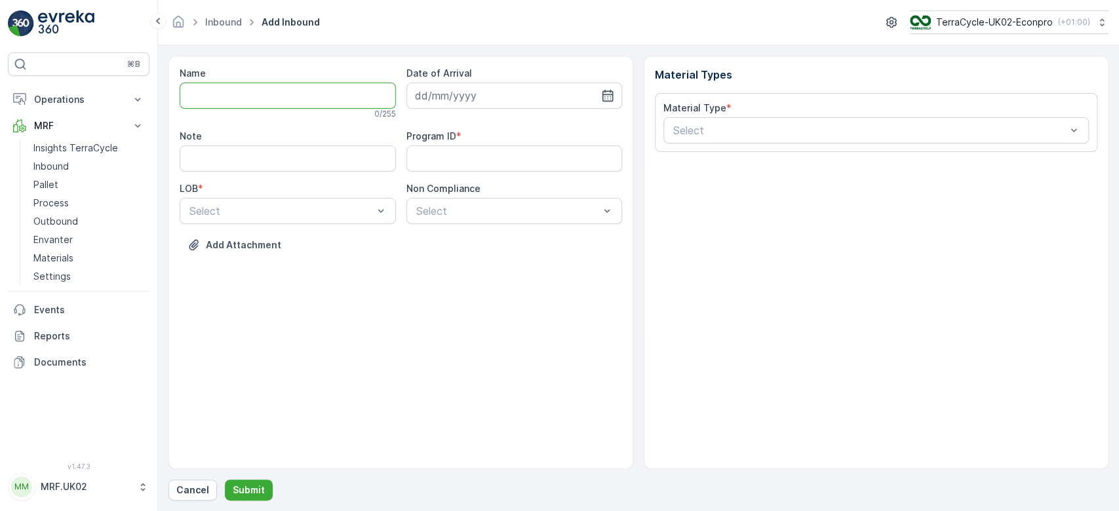
click at [266, 96] on input "Name" at bounding box center [288, 96] width 216 height 26
type input "1Z0305759190486645"
click at [225, 480] on button "Submit" at bounding box center [249, 490] width 48 height 21
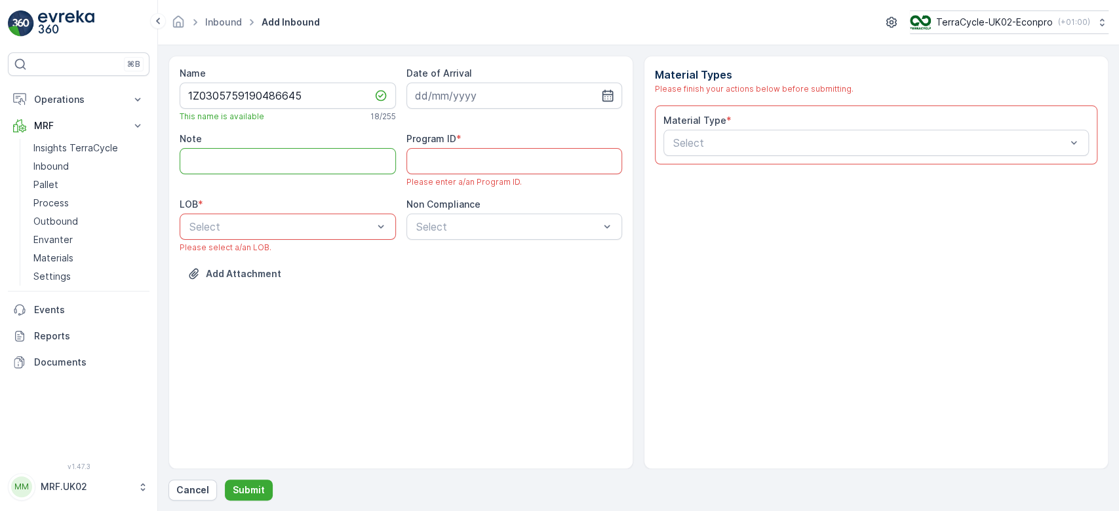
click at [346, 162] on input "Note" at bounding box center [288, 161] width 216 height 26
type input "barcode not working."
click at [325, 226] on div at bounding box center [281, 227] width 186 height 12
click at [281, 282] on div "ZWB" at bounding box center [288, 281] width 201 height 12
click at [492, 165] on ID "Program ID" at bounding box center [515, 161] width 216 height 26
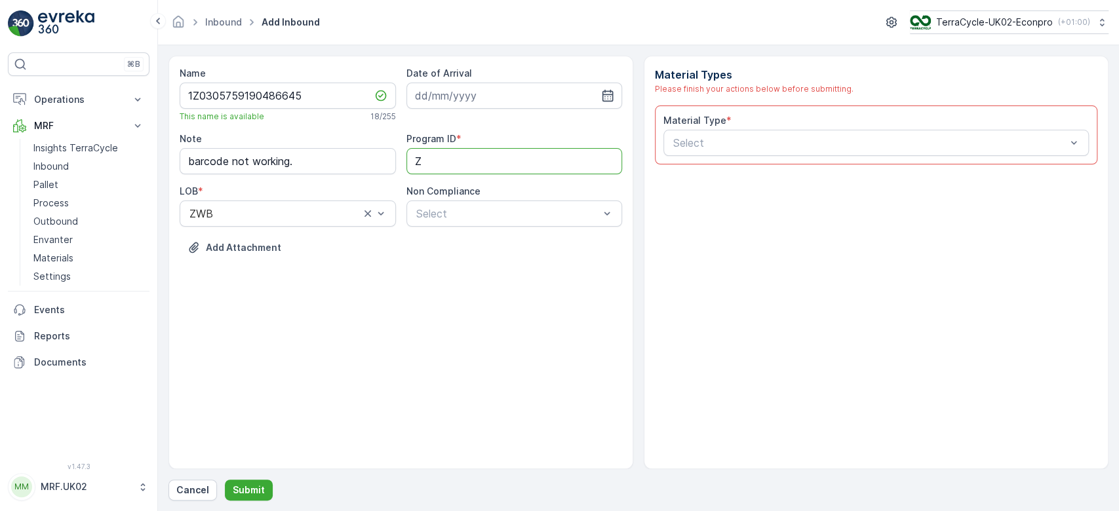
type ID "ZWB"
click at [451, 88] on input at bounding box center [515, 96] width 216 height 26
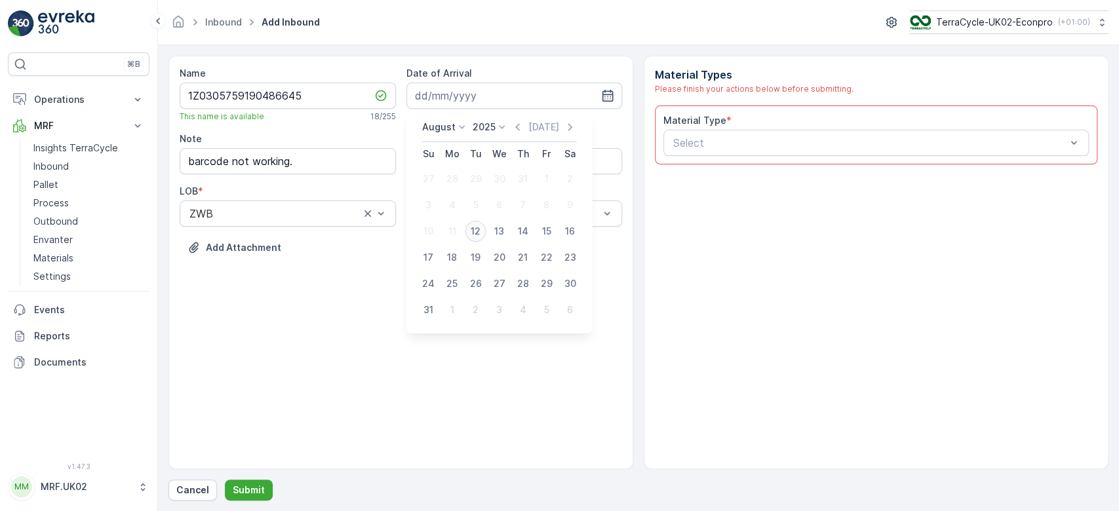
click at [476, 231] on div "12" at bounding box center [476, 231] width 21 height 21
type input "[DATE]"
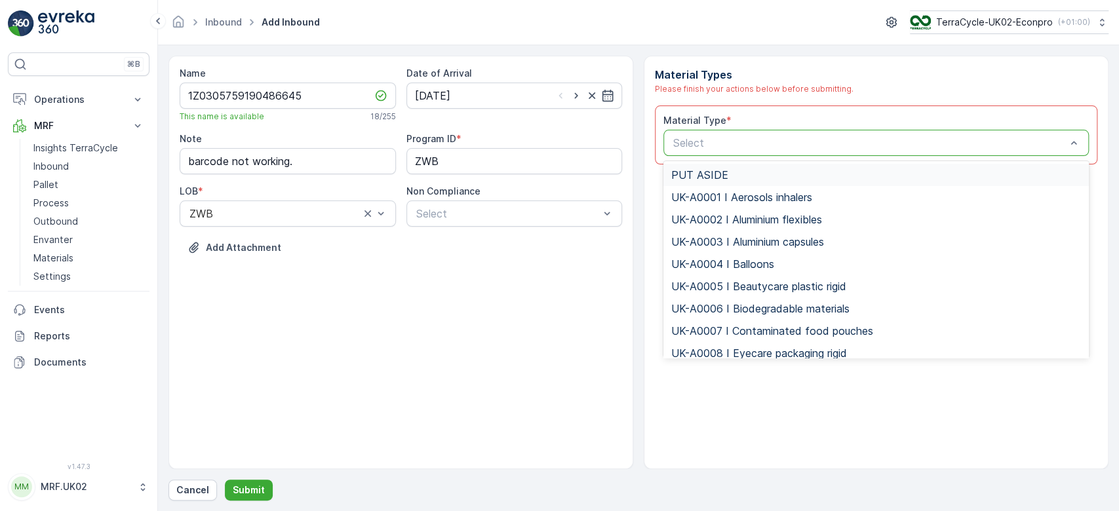
click at [757, 150] on div "Select" at bounding box center [877, 143] width 426 height 26
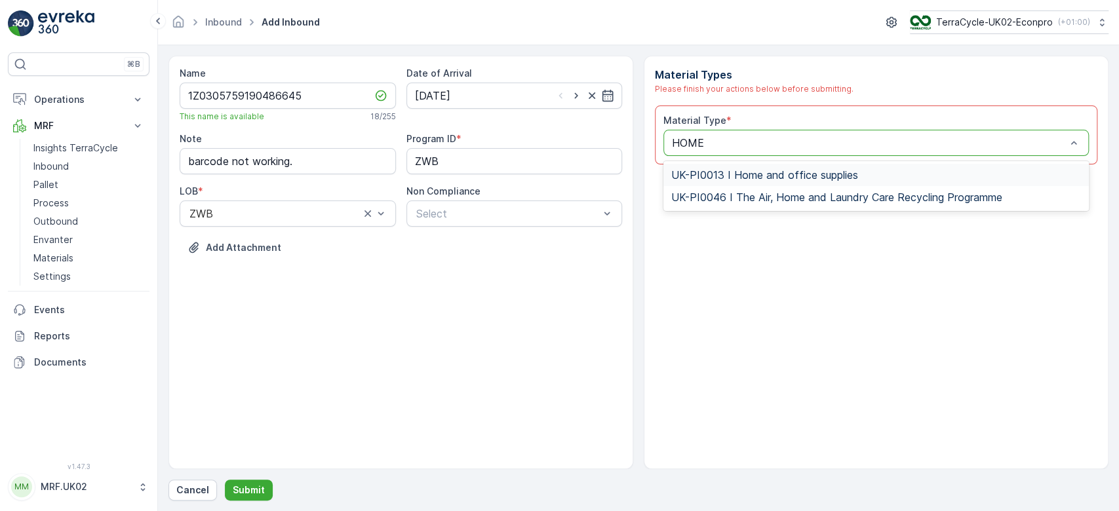
click at [791, 167] on div "UK-PI0013 I Home and office supplies" at bounding box center [877, 175] width 426 height 22
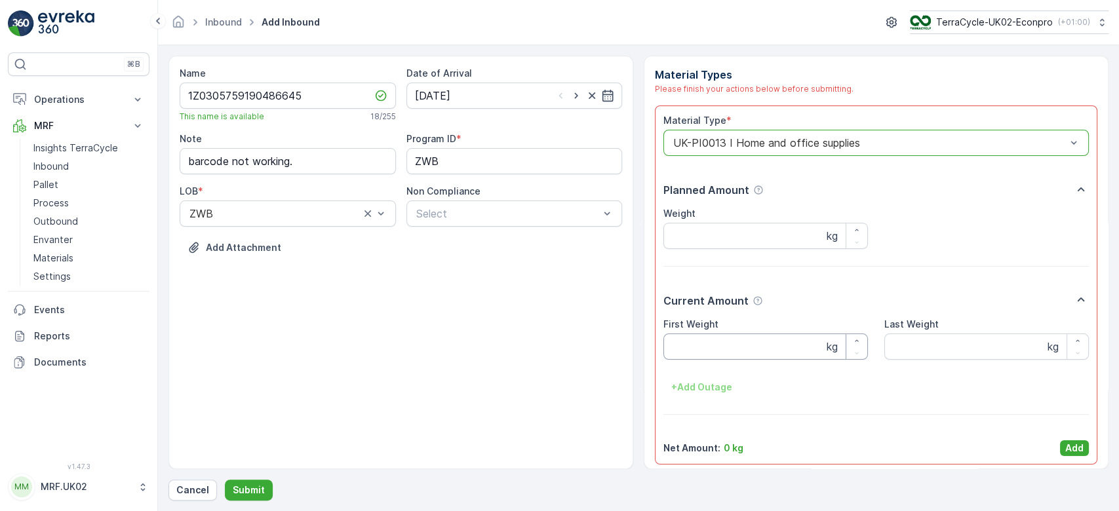
click at [712, 348] on Weight "First Weight" at bounding box center [766, 347] width 205 height 26
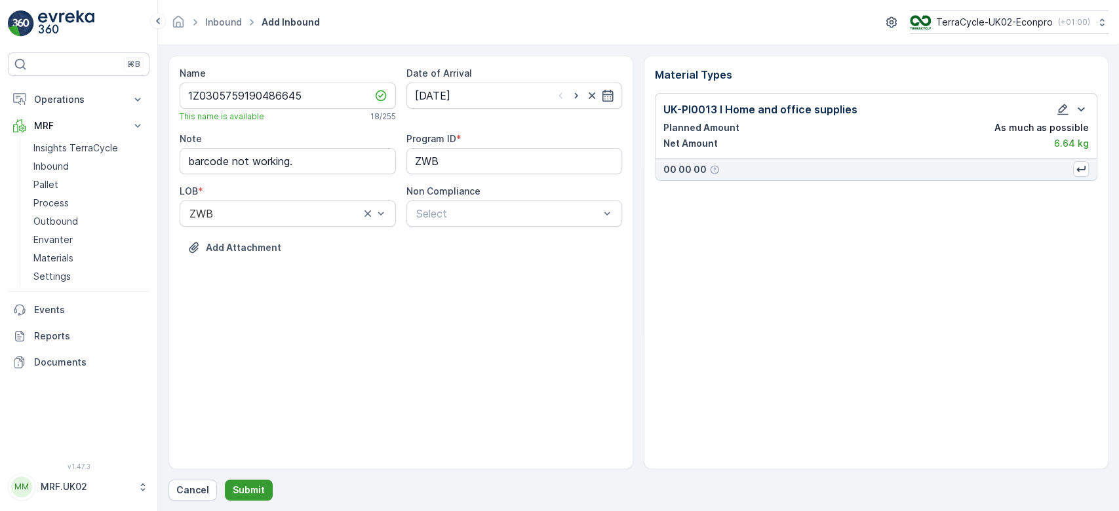
click at [250, 493] on p "Submit" at bounding box center [249, 490] width 32 height 13
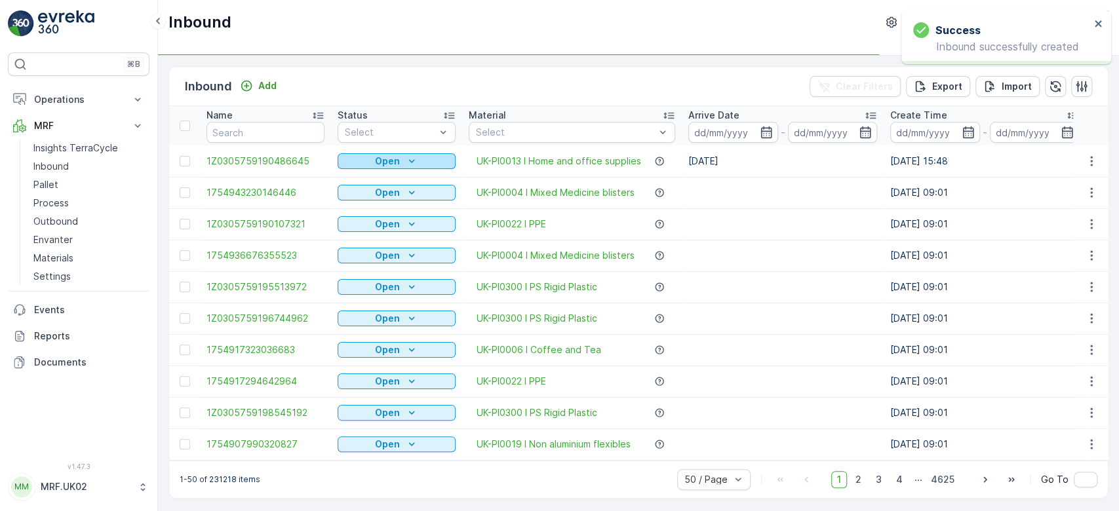
click at [414, 160] on icon "Open" at bounding box center [411, 161] width 13 height 13
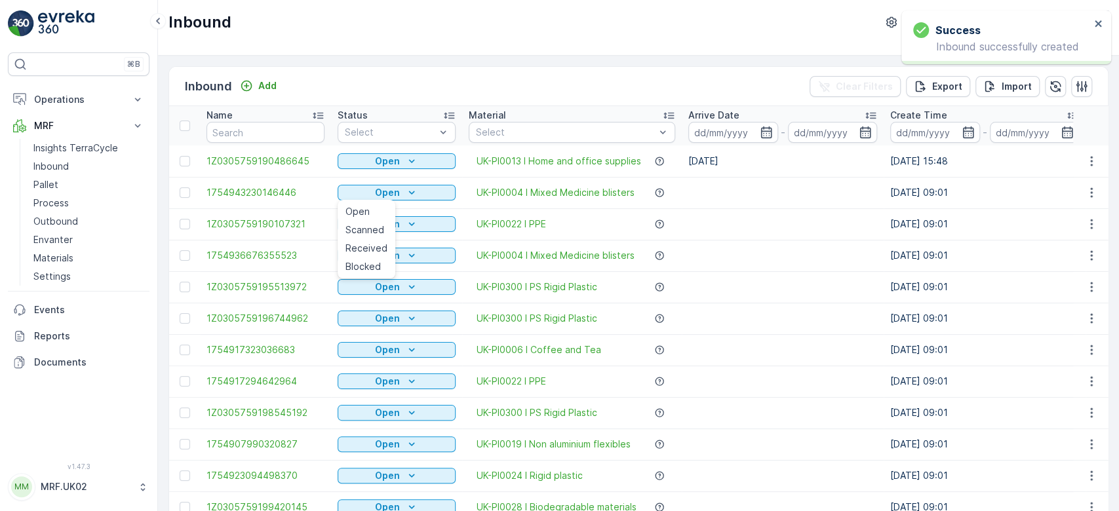
click at [387, 86] on div "Inbound Add Clear Filters Export Import" at bounding box center [638, 86] width 939 height 39
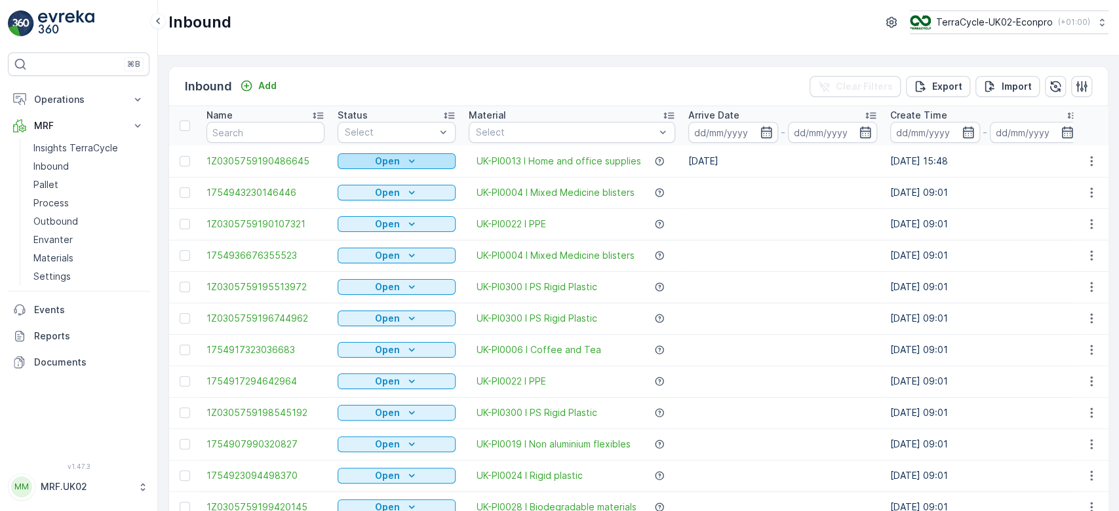
click at [418, 155] on div "Open" at bounding box center [397, 161] width 108 height 13
click at [376, 200] on span "Scanned" at bounding box center [365, 198] width 39 height 13
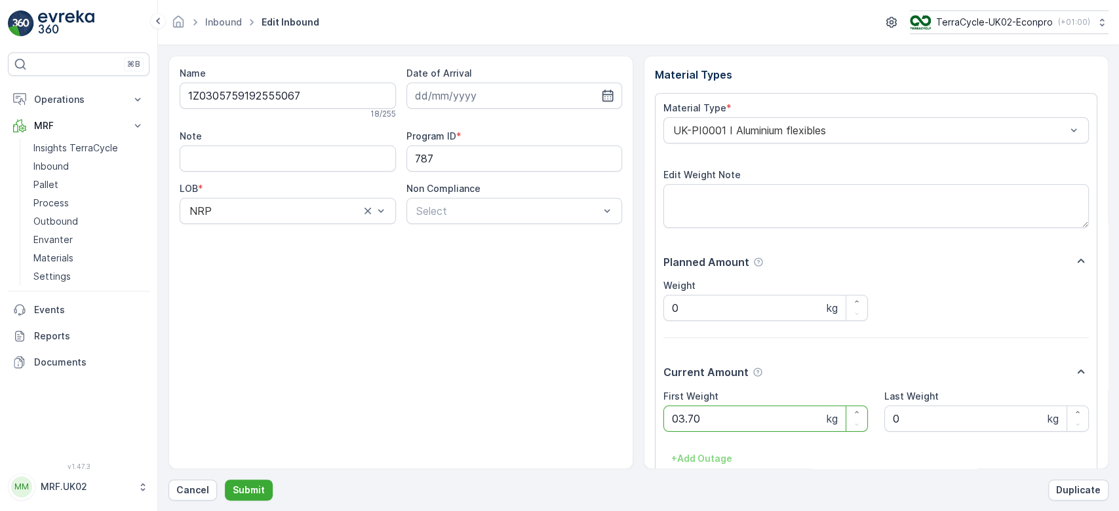
click button "Submit" at bounding box center [249, 490] width 48 height 21
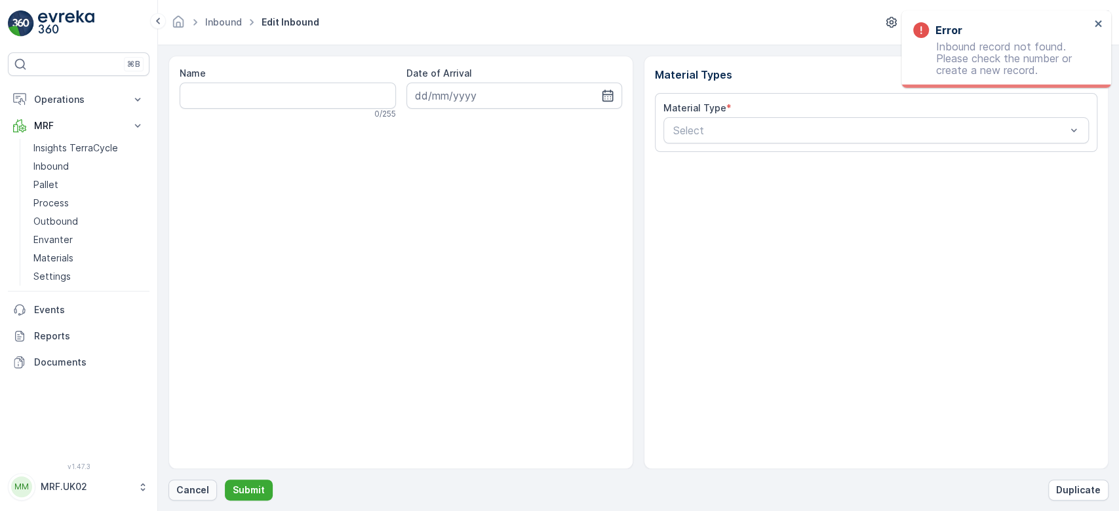
click at [189, 485] on p "Cancel" at bounding box center [192, 490] width 33 height 13
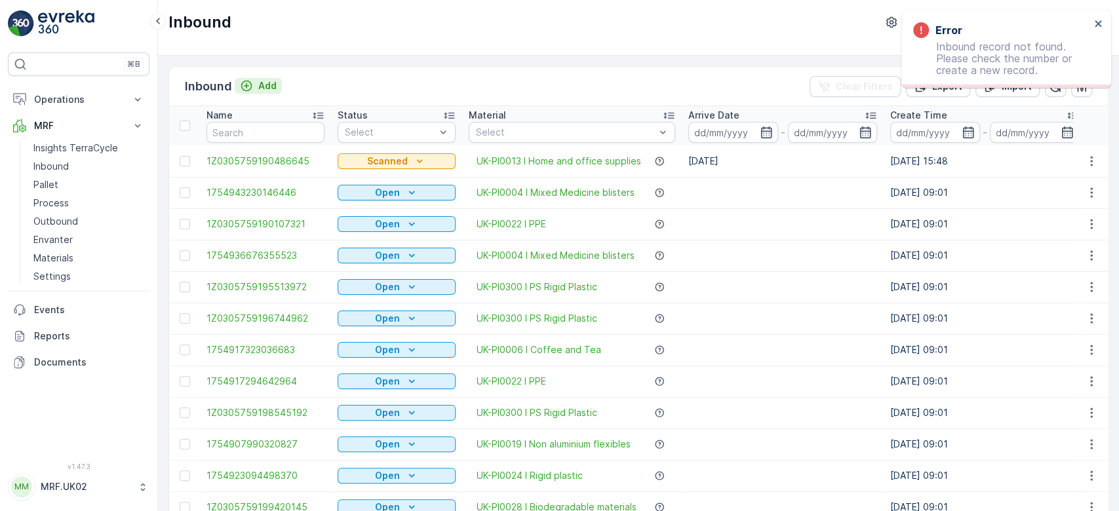
click at [262, 85] on p "Add" at bounding box center [267, 85] width 18 height 13
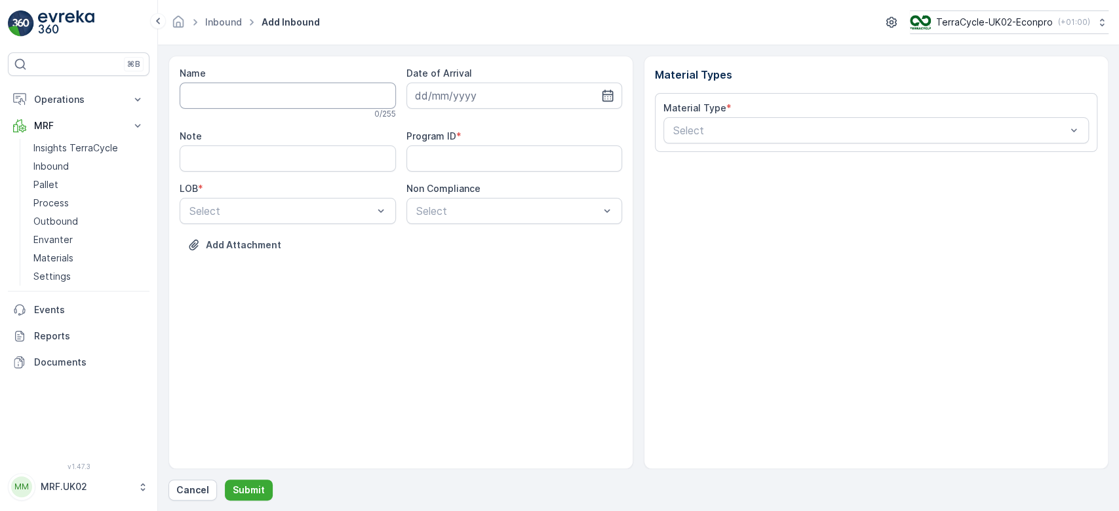
click at [261, 92] on input "Name" at bounding box center [288, 96] width 216 height 26
type input "1Z0305759146305771"
click at [225, 480] on button "Submit" at bounding box center [249, 490] width 48 height 21
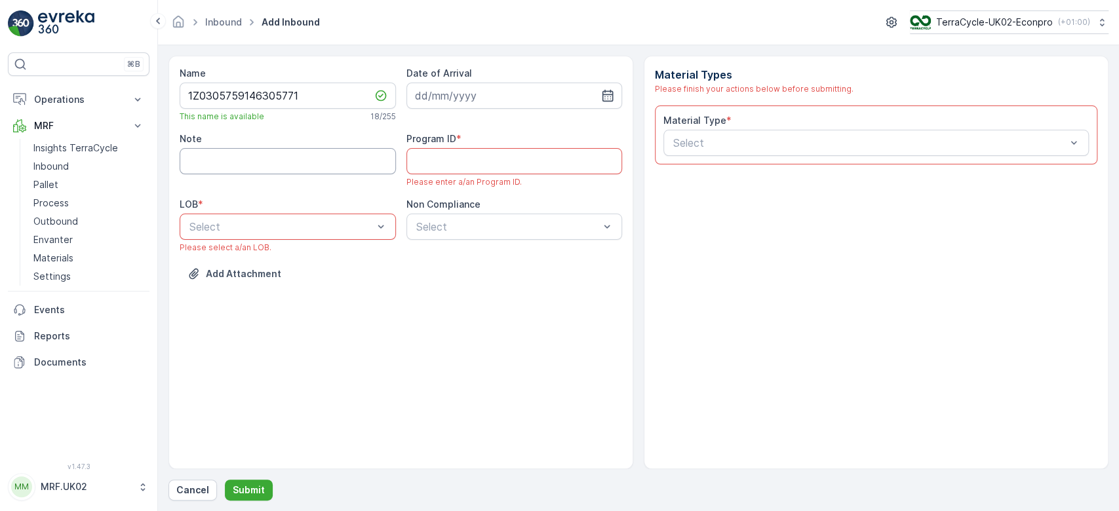
click at [269, 165] on input "Note" at bounding box center [288, 161] width 216 height 26
type input "barcode not working."
click at [289, 224] on div at bounding box center [281, 227] width 186 height 12
click at [243, 285] on div "ZWB" at bounding box center [288, 281] width 201 height 12
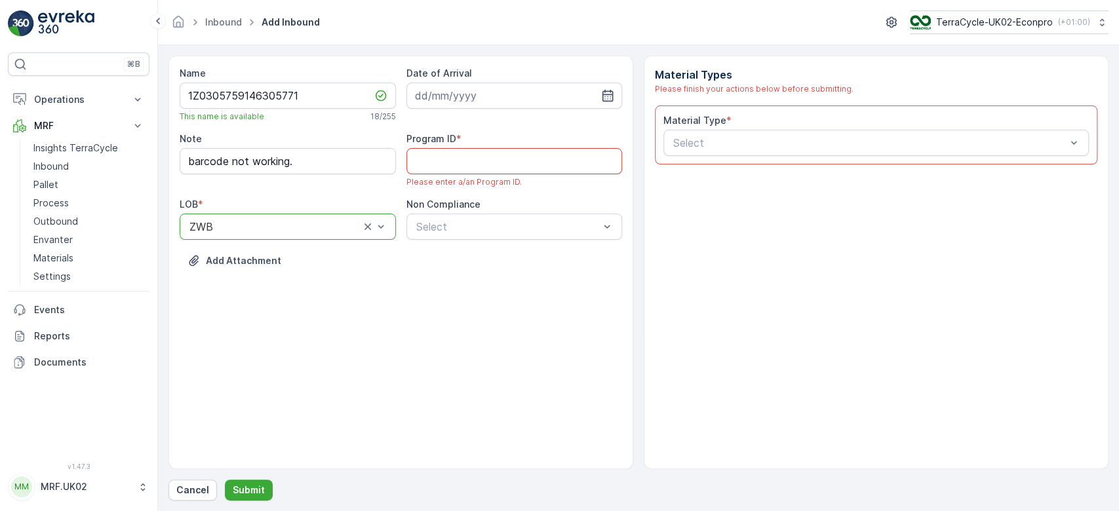
click at [446, 163] on ID "Program ID" at bounding box center [515, 161] width 216 height 26
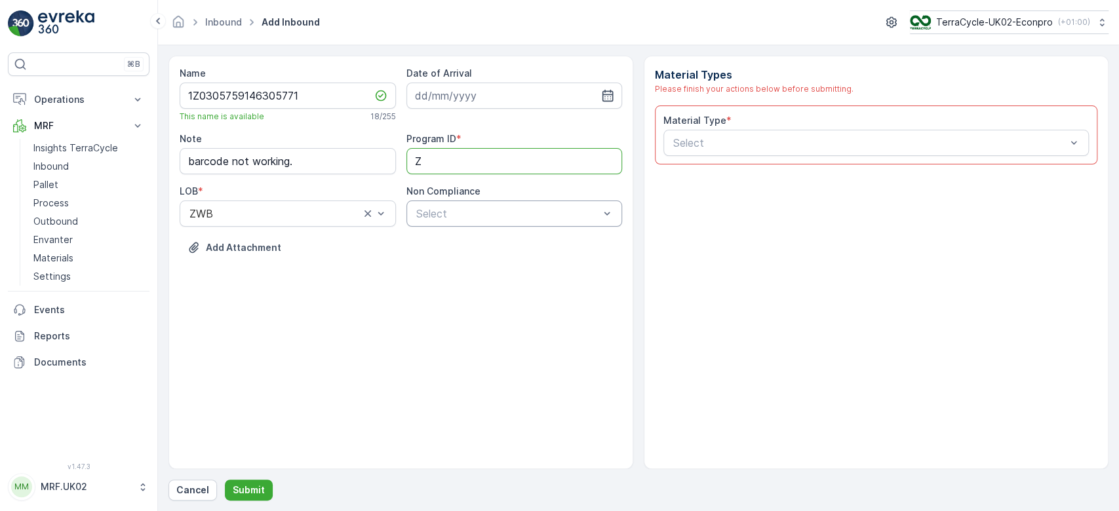
type ID "ZWB"
click at [457, 92] on input at bounding box center [515, 96] width 216 height 26
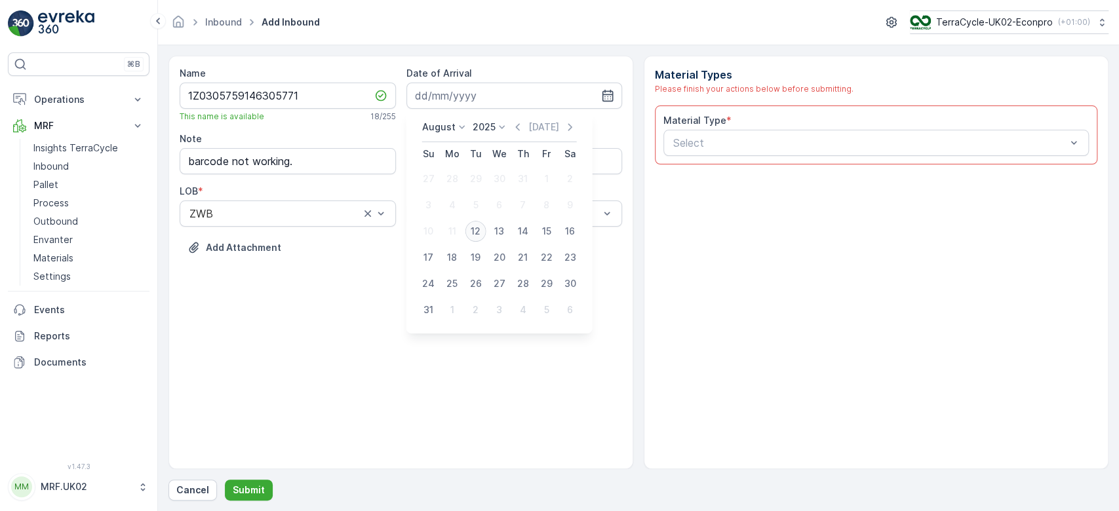
click at [471, 228] on div "12" at bounding box center [476, 231] width 21 height 21
type input "[DATE]"
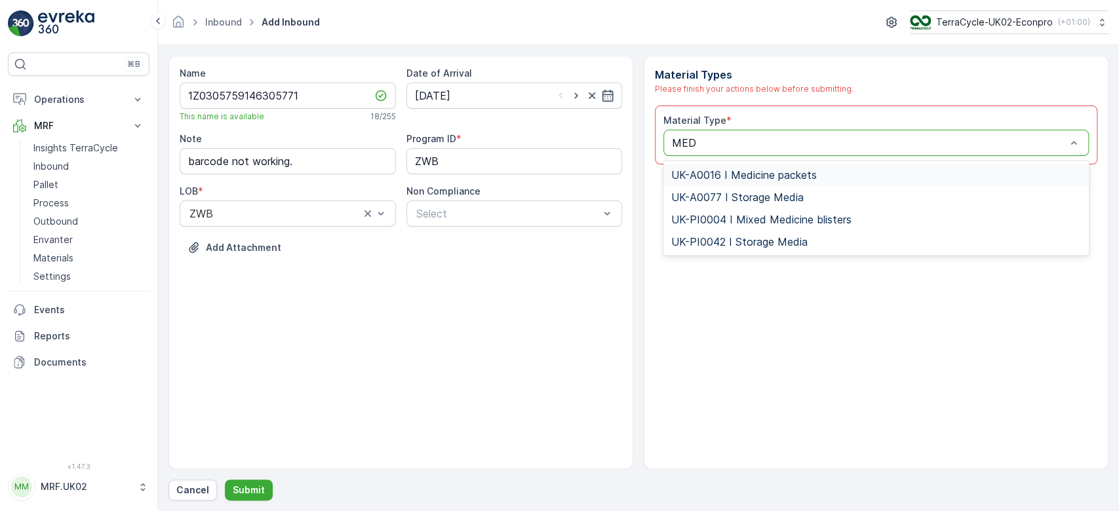
type input "MEDI"
click at [755, 210] on div "UK-PI0004 I Mixed Medicine blisters" at bounding box center [877, 220] width 426 height 22
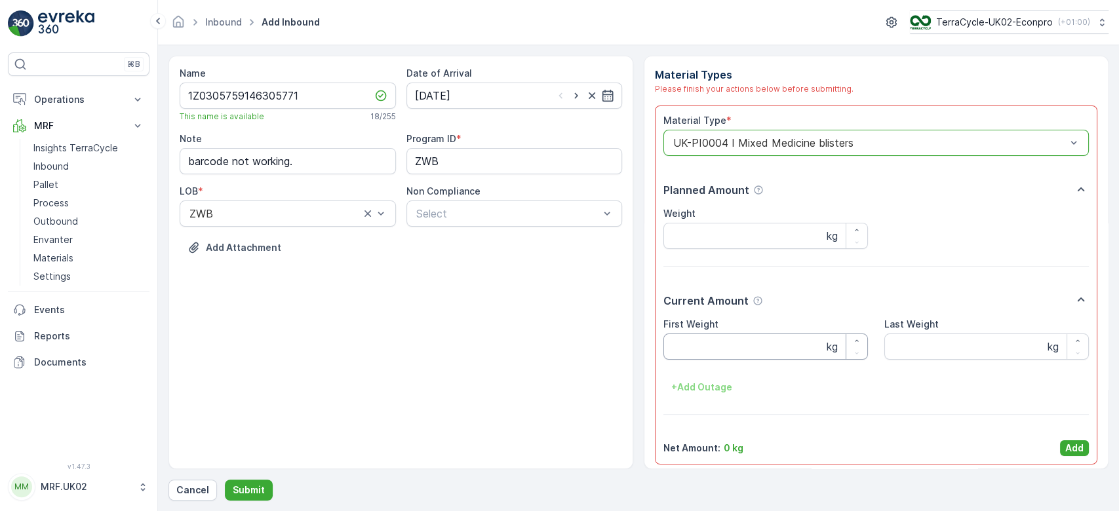
click at [723, 361] on div "First Weight kg Last Weight kg + Add Outage" at bounding box center [877, 358] width 426 height 80
click at [699, 348] on Weight "First Weight" at bounding box center [766, 347] width 205 height 26
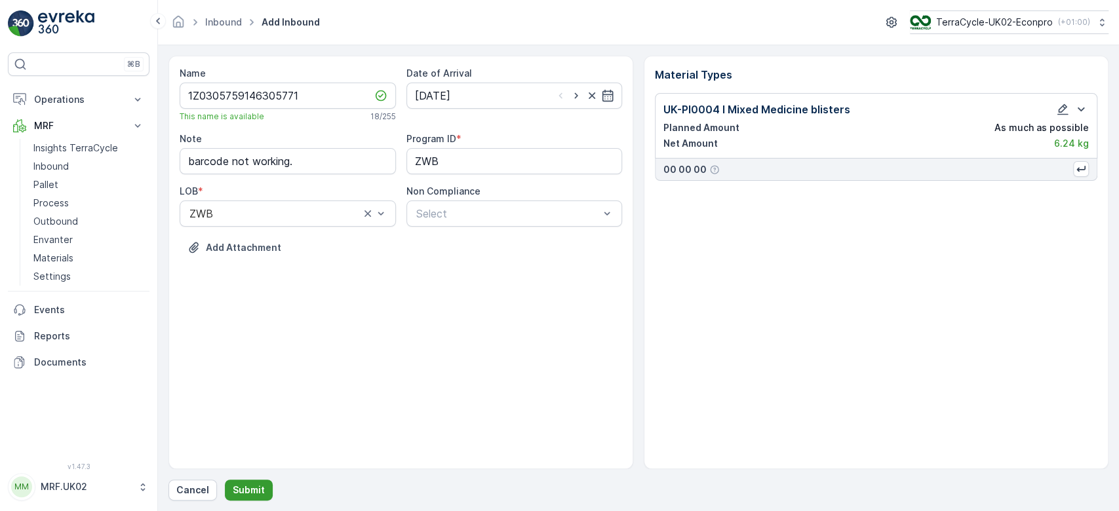
click at [256, 487] on p "Submit" at bounding box center [249, 490] width 32 height 13
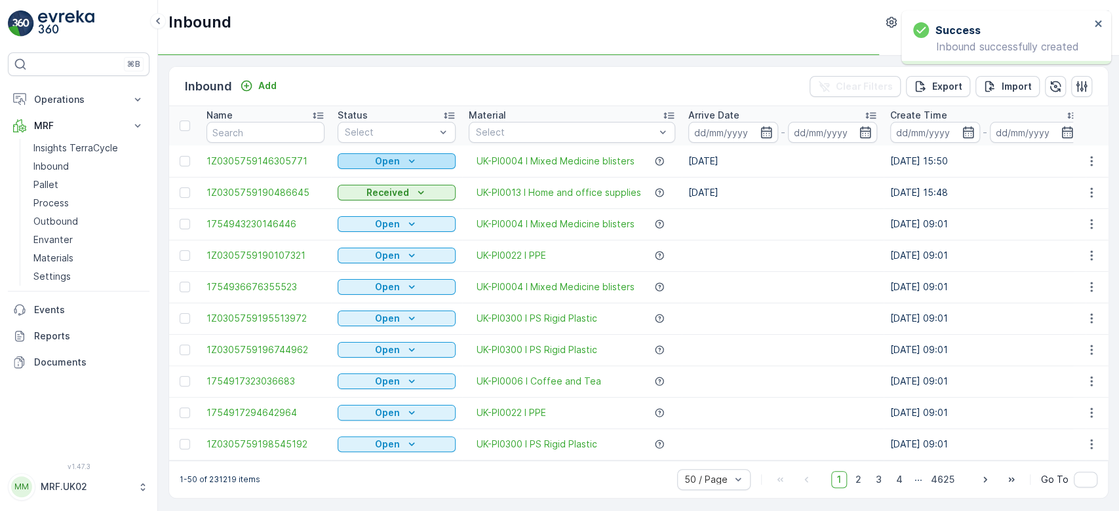
click at [429, 162] on div "Open" at bounding box center [397, 161] width 108 height 13
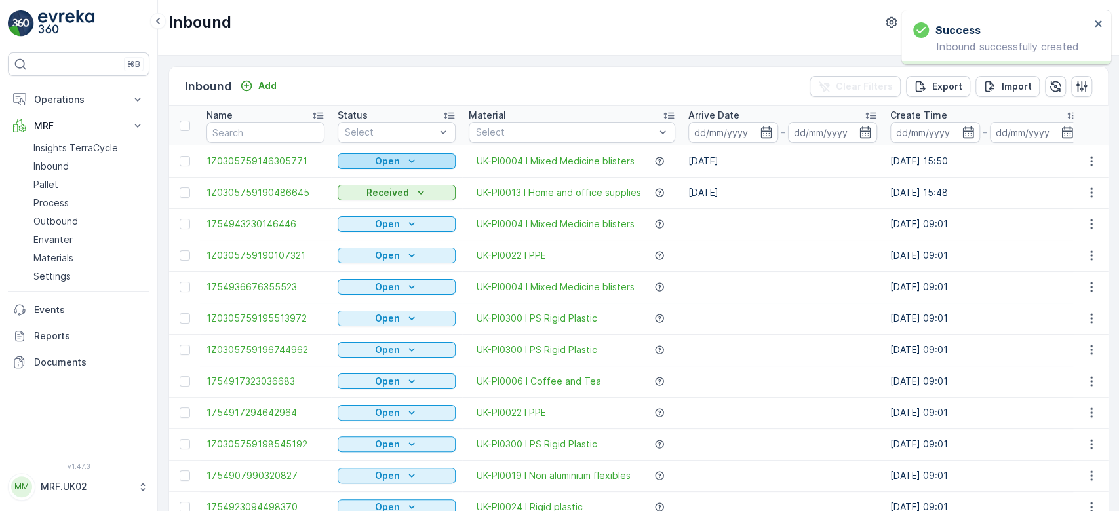
click at [371, 159] on div "Open" at bounding box center [397, 161] width 108 height 13
click at [369, 199] on span "Scanned" at bounding box center [365, 198] width 39 height 13
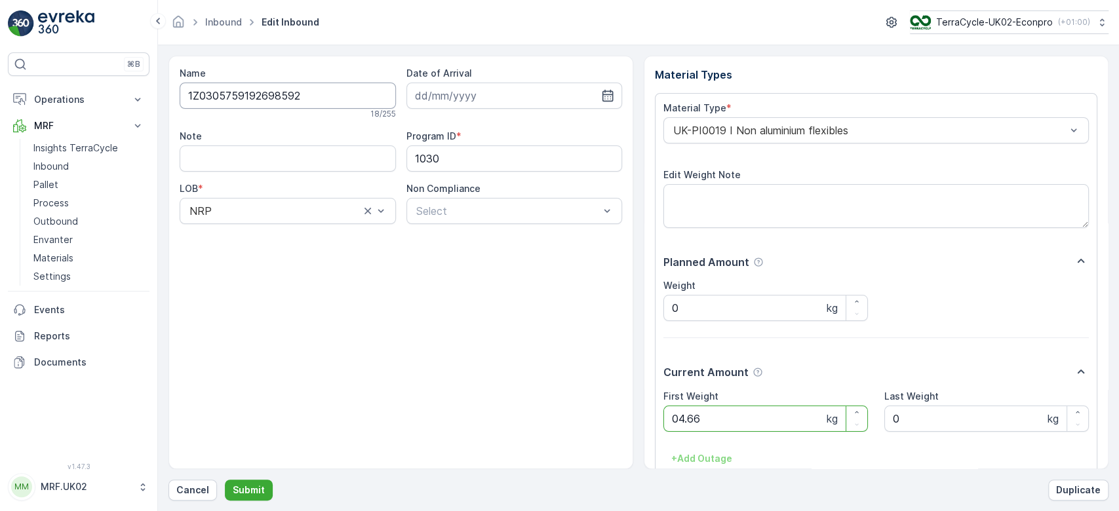
click at [225, 480] on button "Submit" at bounding box center [249, 490] width 48 height 21
click button "Submit" at bounding box center [249, 490] width 48 height 21
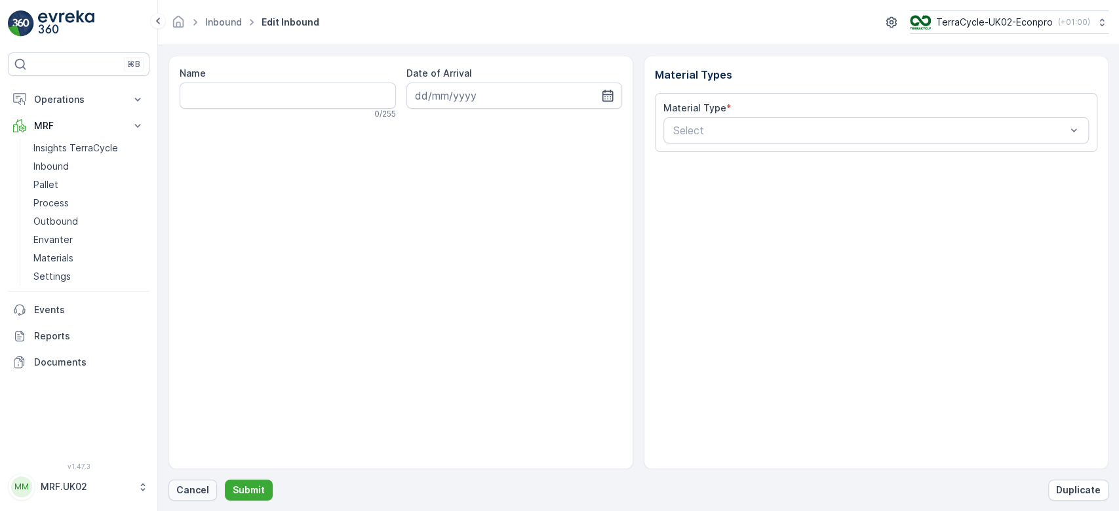
click at [202, 494] on p "Cancel" at bounding box center [192, 490] width 33 height 13
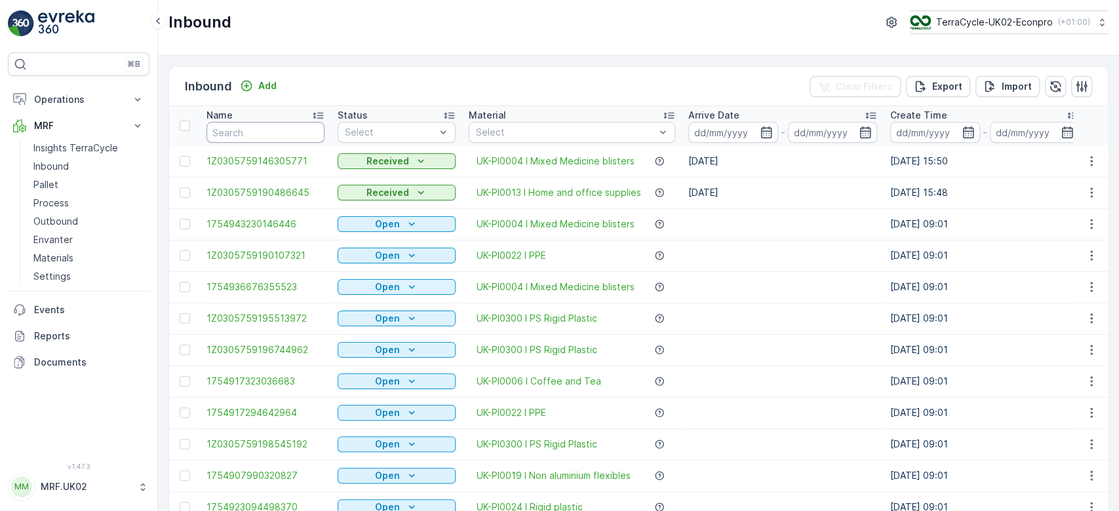
click at [297, 135] on input "text" at bounding box center [266, 132] width 118 height 21
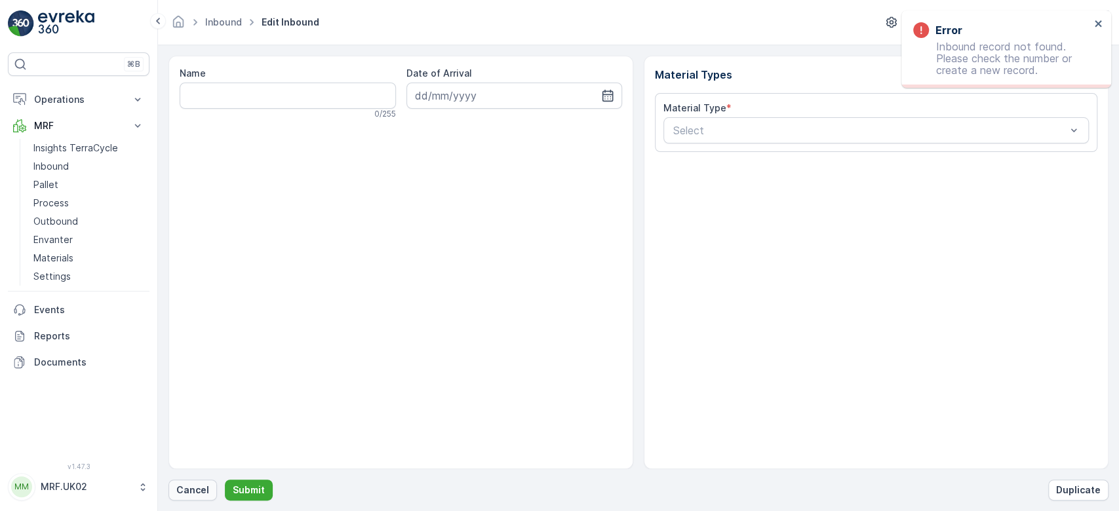
click at [191, 487] on p "Cancel" at bounding box center [192, 490] width 33 height 13
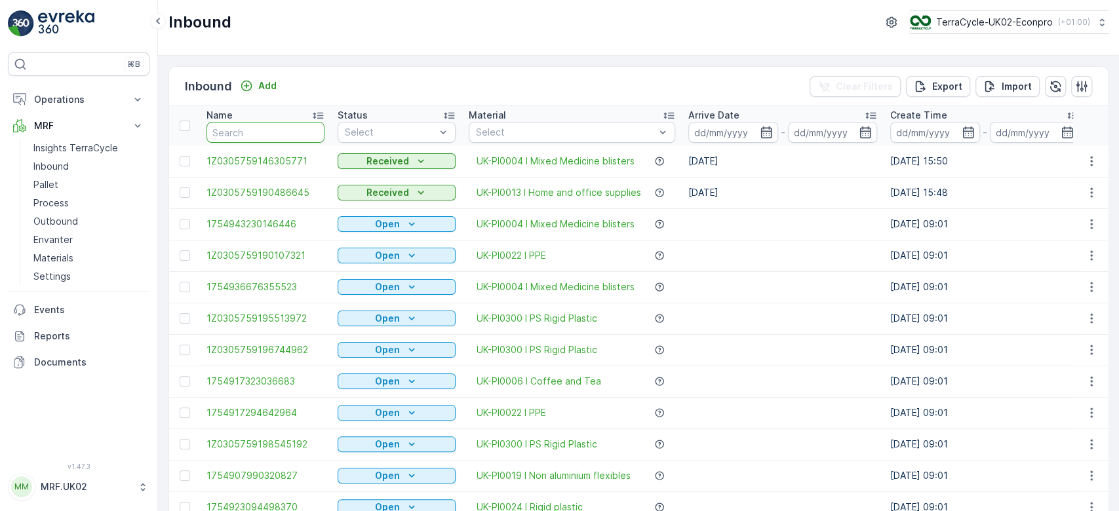
click at [235, 139] on input "text" at bounding box center [266, 132] width 118 height 21
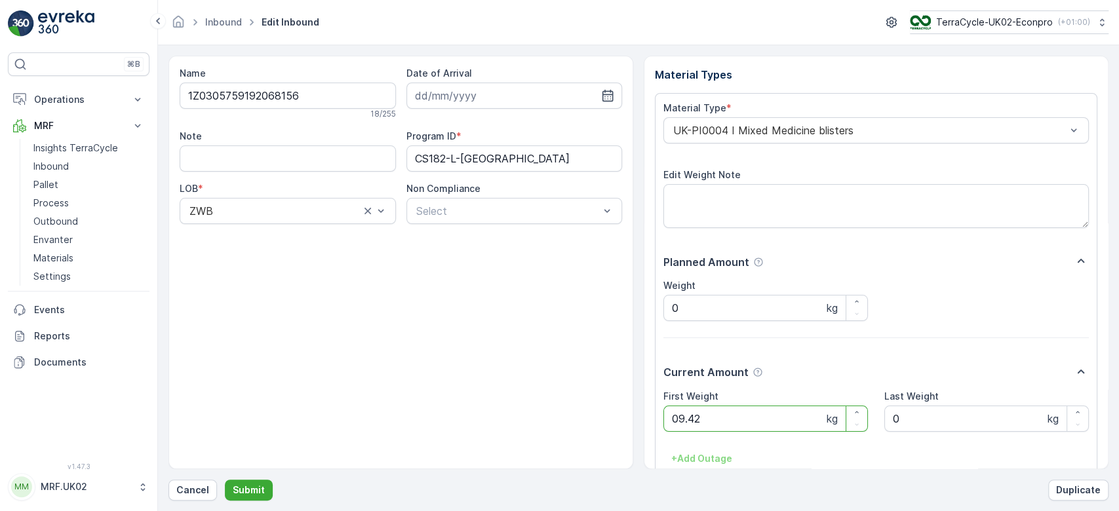
click button "Submit" at bounding box center [249, 490] width 48 height 21
click at [225, 480] on button "Submit" at bounding box center [249, 490] width 48 height 21
click button "Submit" at bounding box center [249, 490] width 48 height 21
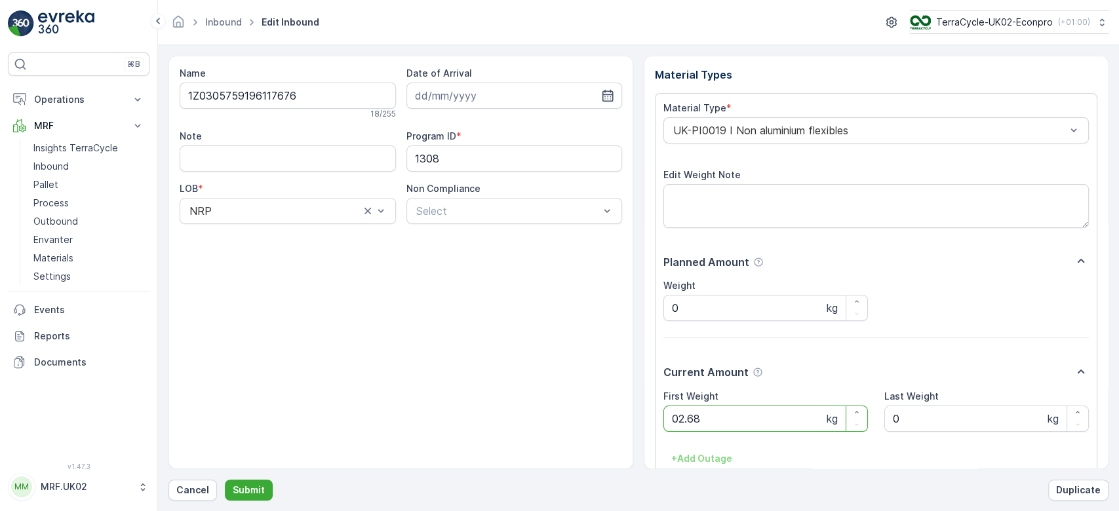
click button "Submit" at bounding box center [249, 490] width 48 height 21
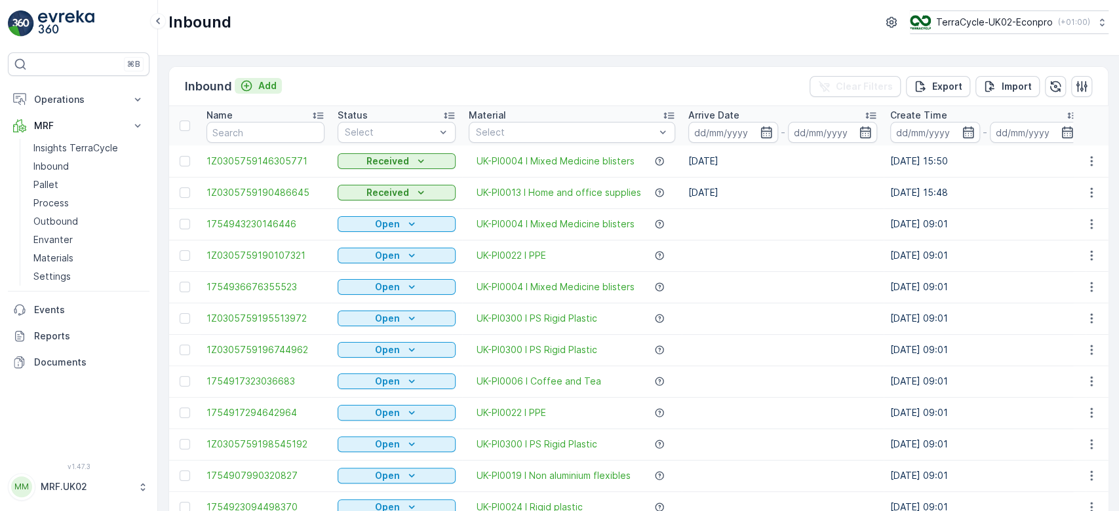
click at [268, 80] on p "Add" at bounding box center [267, 85] width 18 height 13
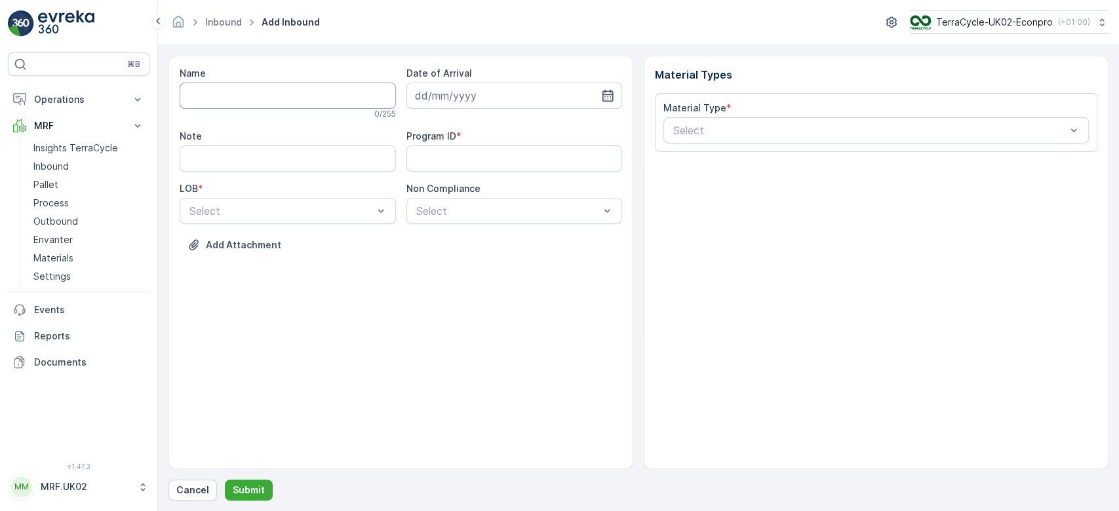
click at [260, 97] on input "Name" at bounding box center [288, 96] width 216 height 26
type input "1Z0305759147864577"
click at [225, 480] on button "Submit" at bounding box center [249, 490] width 48 height 21
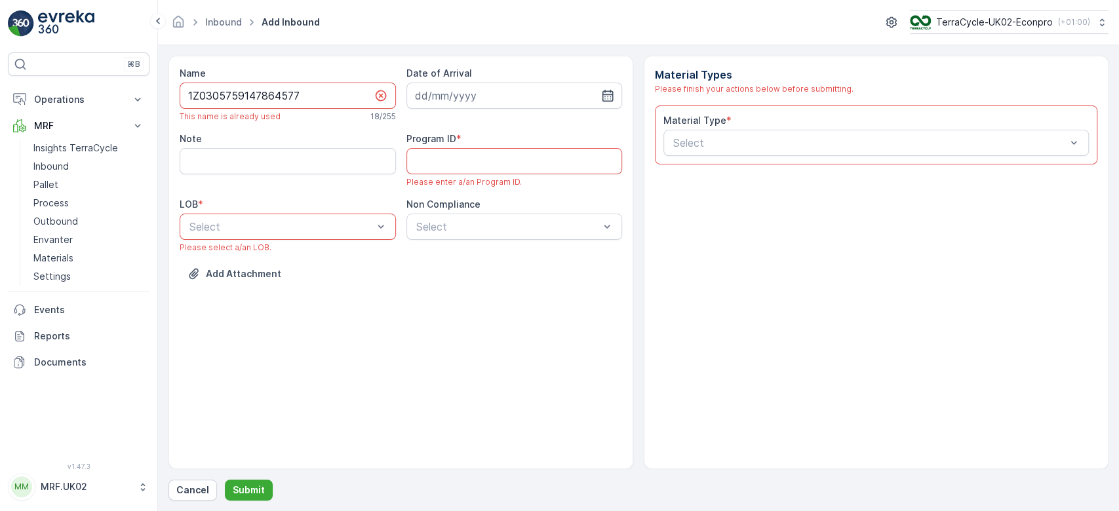
drag, startPoint x: 306, startPoint y: 96, endPoint x: 170, endPoint y: 102, distance: 135.9
click at [170, 102] on div "Name 1Z0305759147864577 This name is already used 18 / 255 Date of Arrival Note…" at bounding box center [401, 263] width 465 height 414
click at [178, 493] on p "Cancel" at bounding box center [192, 490] width 33 height 13
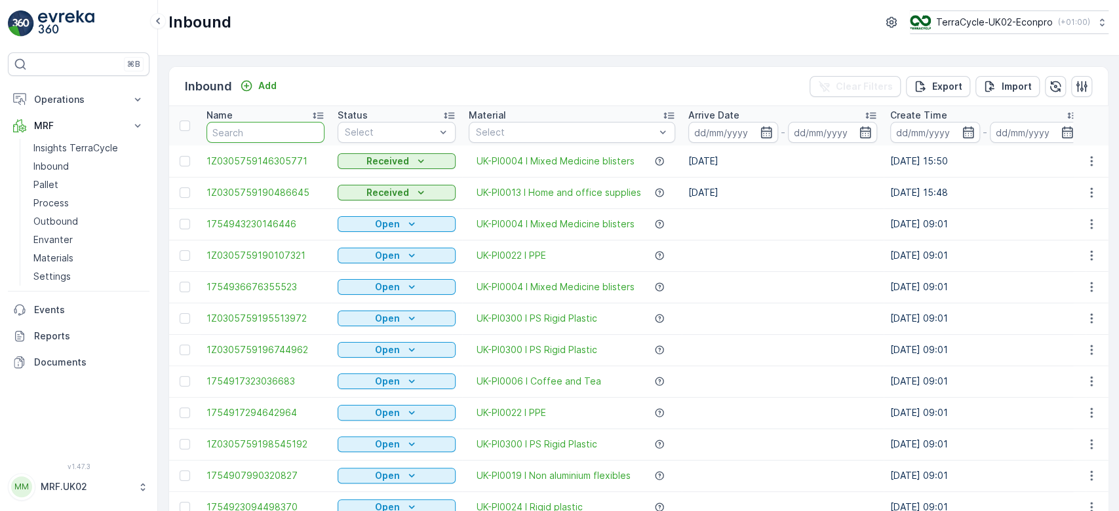
paste input "1Z0305759147864577"
type input "1Z0305759147864577"
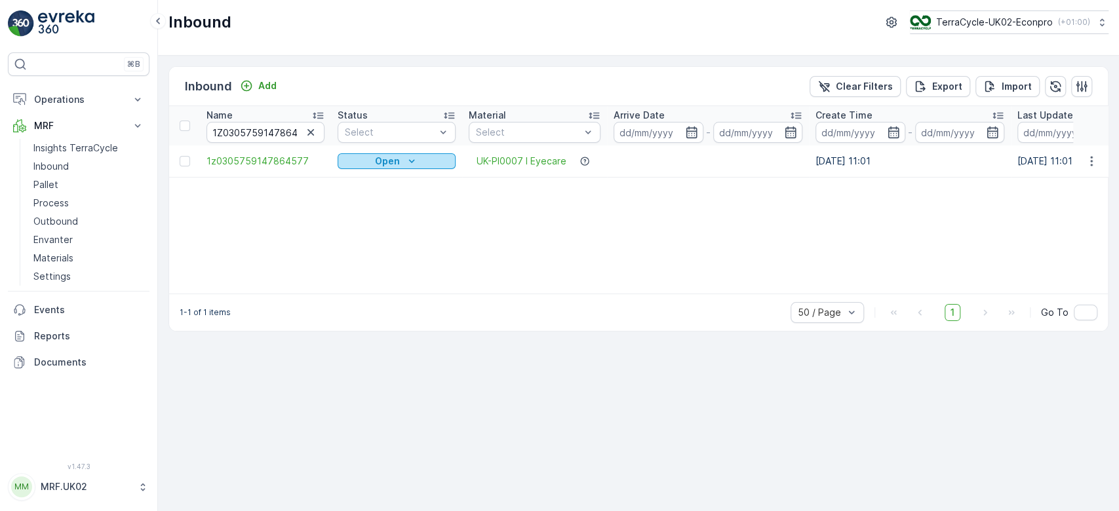
click at [396, 156] on p "Open" at bounding box center [387, 161] width 25 height 13
click at [367, 195] on span "Scanned" at bounding box center [365, 198] width 39 height 13
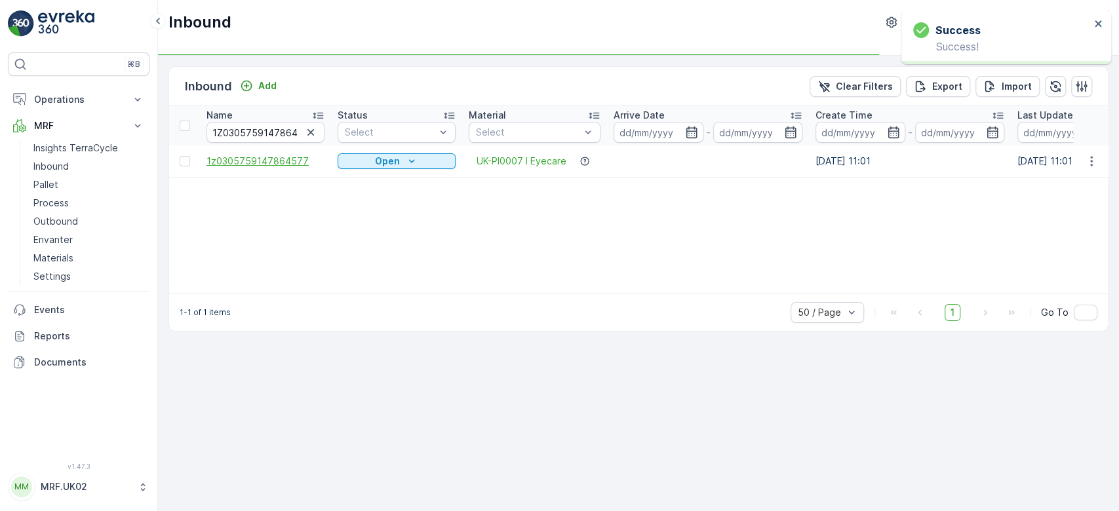
click at [290, 161] on span "1z0305759147864577" at bounding box center [266, 161] width 118 height 13
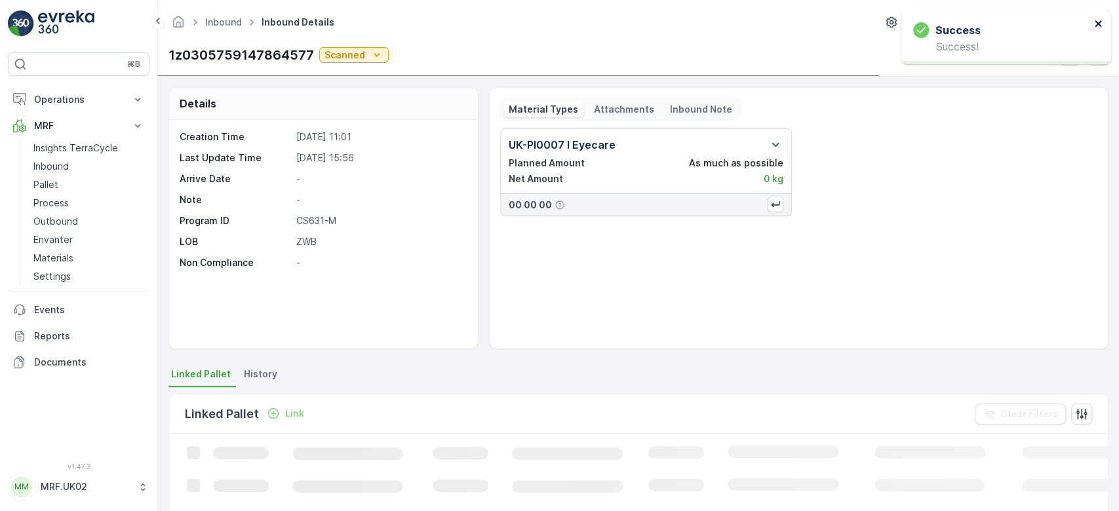
click at [1096, 23] on icon "close" at bounding box center [1098, 23] width 9 height 10
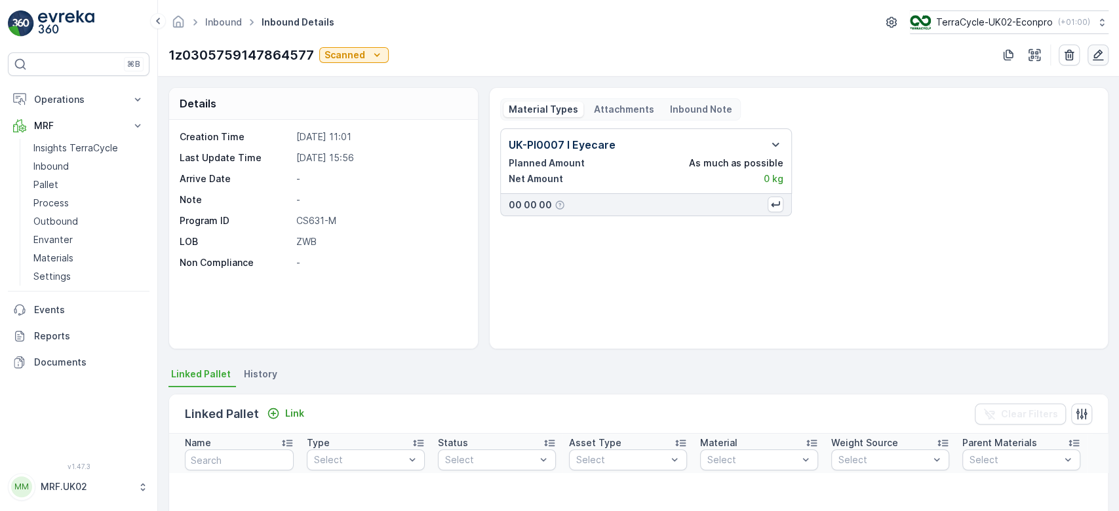
click at [1099, 55] on icon "button" at bounding box center [1098, 55] width 11 height 11
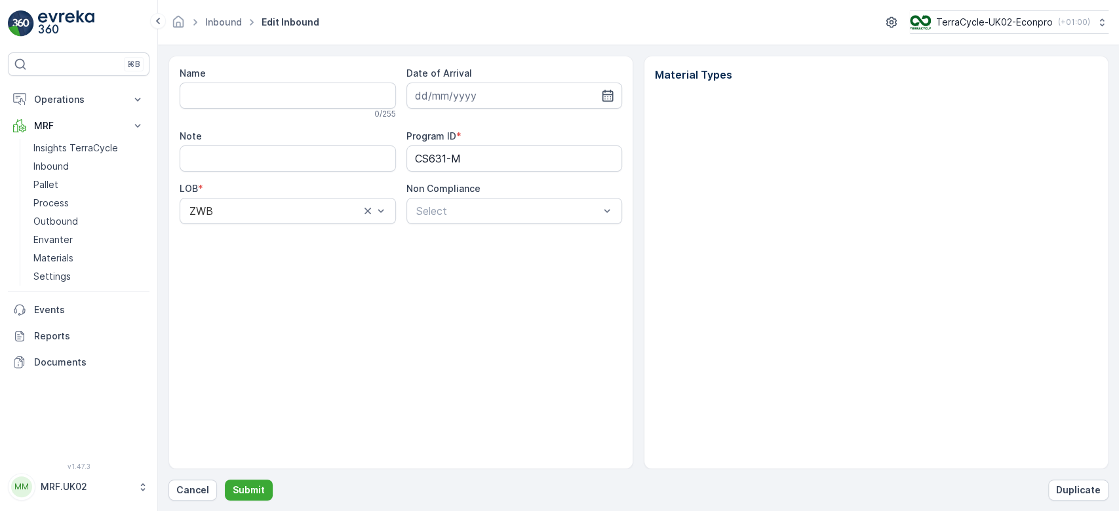
type input "1z0305759147864577"
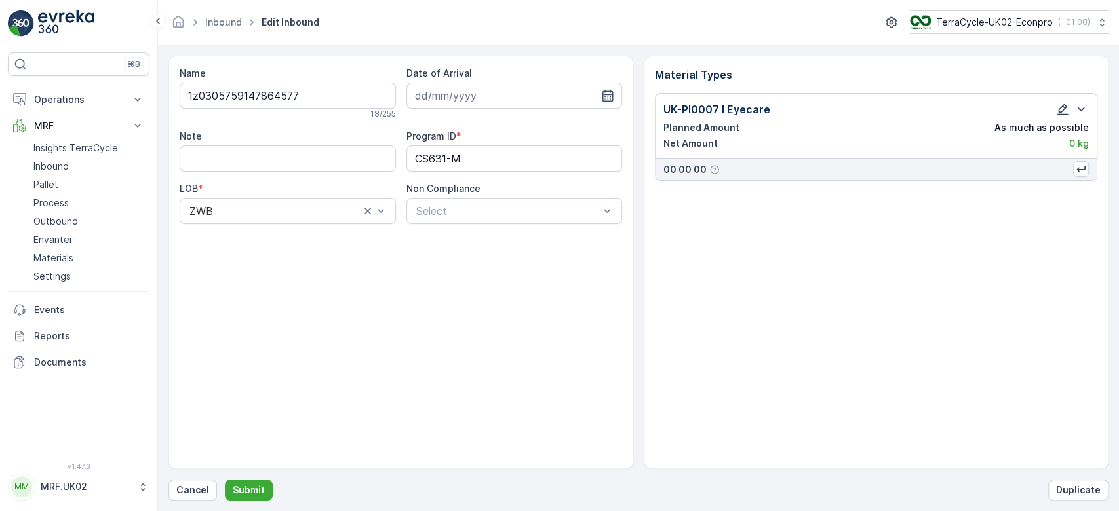
click at [1060, 109] on icon "button" at bounding box center [1062, 109] width 13 height 13
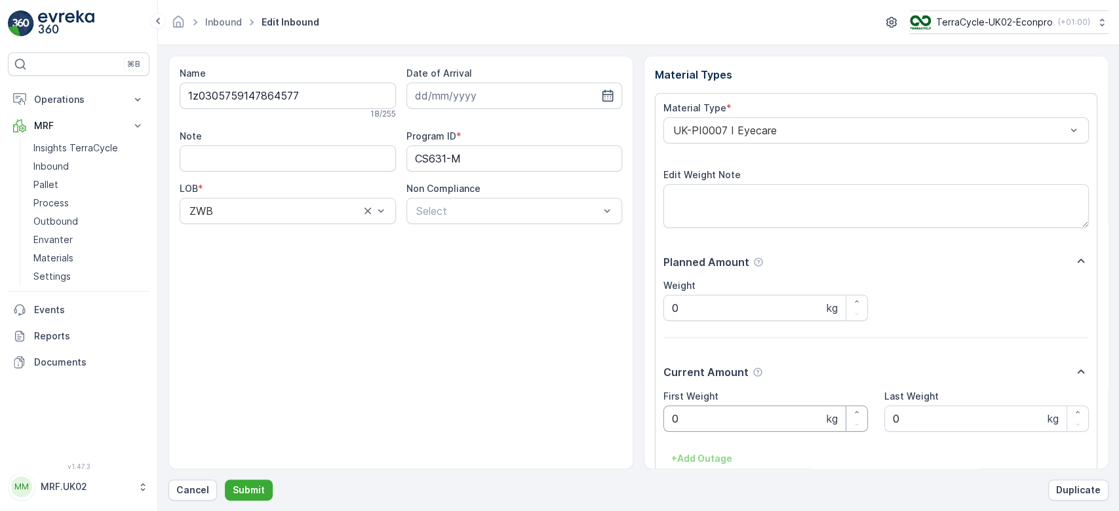
click at [748, 427] on Weight "0" at bounding box center [766, 419] width 205 height 26
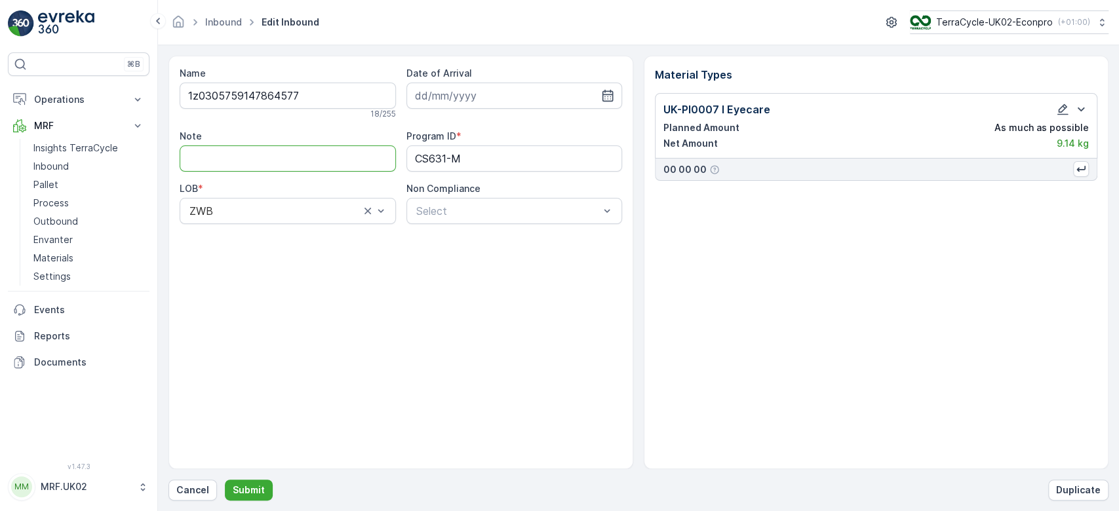
click at [251, 159] on input "Note" at bounding box center [288, 159] width 216 height 26
click at [246, 487] on p "Submit" at bounding box center [249, 490] width 32 height 13
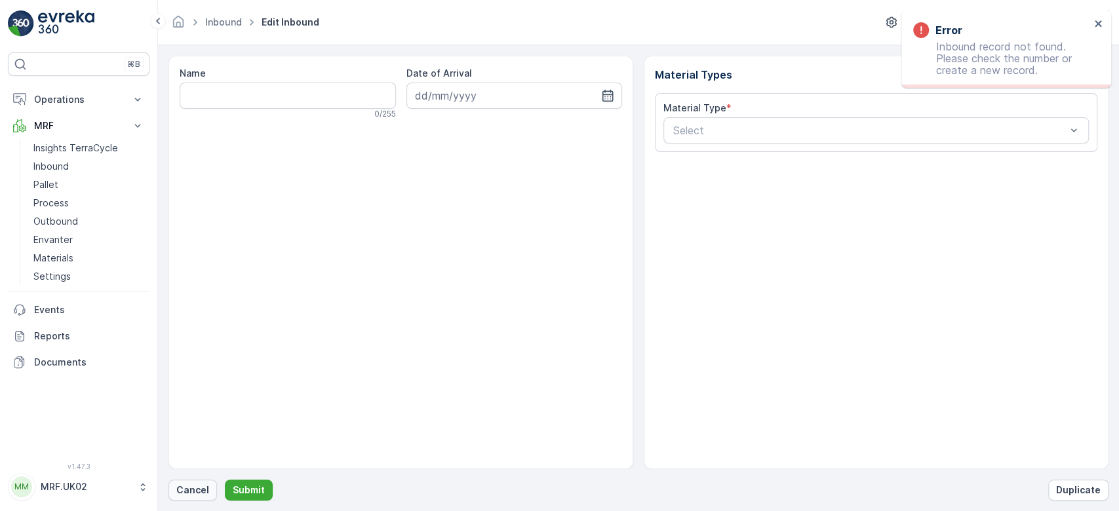
click at [194, 490] on p "Cancel" at bounding box center [192, 490] width 33 height 13
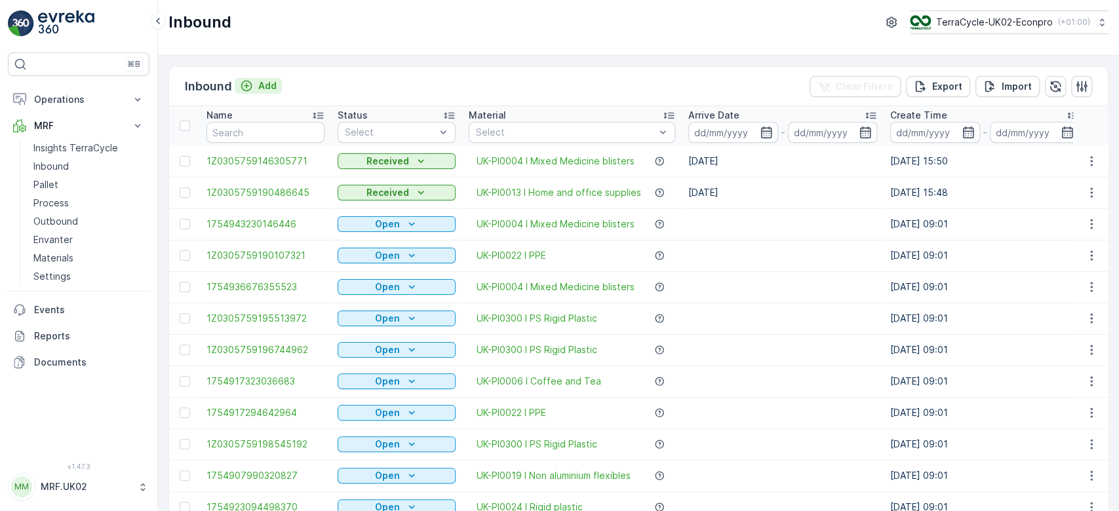
click at [268, 80] on p "Add" at bounding box center [267, 85] width 18 height 13
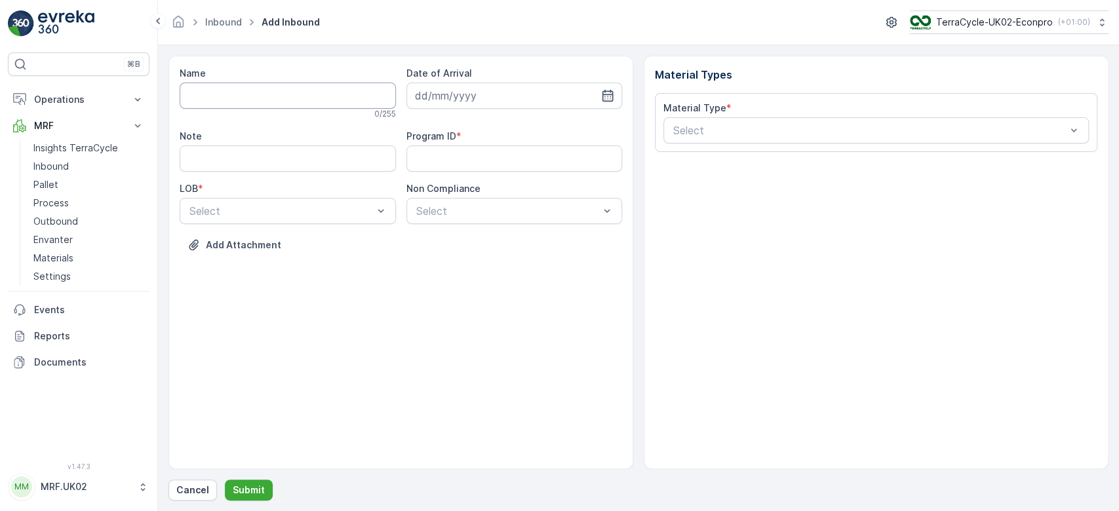
click at [262, 100] on input "Name" at bounding box center [288, 96] width 216 height 26
type input "1Z0305759148265132"
click at [225, 480] on button "Submit" at bounding box center [249, 490] width 48 height 21
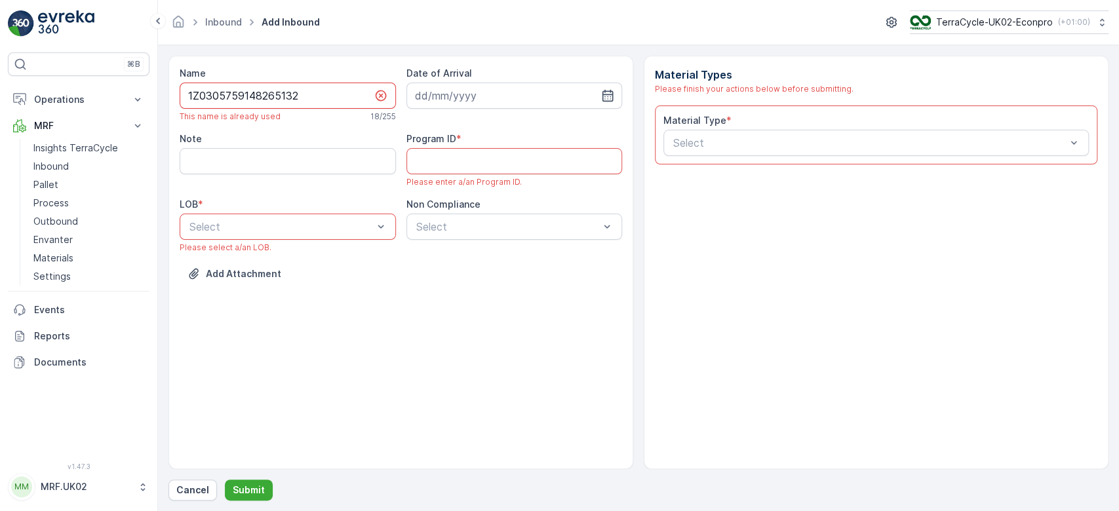
drag, startPoint x: 304, startPoint y: 97, endPoint x: 161, endPoint y: 104, distance: 143.1
click at [161, 104] on form "Name 1Z0305759148265132 This name is already used 18 / 255 Date of Arrival Note…" at bounding box center [638, 278] width 961 height 466
click at [189, 490] on p "Cancel" at bounding box center [192, 490] width 33 height 13
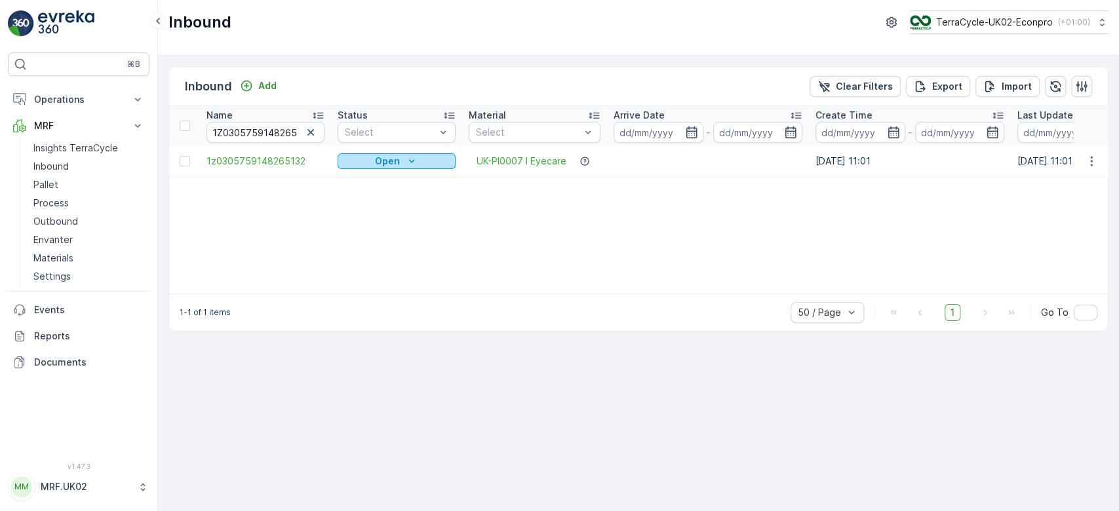
click at [402, 155] on div "Open" at bounding box center [397, 161] width 108 height 13
click at [377, 196] on span "Scanned" at bounding box center [365, 198] width 39 height 13
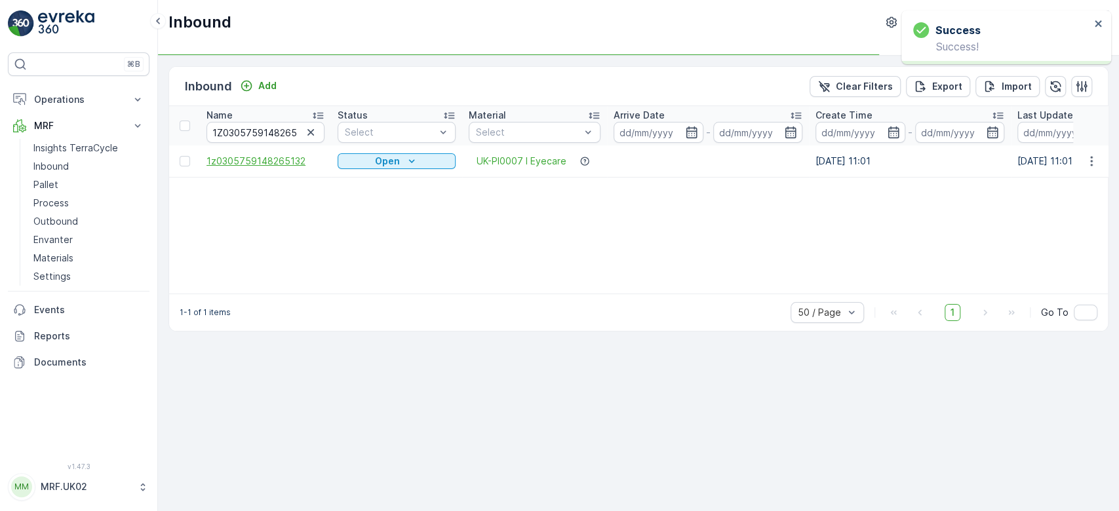
click at [271, 158] on span "1z0305759148265132" at bounding box center [266, 161] width 118 height 13
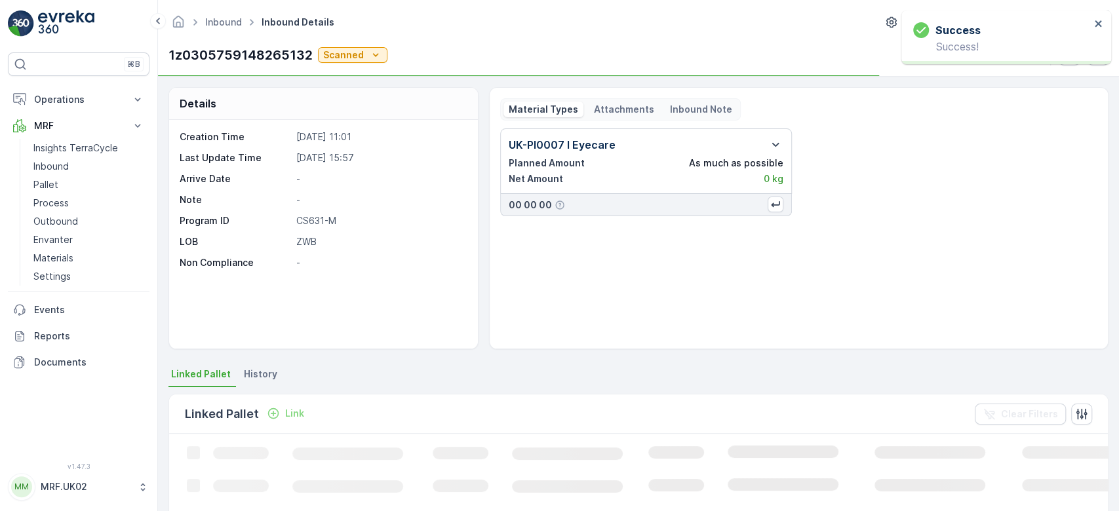
click at [1109, 18] on div "Success Success!" at bounding box center [1007, 37] width 210 height 54
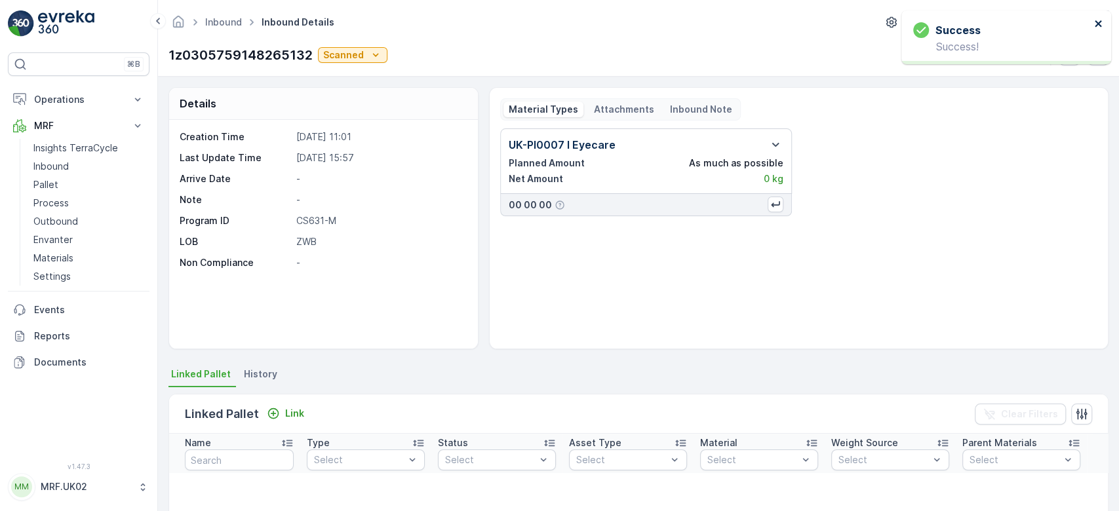
click at [1100, 24] on icon "close" at bounding box center [1098, 23] width 7 height 7
click at [1095, 56] on icon "button" at bounding box center [1098, 55] width 13 height 13
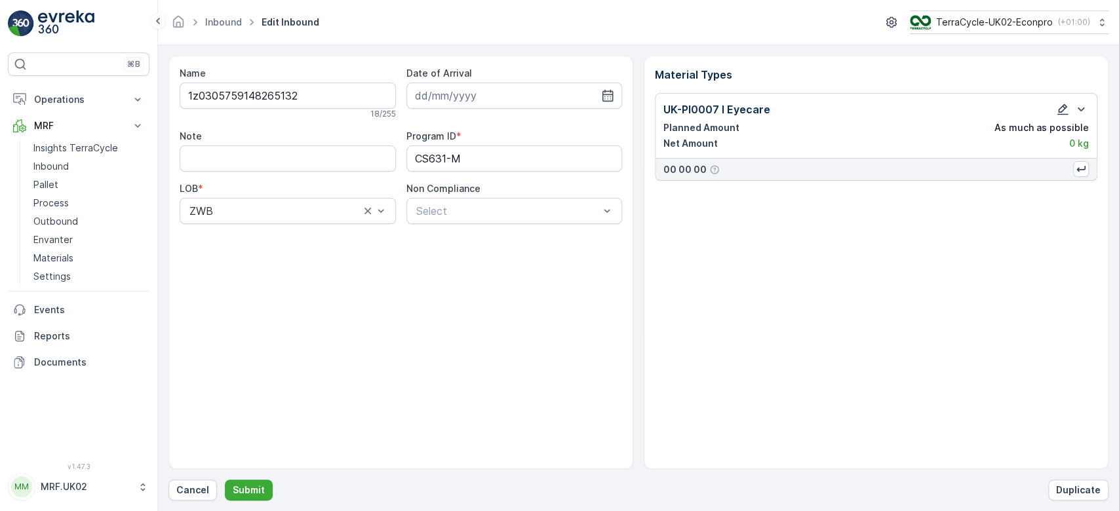
click at [1060, 109] on icon "button" at bounding box center [1062, 109] width 13 height 13
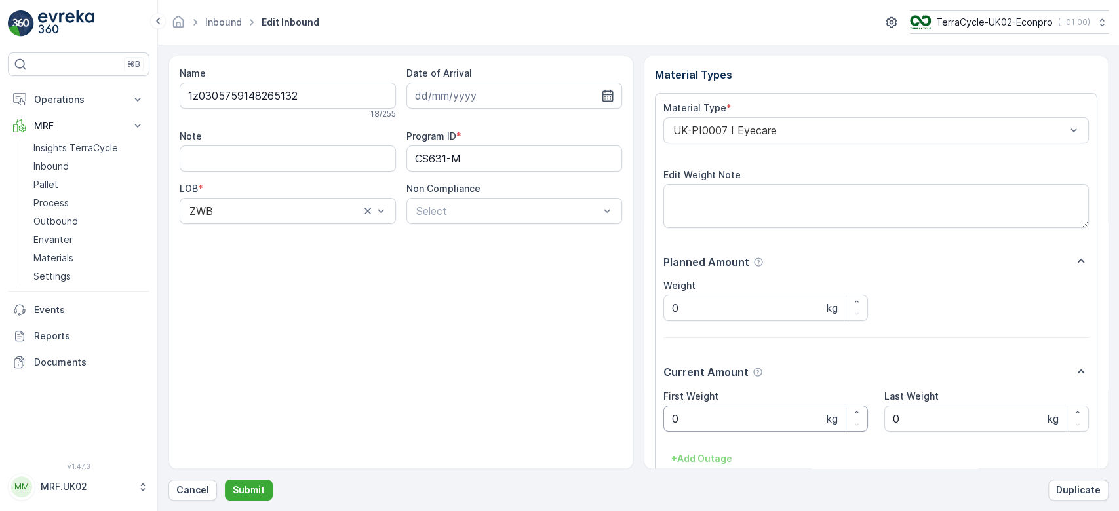
click at [690, 414] on Weight "0" at bounding box center [766, 419] width 205 height 26
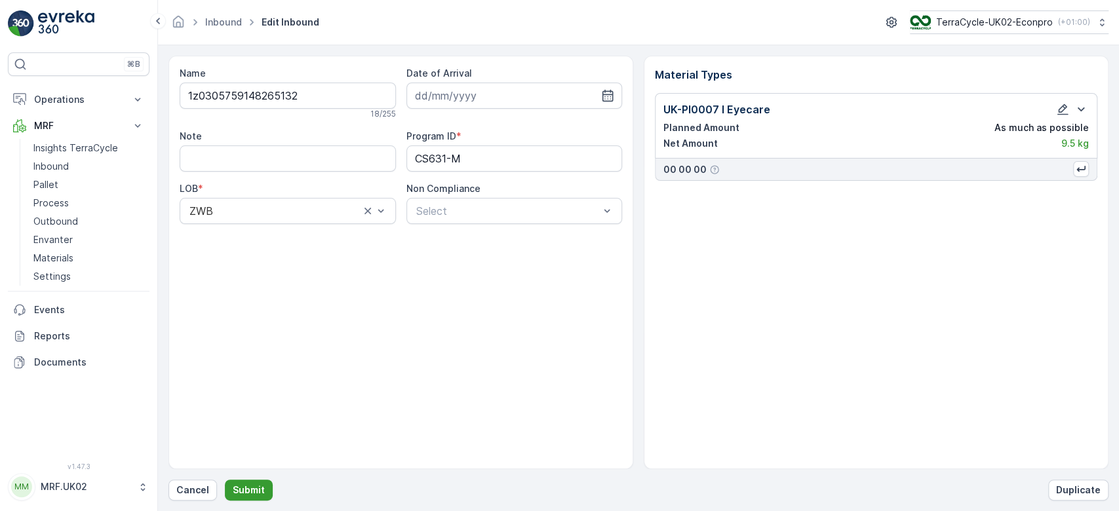
click at [247, 491] on p "Submit" at bounding box center [249, 490] width 32 height 13
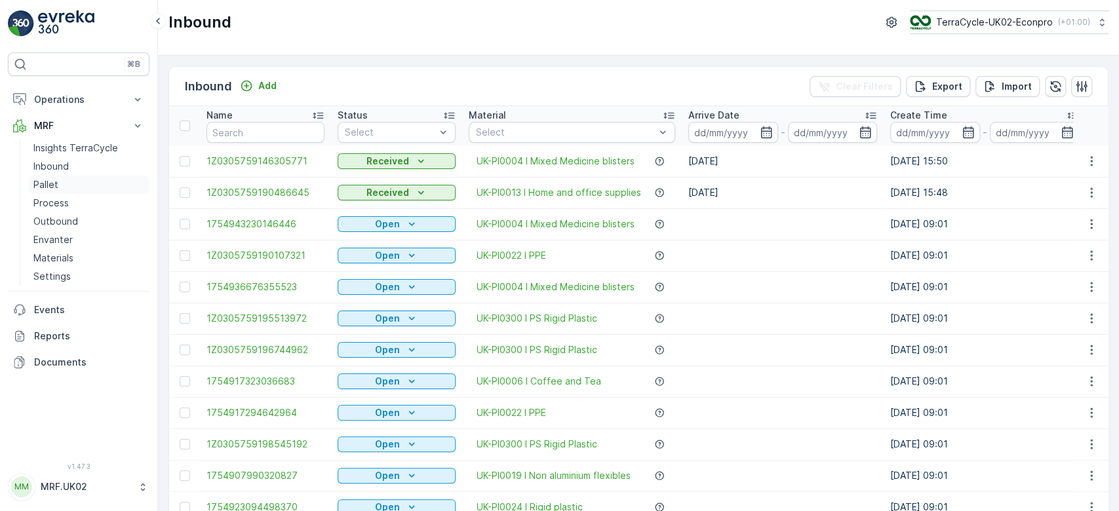
click at [66, 184] on link "Pallet" at bounding box center [88, 185] width 121 height 18
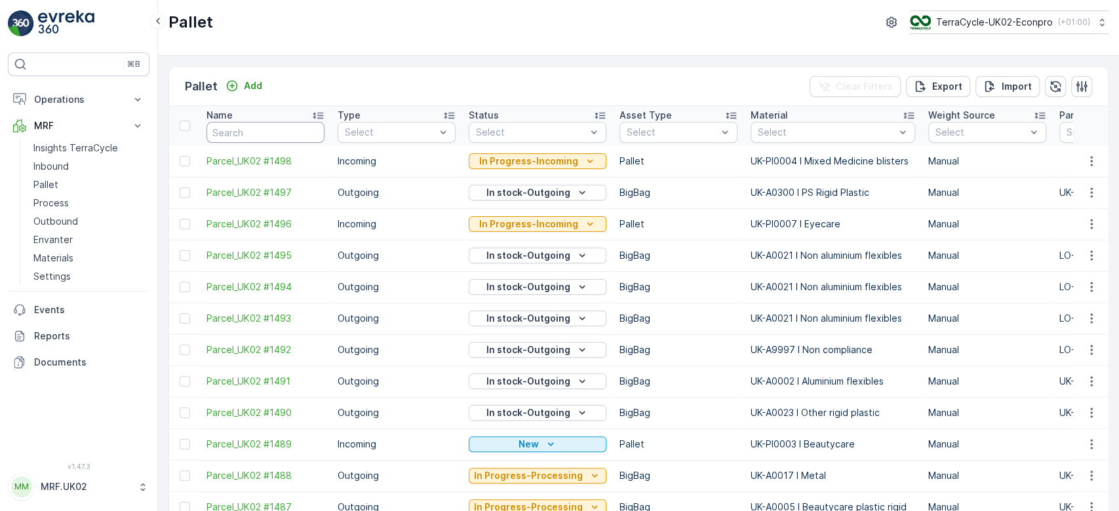
click at [303, 134] on input "text" at bounding box center [266, 132] width 118 height 21
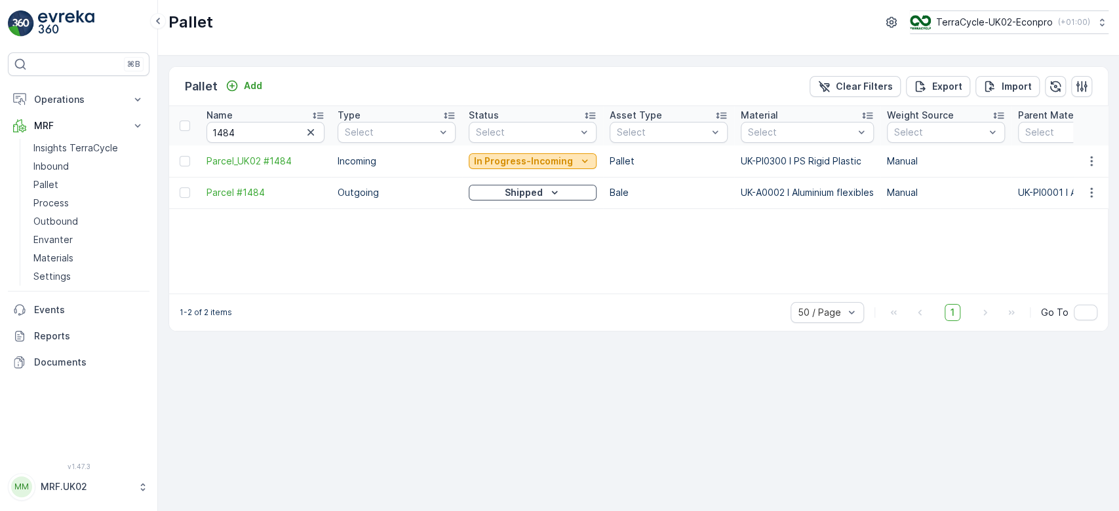
click at [523, 160] on p "In Progress-Incoming" at bounding box center [523, 161] width 99 height 13
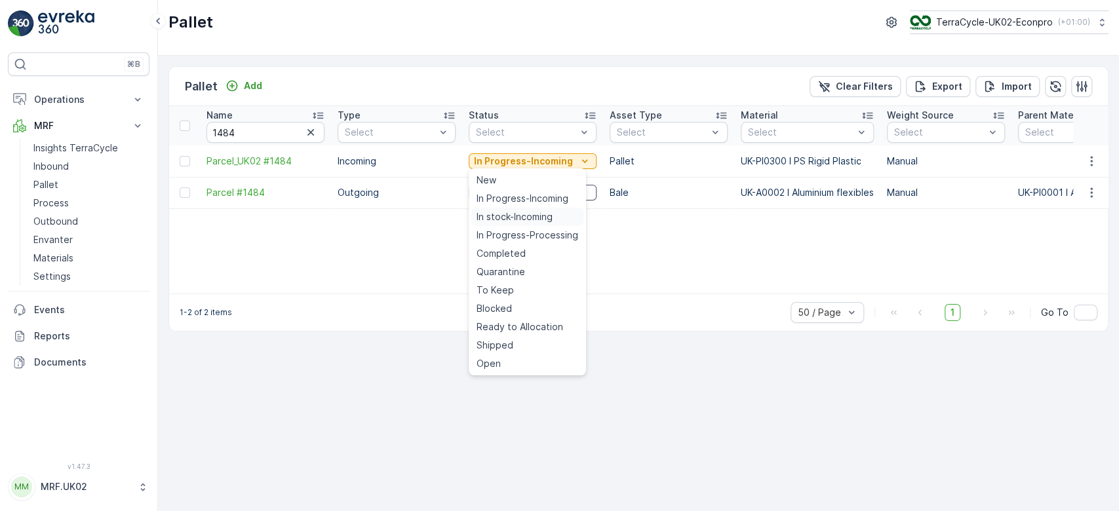
click at [517, 219] on span "In stock-Incoming" at bounding box center [515, 216] width 76 height 13
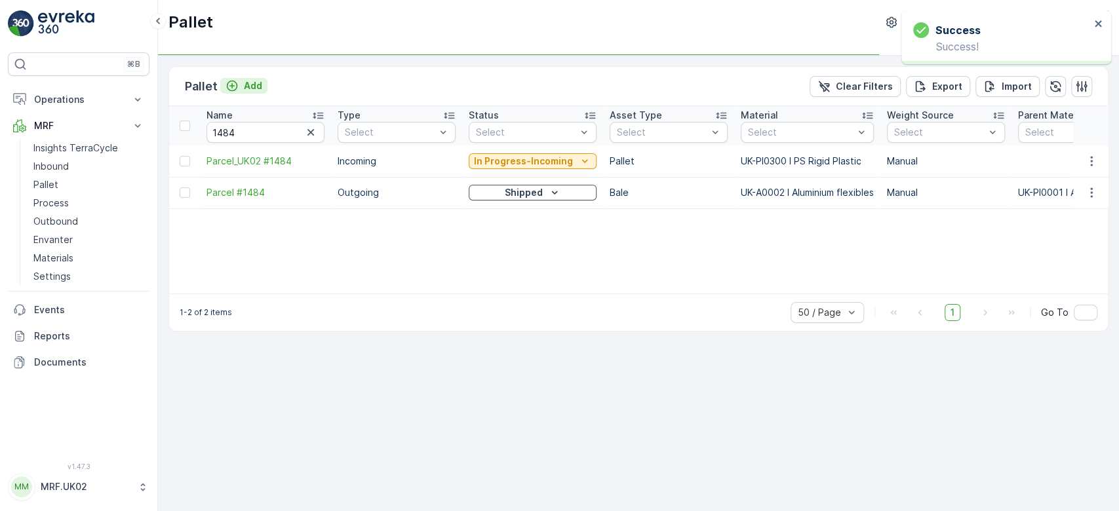
click at [244, 84] on p "Add" at bounding box center [253, 85] width 18 height 13
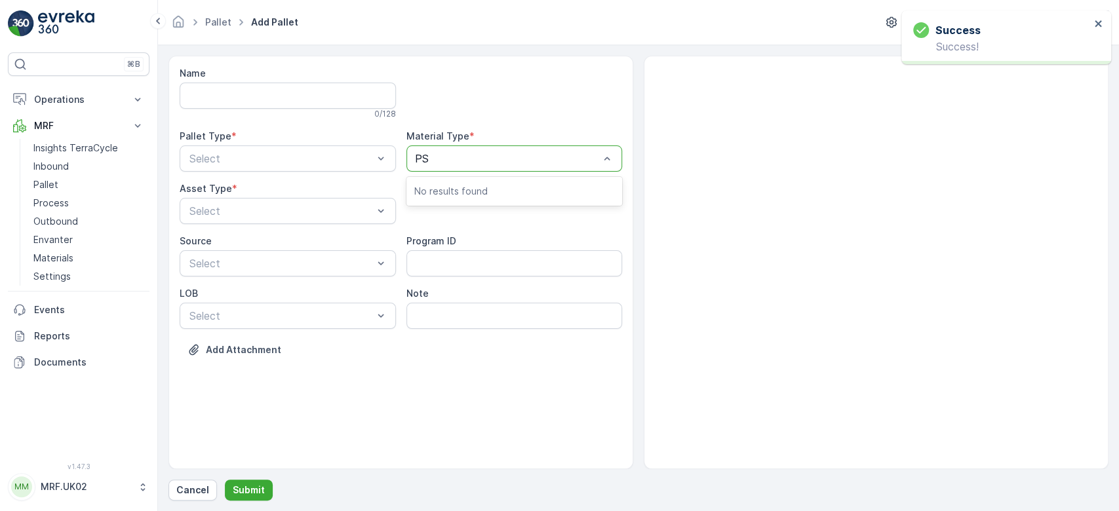
type input "PS R"
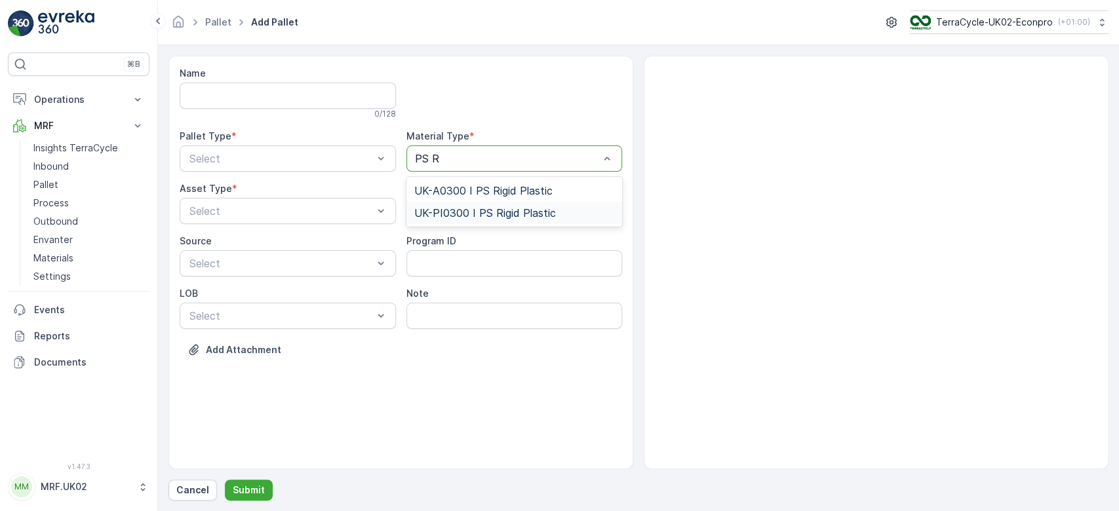
click at [524, 213] on span "UK-PI0300 I PS Rigid Plastic" at bounding box center [485, 213] width 142 height 12
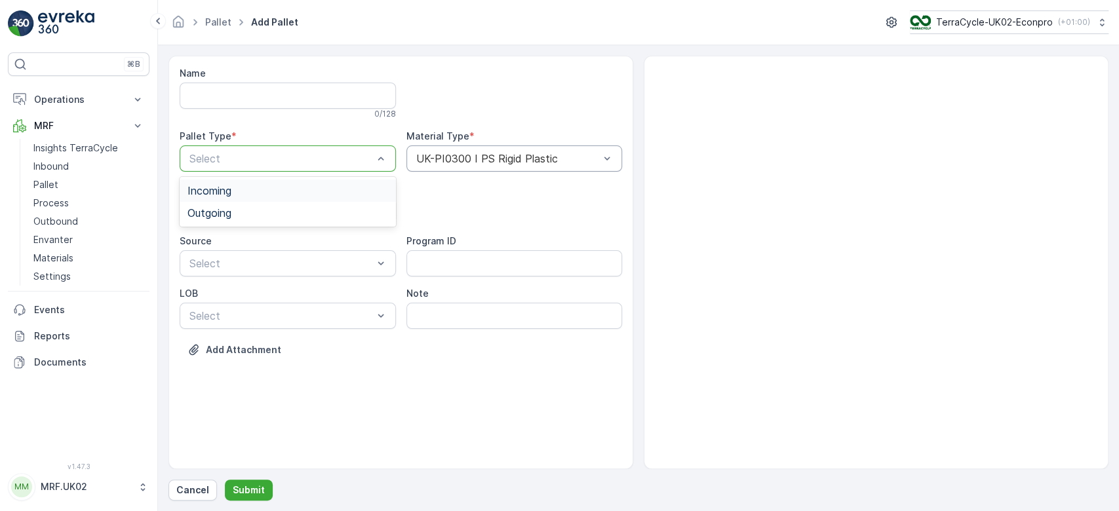
click at [299, 189] on div "Incoming" at bounding box center [288, 191] width 201 height 12
click at [264, 207] on div at bounding box center [281, 211] width 186 height 12
click at [218, 274] on div "Pallet" at bounding box center [288, 265] width 216 height 22
click at [250, 488] on p "Submit" at bounding box center [249, 490] width 32 height 13
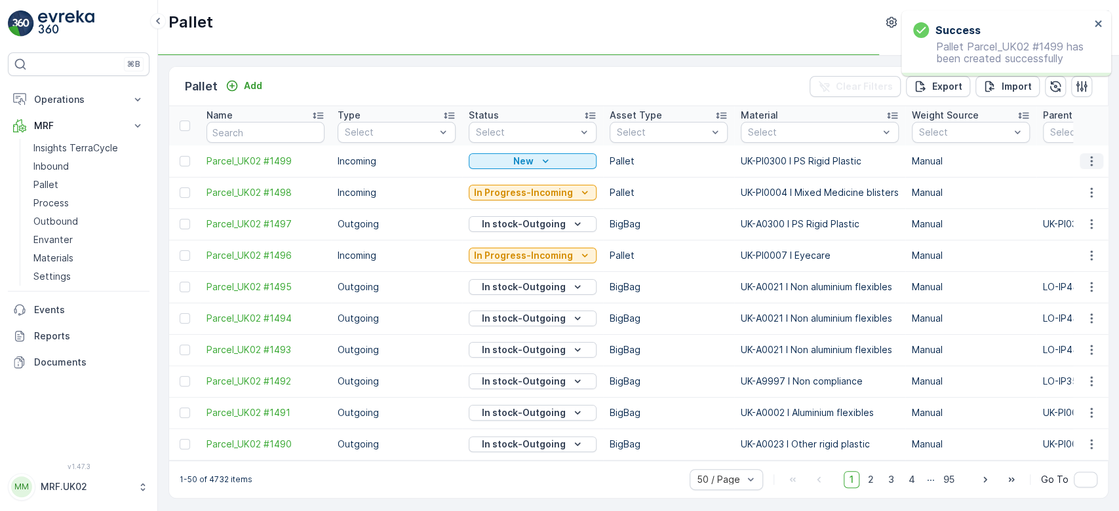
click at [1092, 165] on icon "button" at bounding box center [1091, 161] width 13 height 13
click at [1082, 254] on div "Print QR" at bounding box center [1076, 254] width 87 height 18
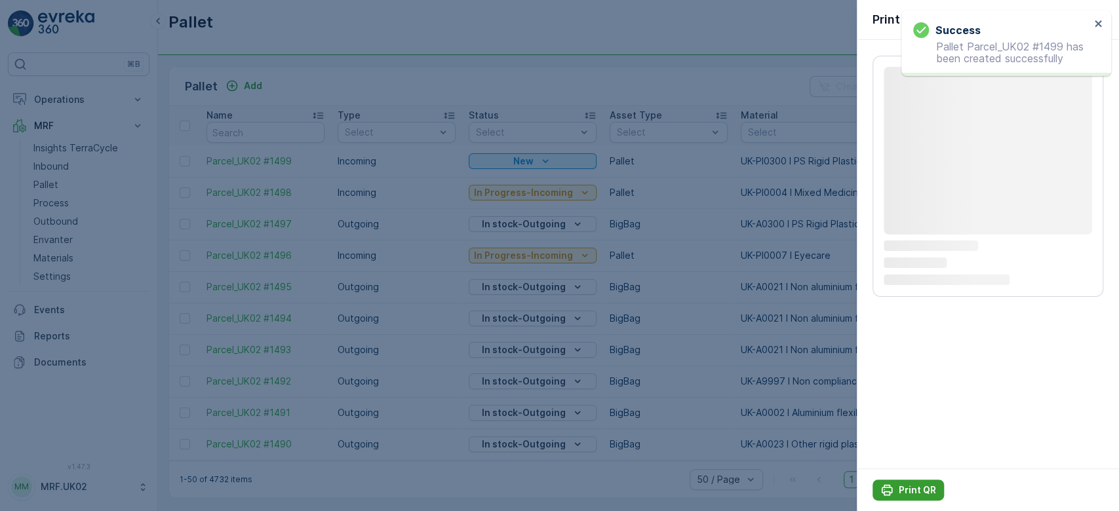
click at [910, 491] on p "Print QR" at bounding box center [917, 490] width 37 height 13
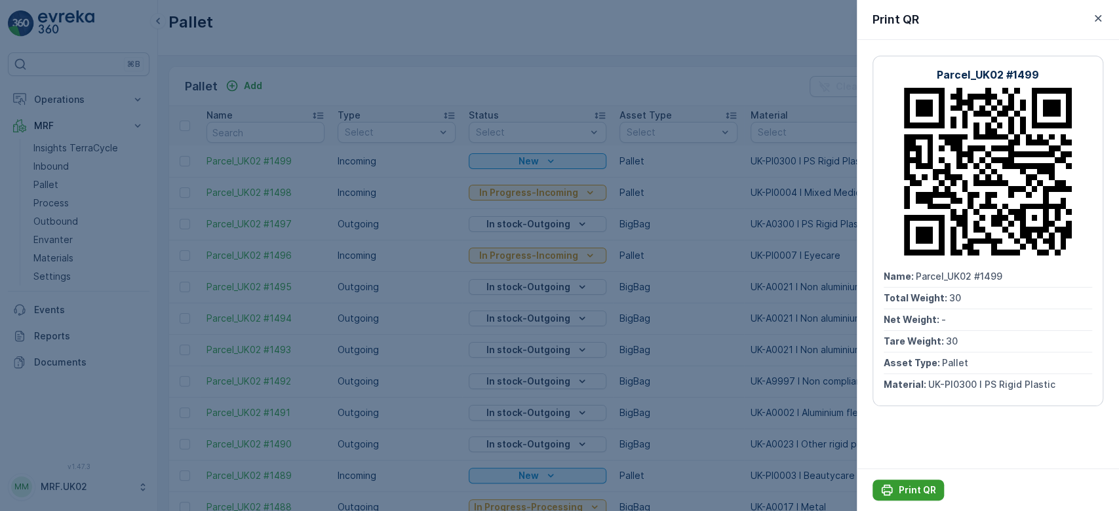
click at [907, 483] on button "Print QR" at bounding box center [908, 490] width 71 height 21
click at [873, 452] on div "Parcel_UK02 #1499 Name : Parcel_UK02 #1499 Total Weight : 30 Net Weight : - Tar…" at bounding box center [988, 254] width 262 height 429
click at [65, 164] on div at bounding box center [559, 255] width 1119 height 511
click at [65, 164] on p "Inbound" at bounding box center [50, 166] width 35 height 13
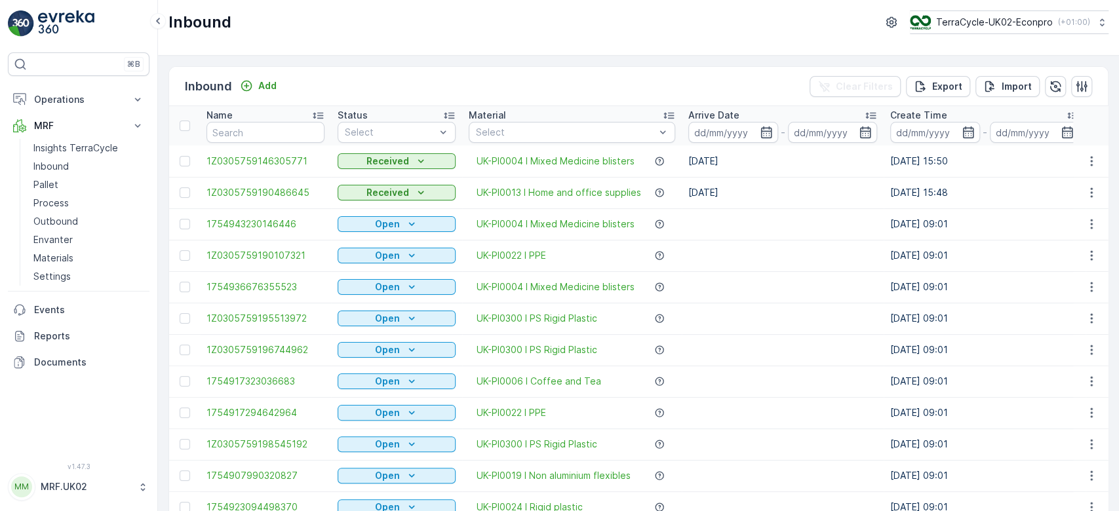
drag, startPoint x: 234, startPoint y: 129, endPoint x: 231, endPoint y: 136, distance: 7.9
click at [231, 136] on input "text" at bounding box center [266, 132] width 118 height 21
click at [76, 184] on link "Pallet" at bounding box center [88, 185] width 121 height 18
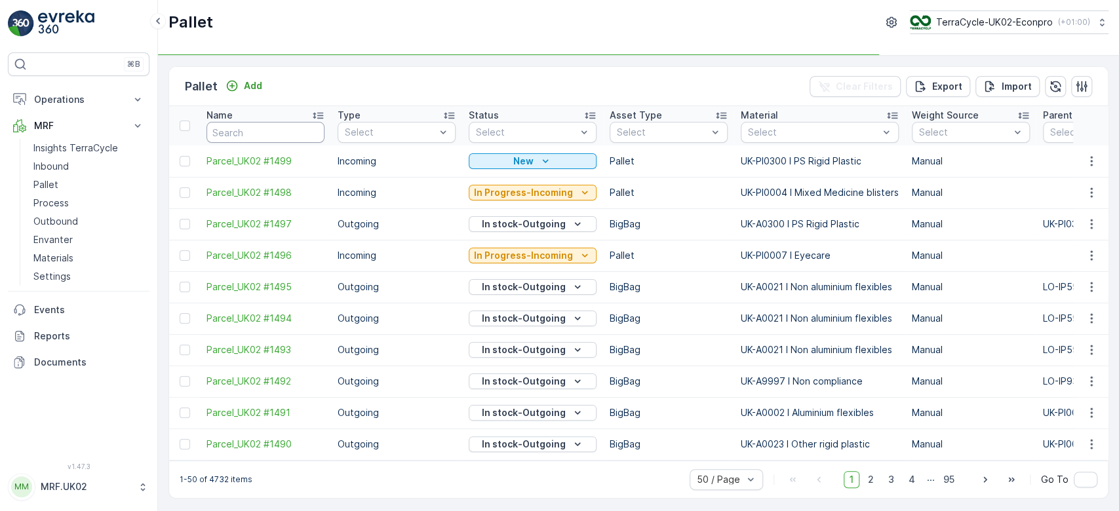
click at [245, 128] on input "text" at bounding box center [266, 132] width 118 height 21
type input "1481"
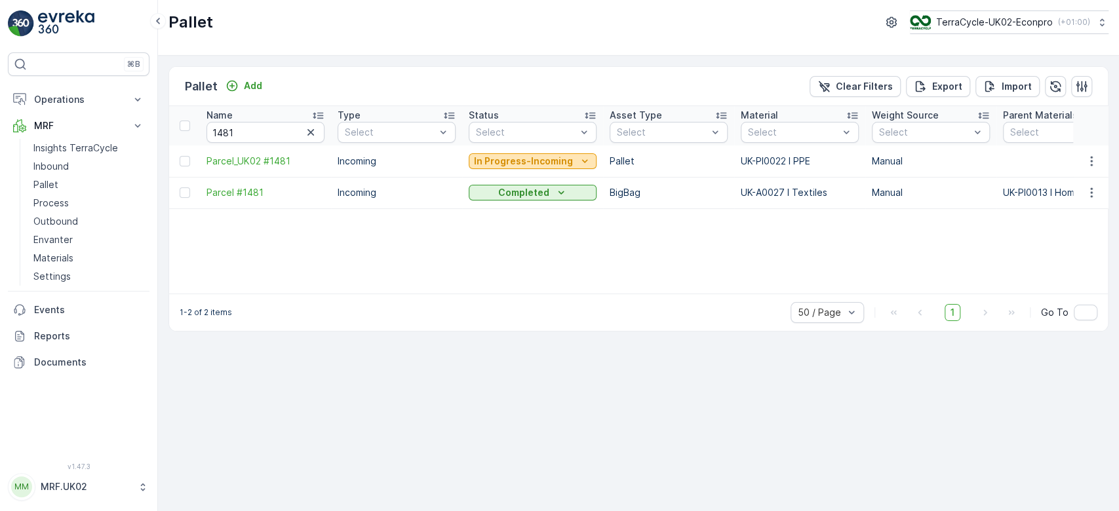
click at [532, 159] on p "In Progress-Incoming" at bounding box center [523, 161] width 99 height 13
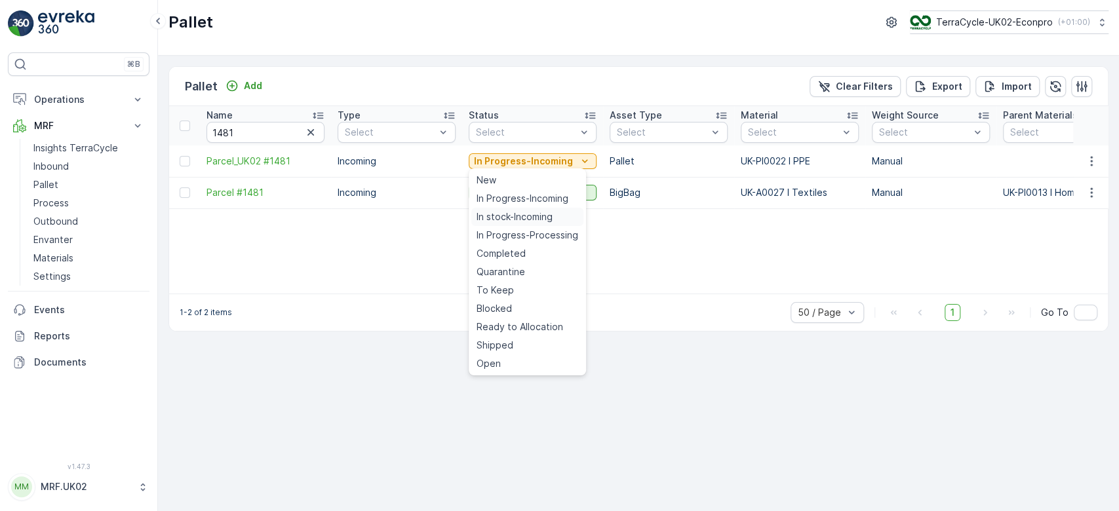
click at [517, 218] on span "In stock-Incoming" at bounding box center [515, 216] width 76 height 13
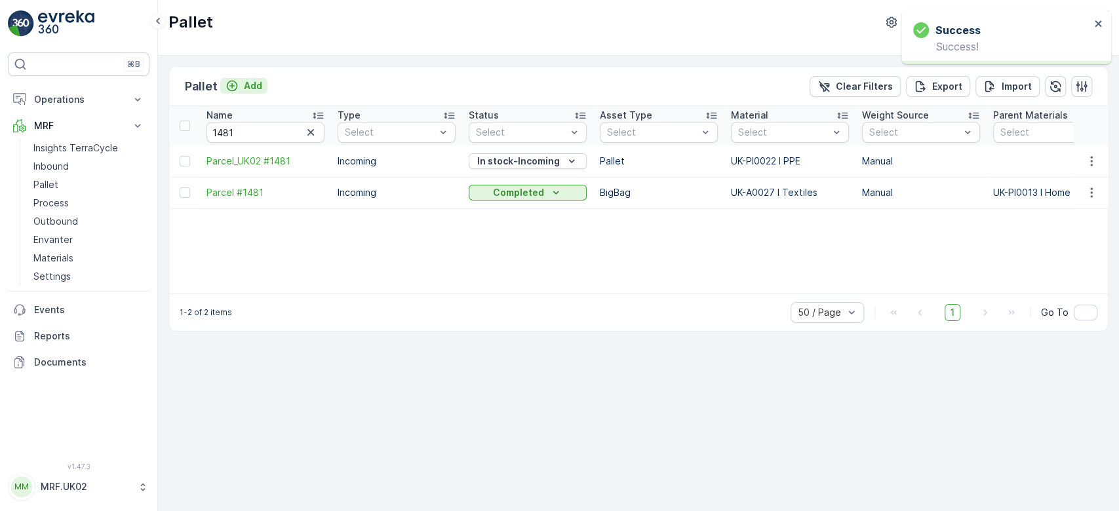
click at [255, 86] on p "Add" at bounding box center [253, 85] width 18 height 13
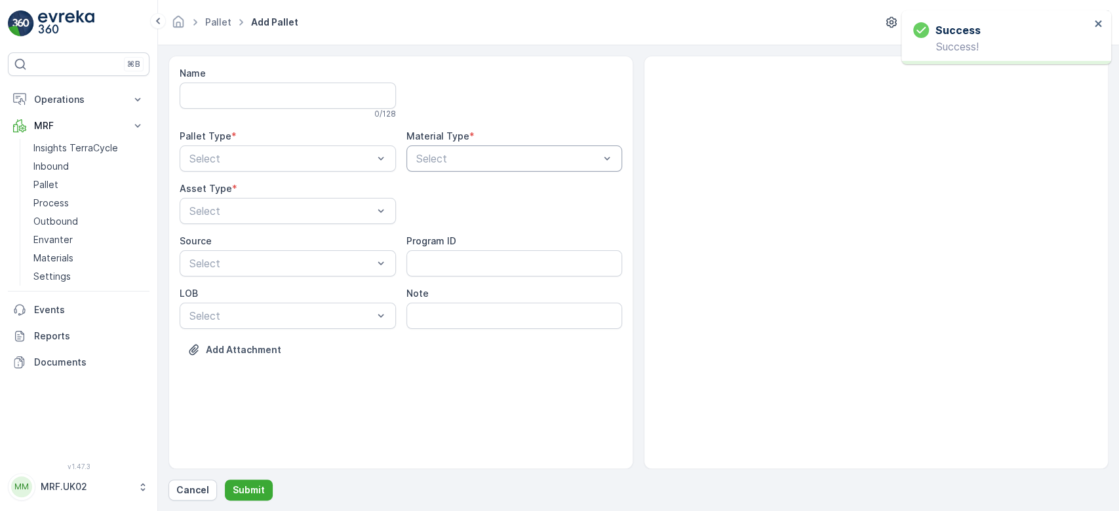
click at [504, 160] on div at bounding box center [508, 159] width 186 height 12
type input "ppe"
click at [490, 181] on div "UK-PI0022 I PPE" at bounding box center [515, 191] width 216 height 22
click at [356, 159] on div at bounding box center [281, 159] width 186 height 12
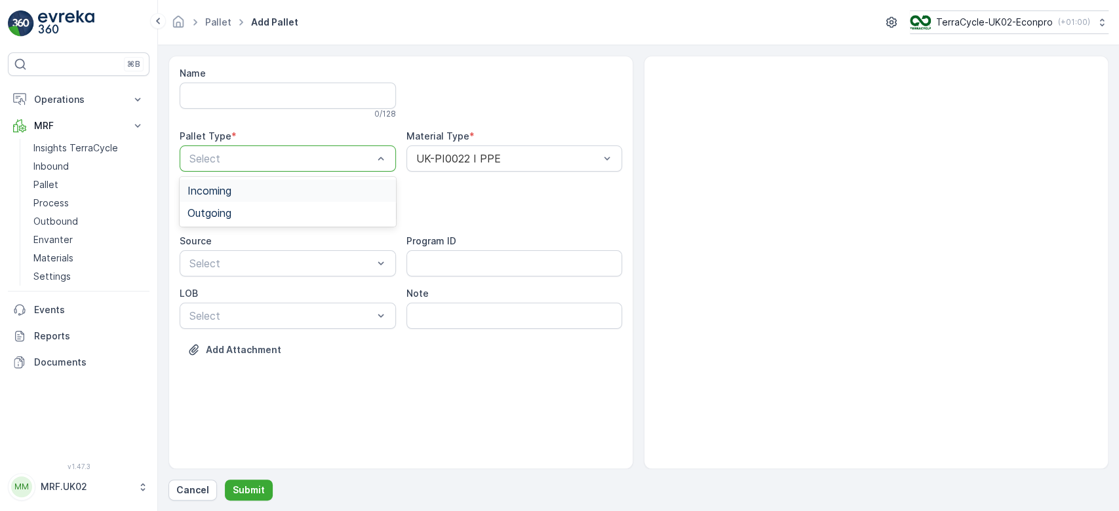
click at [297, 188] on div "Incoming" at bounding box center [288, 191] width 201 height 12
click at [262, 216] on div at bounding box center [281, 211] width 186 height 12
click at [212, 260] on span "Pallet" at bounding box center [202, 266] width 28 height 12
click at [247, 490] on p "Submit" at bounding box center [249, 490] width 32 height 13
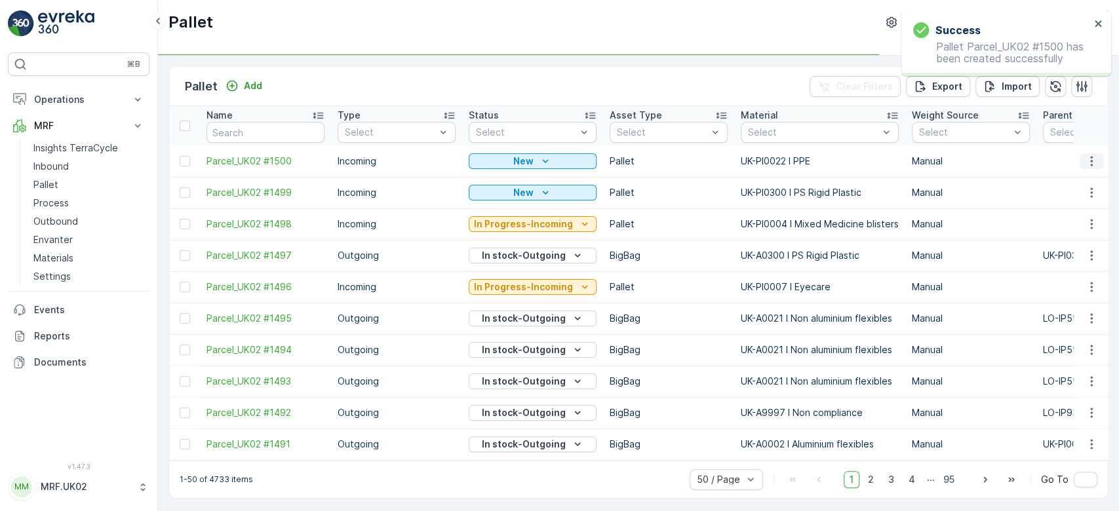
click at [1088, 162] on icon "button" at bounding box center [1091, 161] width 13 height 13
click at [1084, 249] on div "Print QR" at bounding box center [1076, 254] width 87 height 18
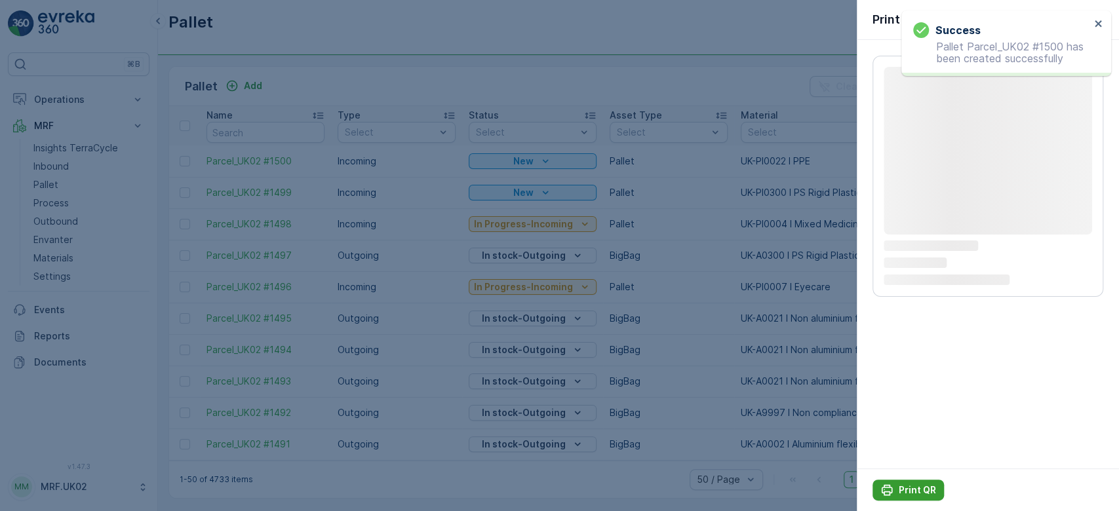
click at [909, 490] on p "Print QR" at bounding box center [917, 490] width 37 height 13
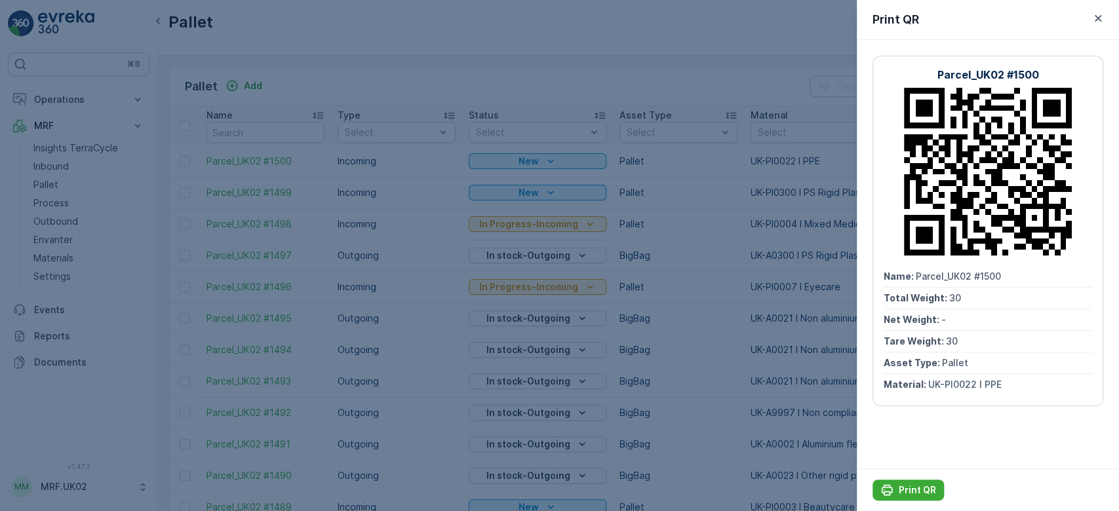
click at [59, 165] on div at bounding box center [559, 255] width 1119 height 511
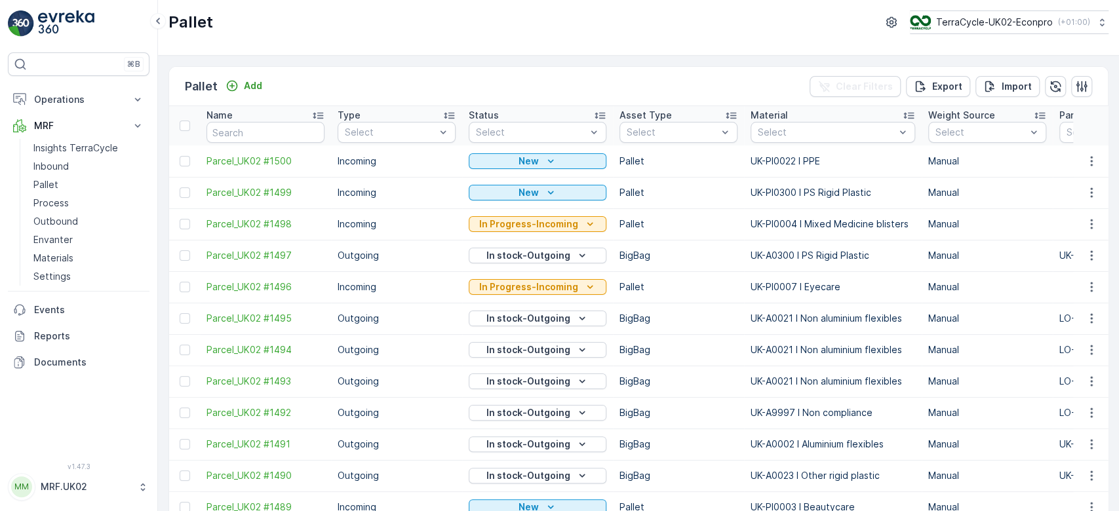
click at [59, 165] on p "Inbound" at bounding box center [50, 166] width 35 height 13
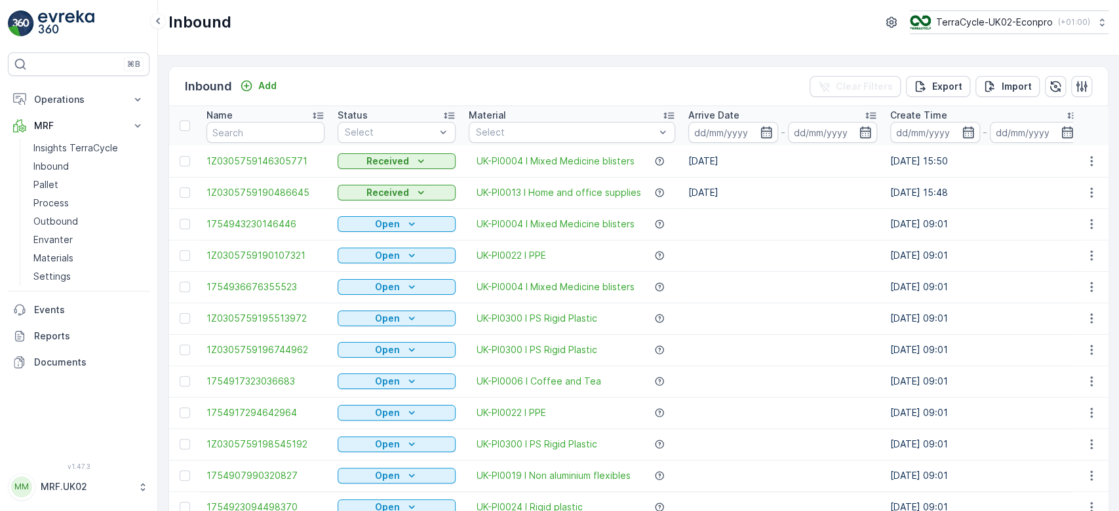
click at [228, 138] on input "text" at bounding box center [266, 132] width 118 height 21
click at [86, 180] on link "Pallet" at bounding box center [88, 185] width 121 height 18
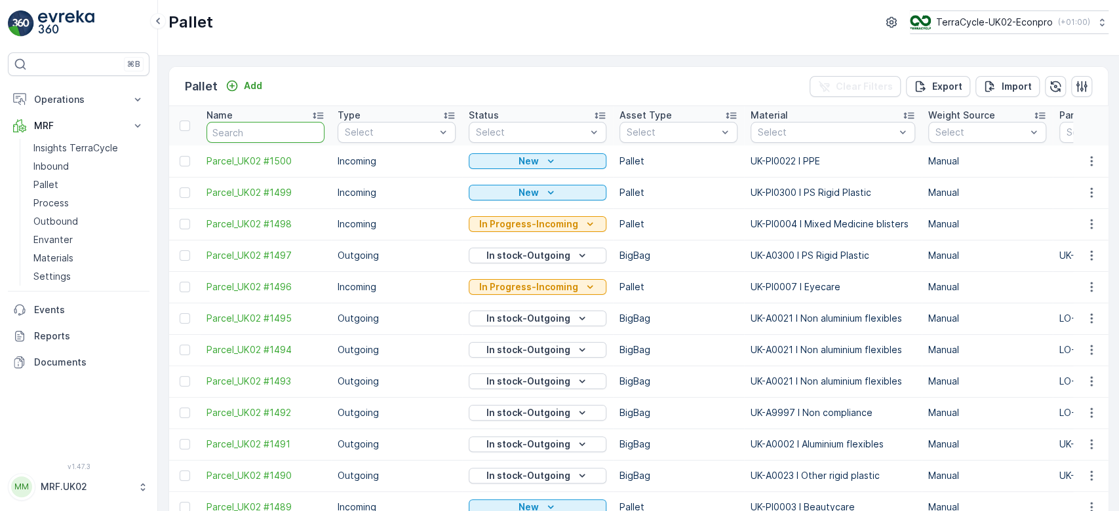
click at [254, 135] on input "text" at bounding box center [266, 132] width 118 height 21
type input "1462"
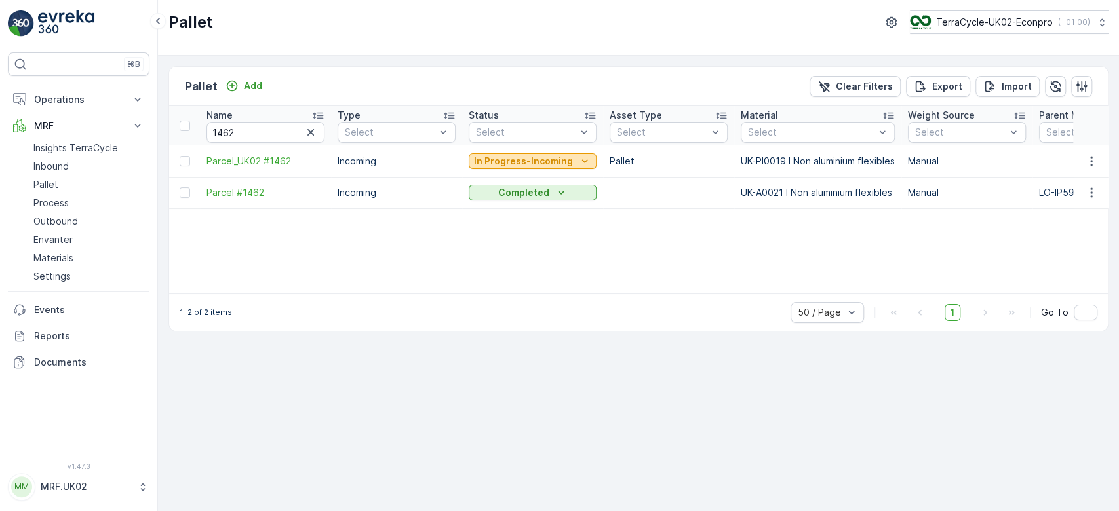
click at [527, 158] on p "In Progress-Incoming" at bounding box center [523, 161] width 99 height 13
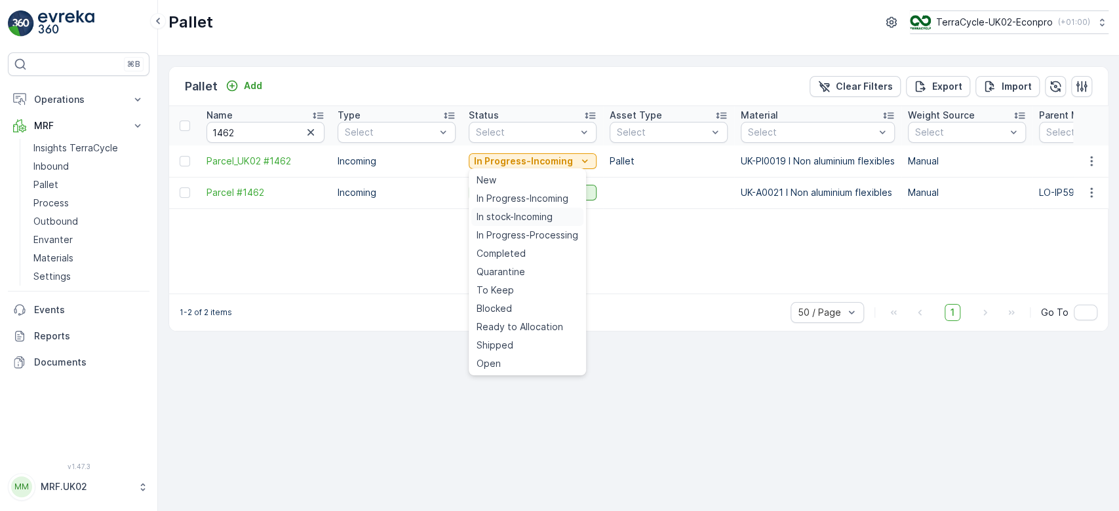
click at [515, 214] on span "In stock-Incoming" at bounding box center [515, 216] width 76 height 13
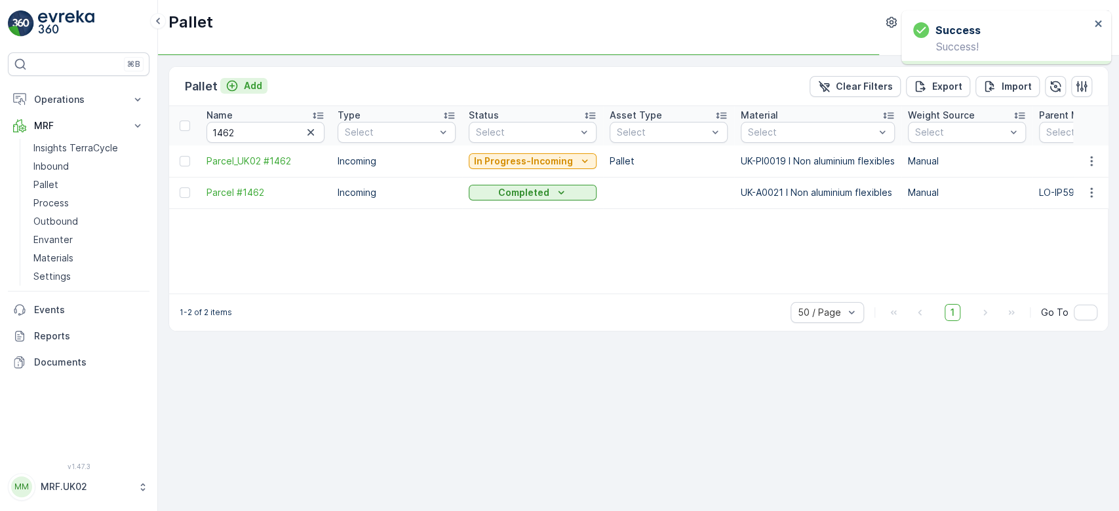
click at [247, 87] on p "Add" at bounding box center [253, 85] width 18 height 13
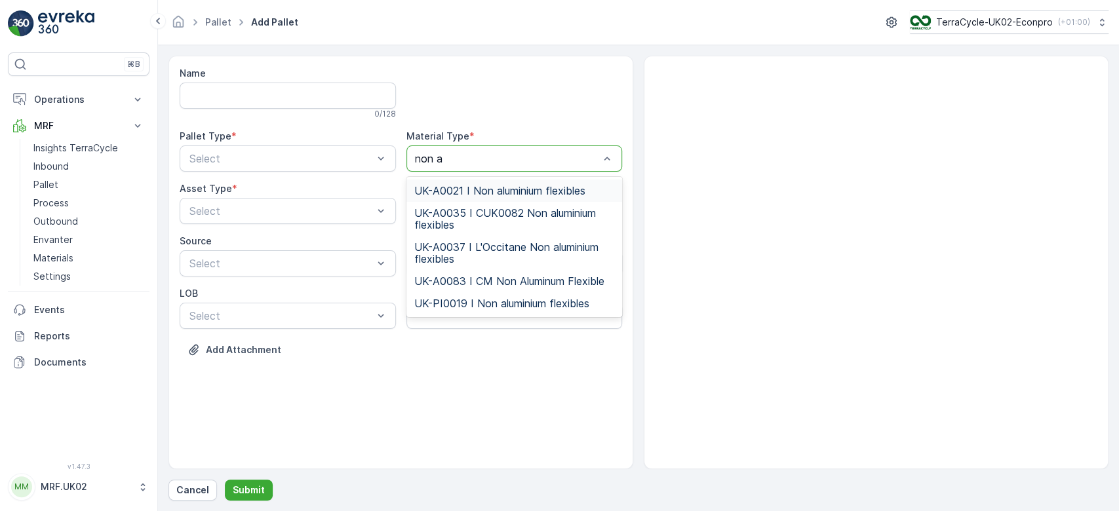
type input "non al"
click at [532, 298] on span "UK-PI0019 I Non aluminium flexibles" at bounding box center [501, 304] width 175 height 12
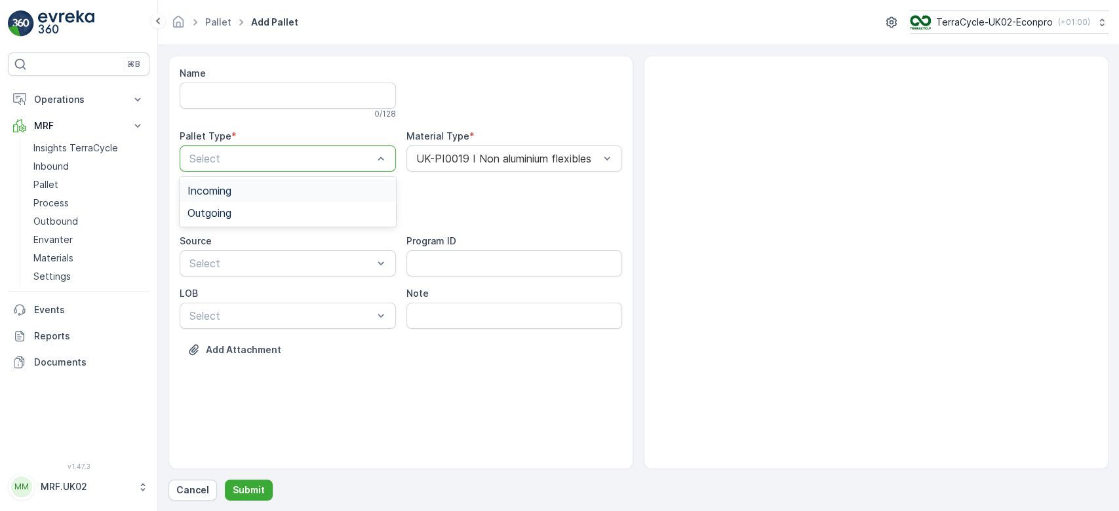
click at [302, 190] on div "Incoming" at bounding box center [288, 191] width 201 height 12
click at [247, 207] on div at bounding box center [281, 211] width 186 height 12
click at [203, 266] on span "Pallet" at bounding box center [202, 266] width 28 height 12
click at [245, 490] on p "Submit" at bounding box center [249, 490] width 32 height 13
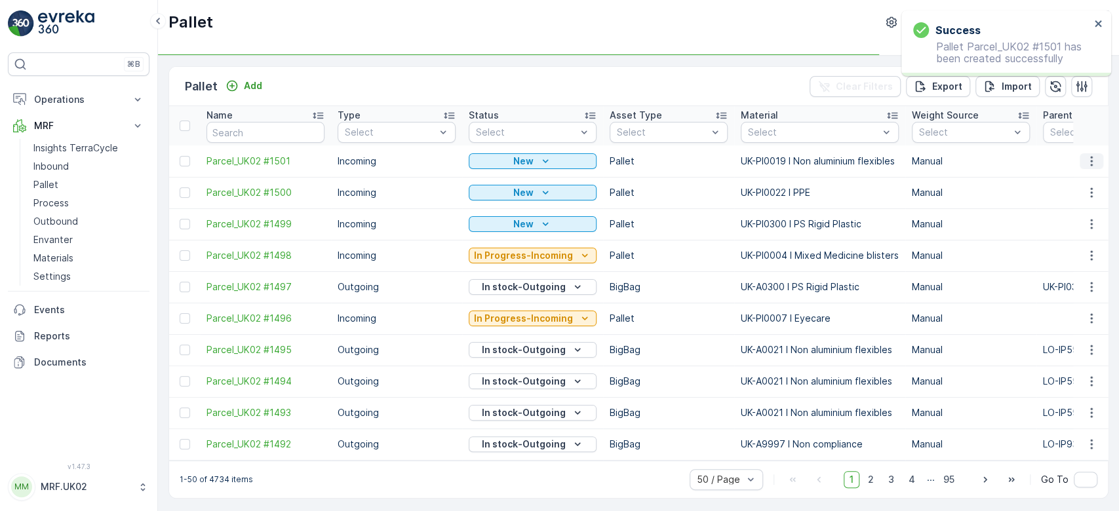
click at [1091, 161] on icon "button" at bounding box center [1091, 161] width 13 height 13
click at [1081, 254] on div "Print QR" at bounding box center [1076, 254] width 87 height 18
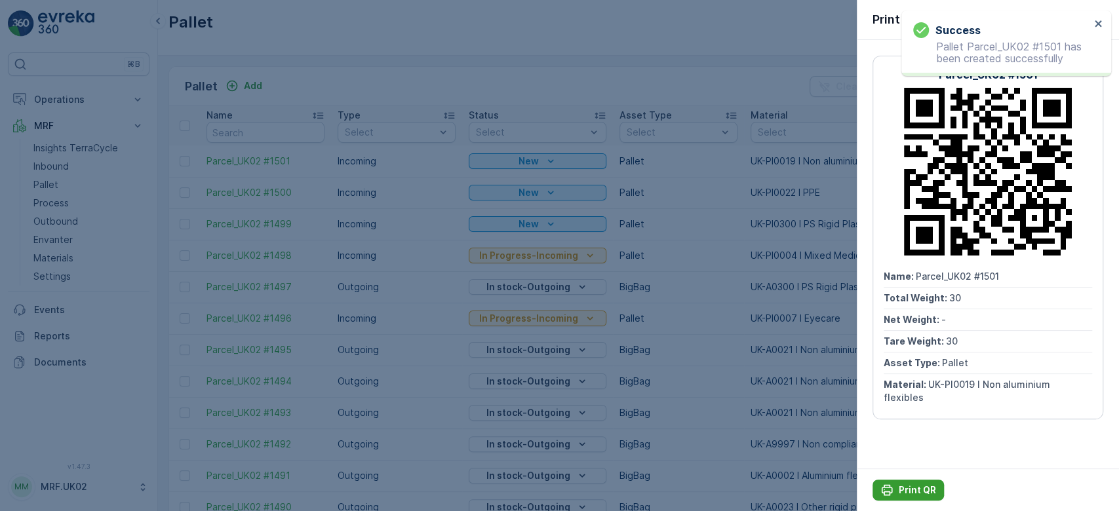
click at [915, 486] on p "Print QR" at bounding box center [917, 490] width 37 height 13
click at [57, 165] on div at bounding box center [559, 255] width 1119 height 511
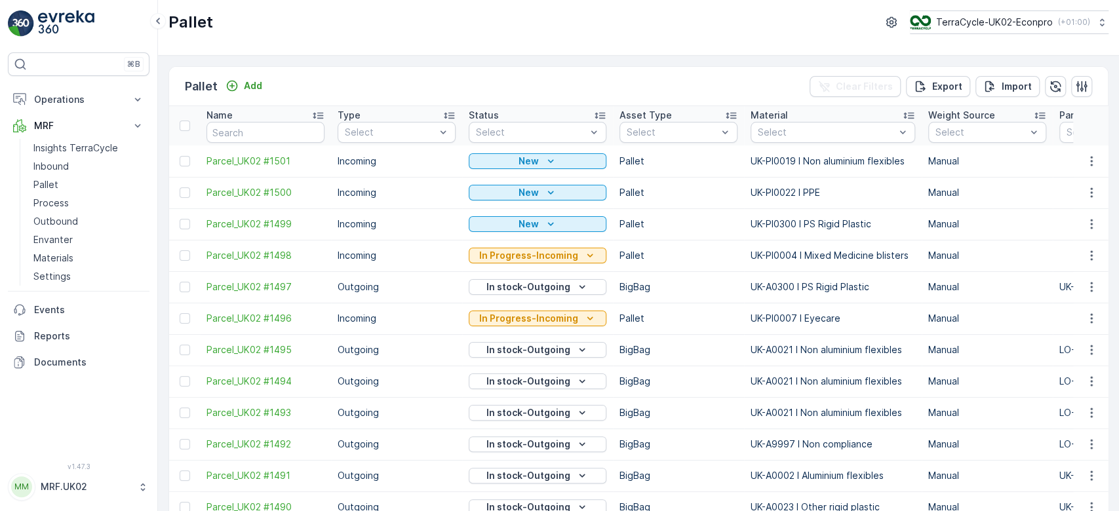
click at [57, 165] on p "Inbound" at bounding box center [50, 166] width 35 height 13
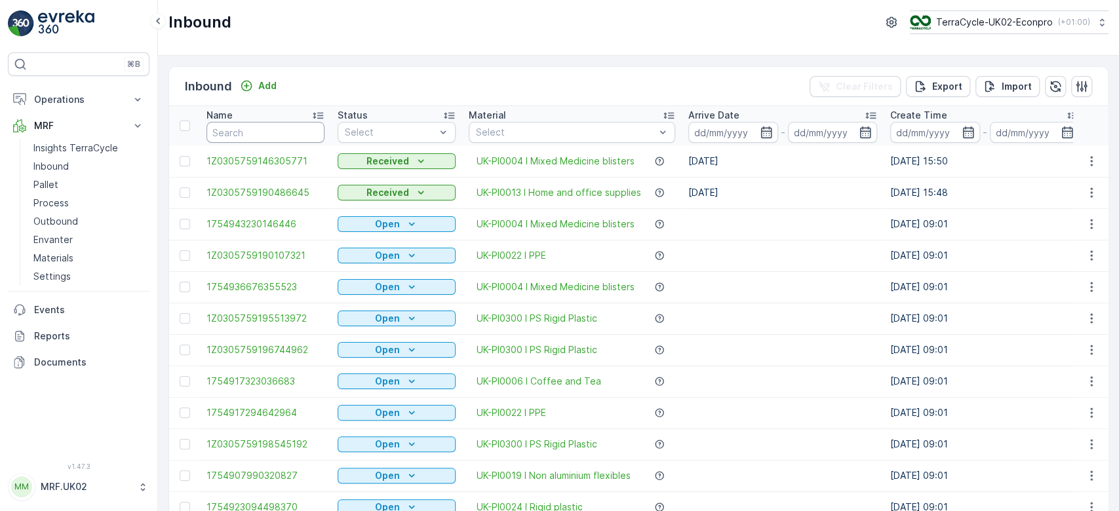
click at [231, 137] on input "text" at bounding box center [266, 132] width 118 height 21
